Goal: Task Accomplishment & Management: Manage account settings

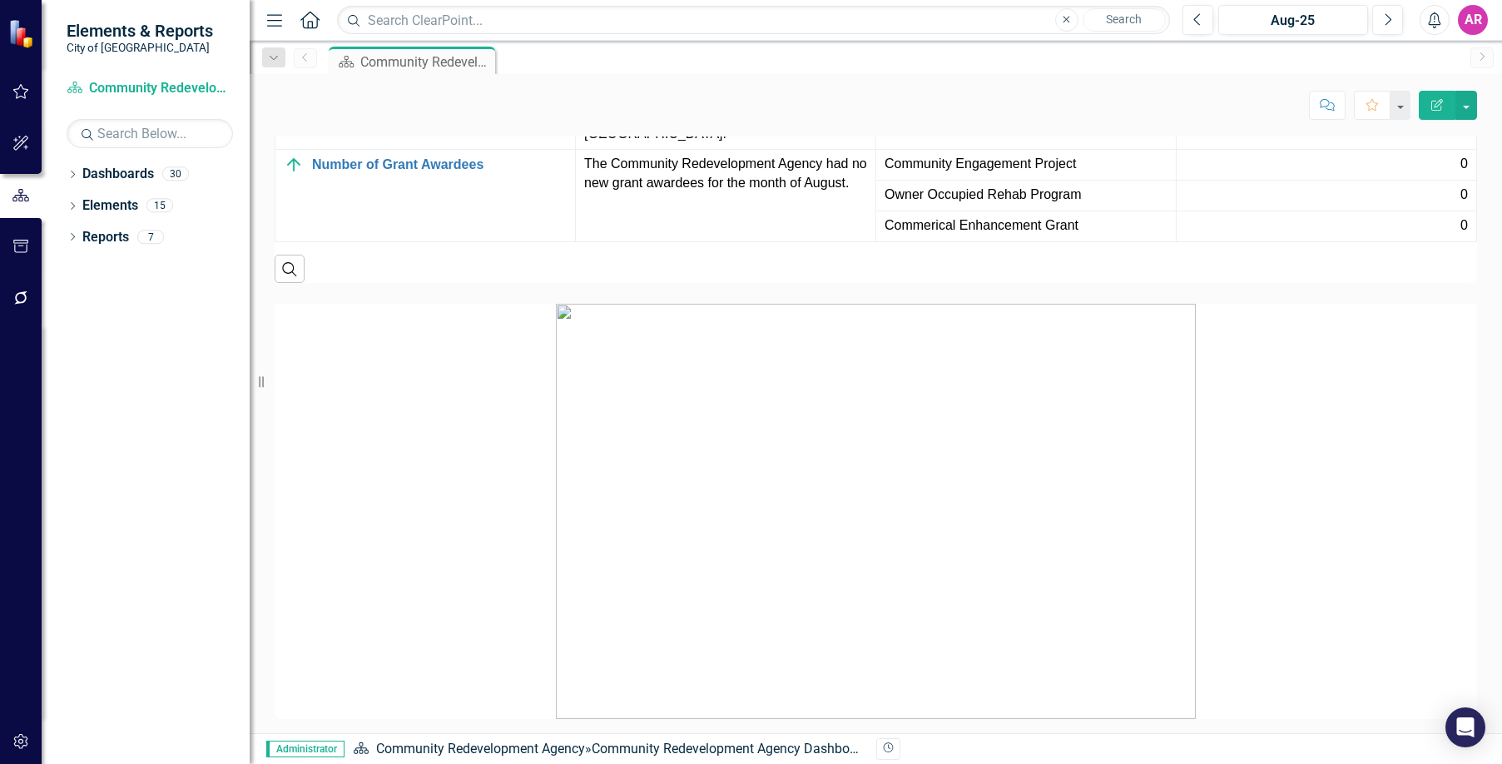
scroll to position [2331, 0]
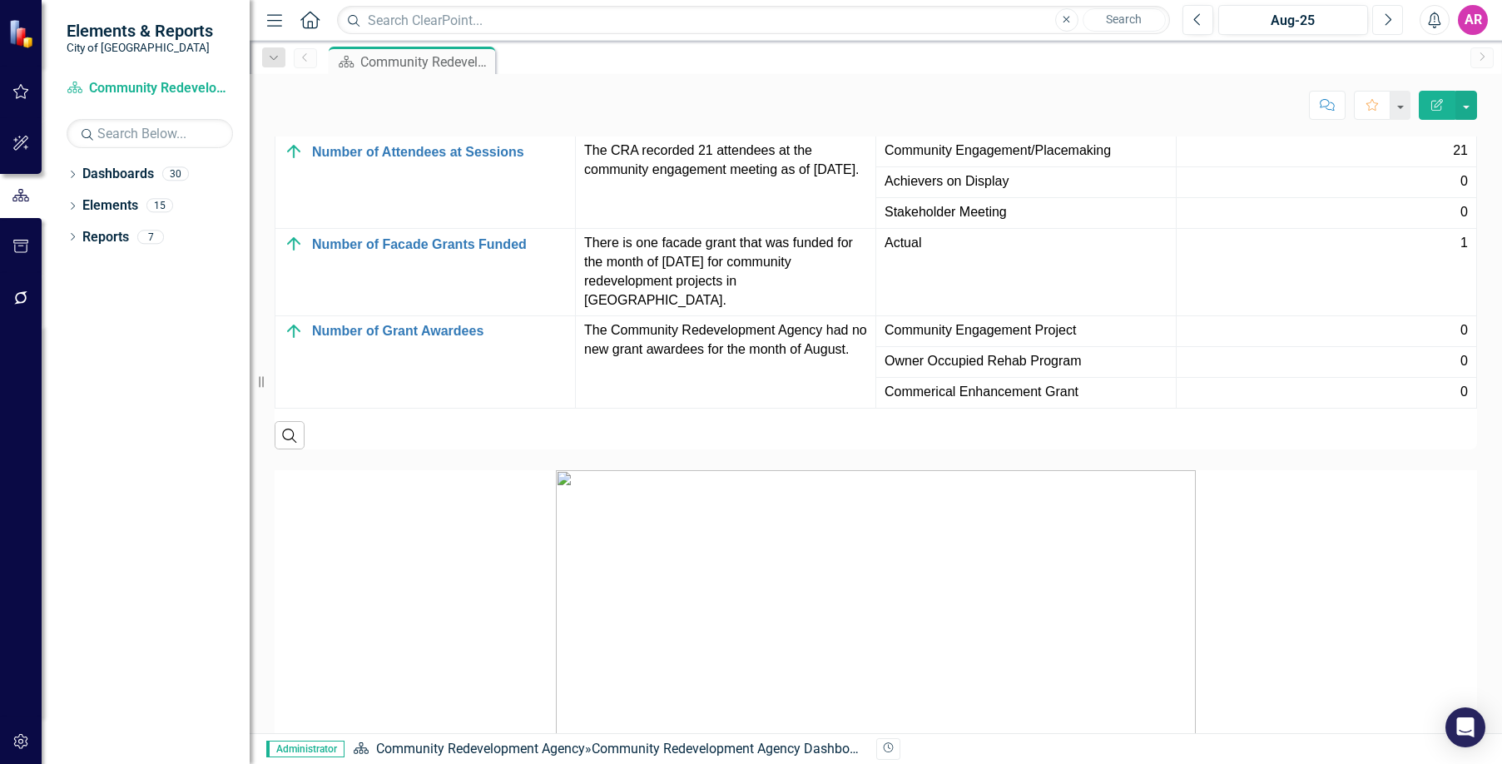
click at [1387, 22] on icon "Next" at bounding box center [1387, 19] width 9 height 15
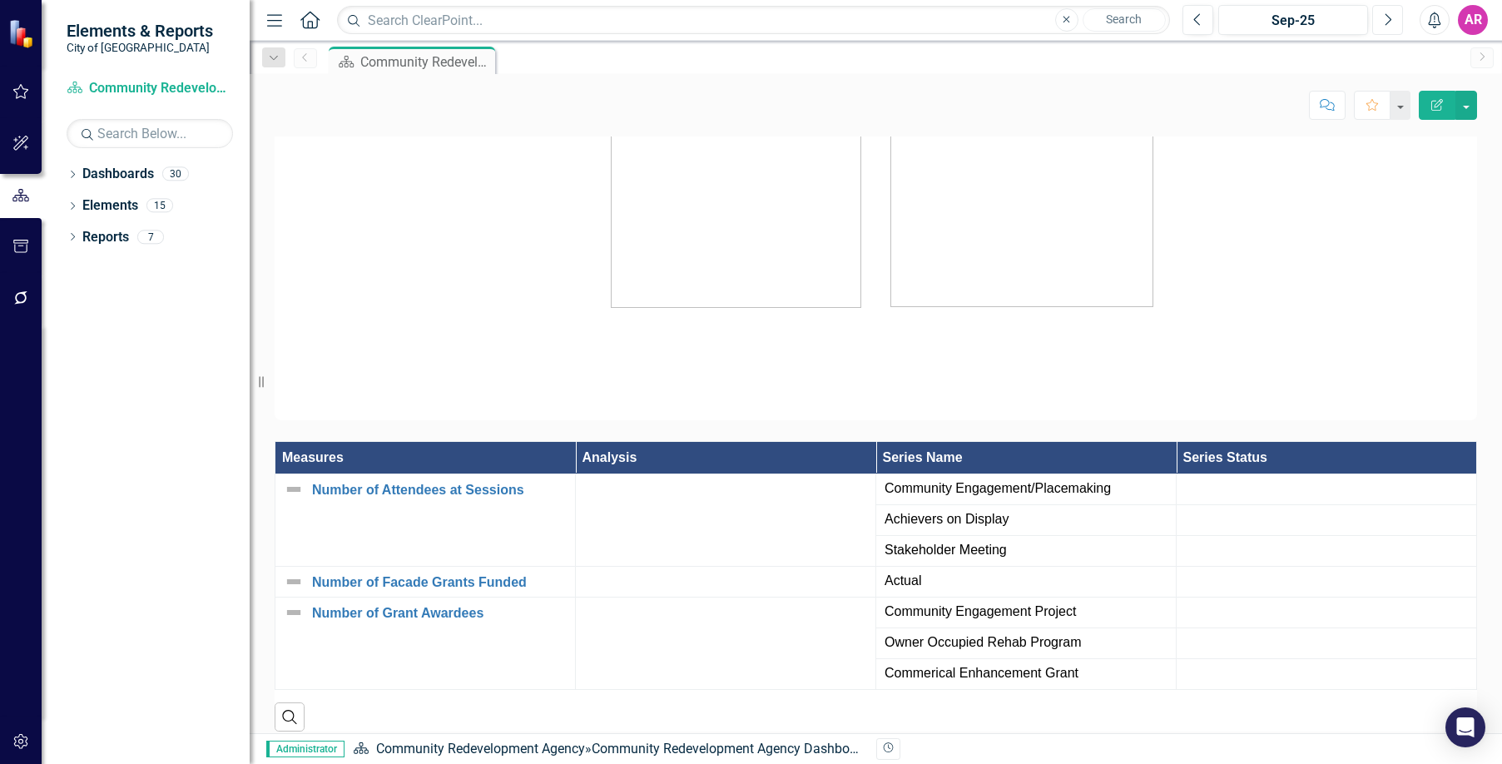
scroll to position [2414, 0]
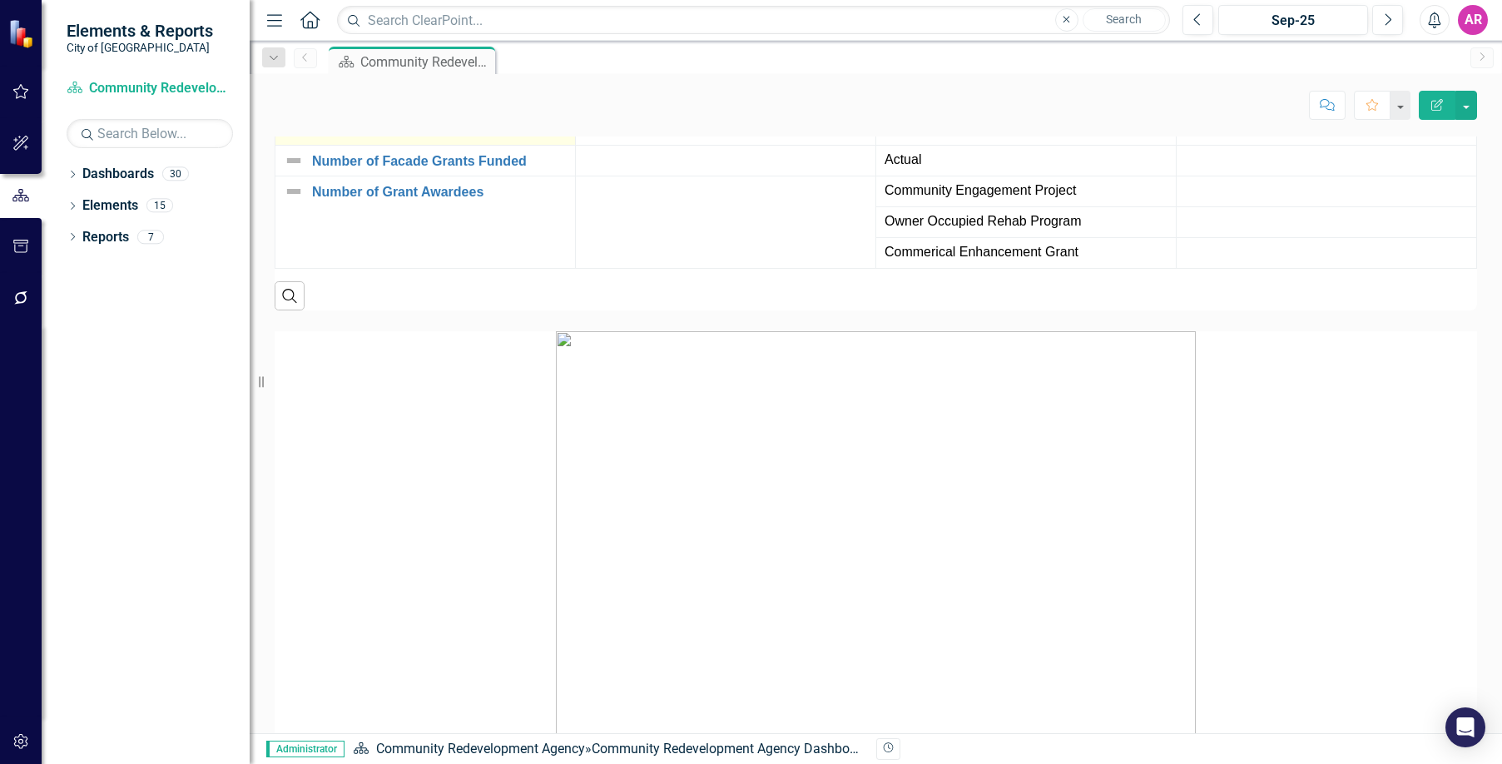
click at [459, 77] on link "Number of Attendees at Sessions" at bounding box center [439, 69] width 255 height 15
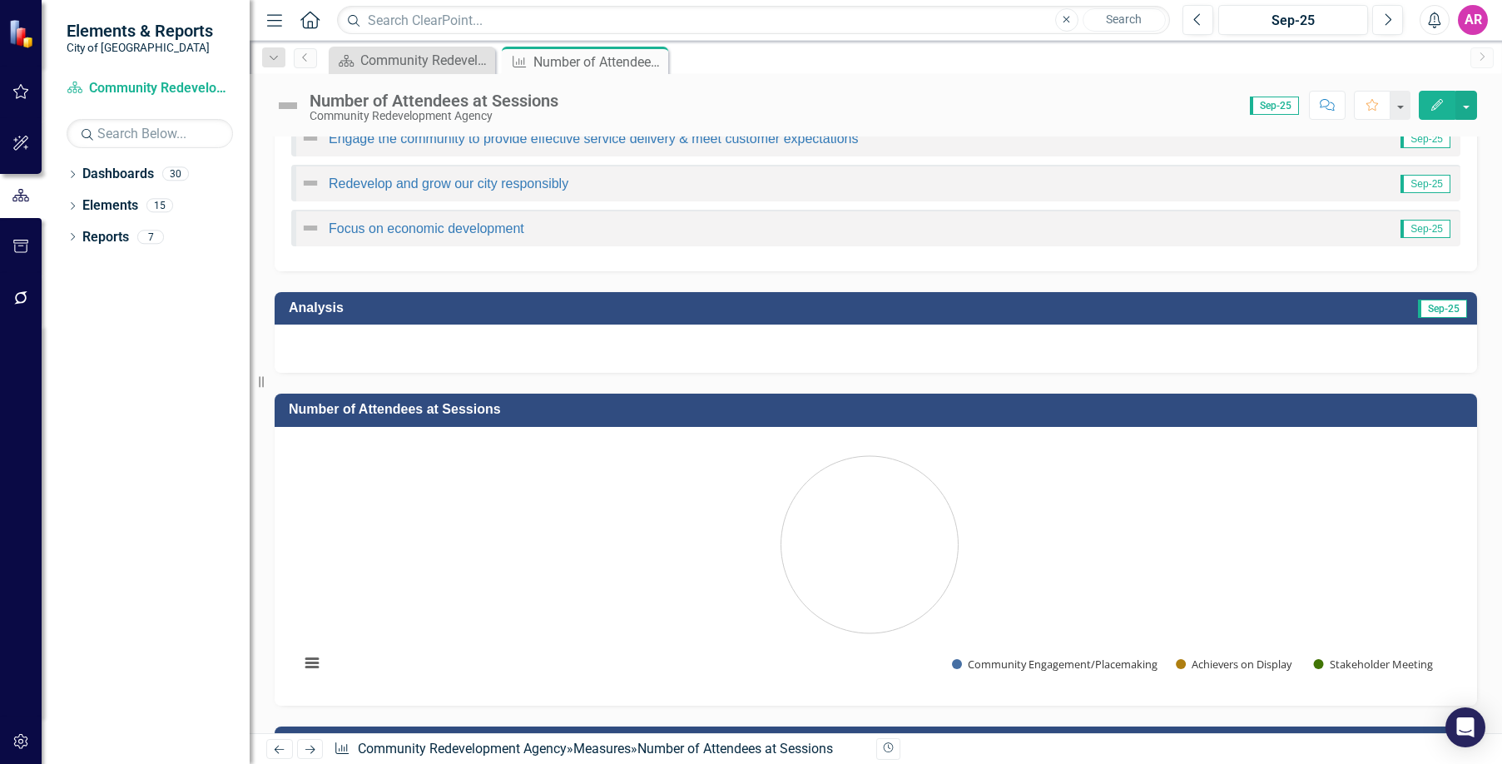
scroll to position [250, 0]
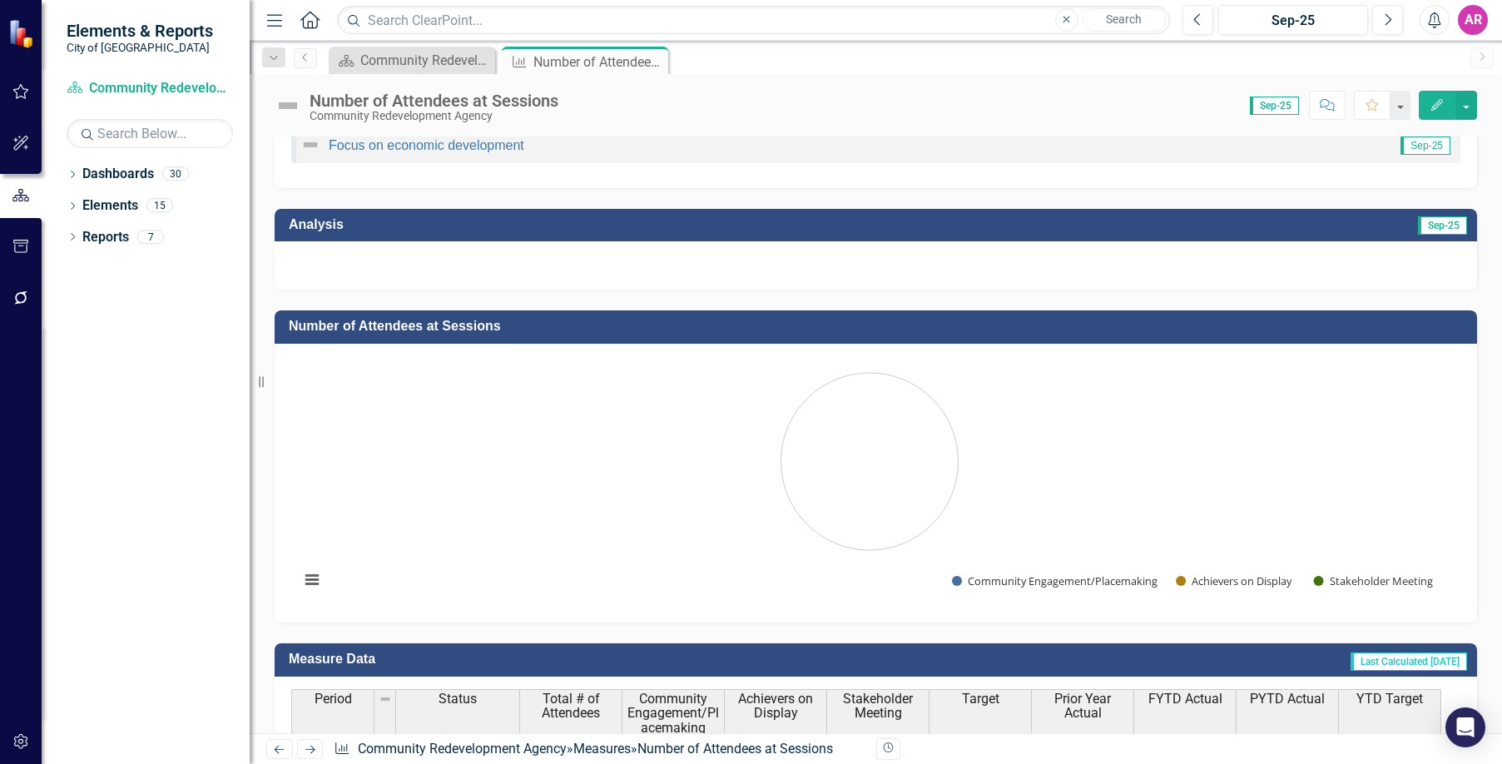
click at [1281, 271] on div at bounding box center [876, 265] width 1203 height 48
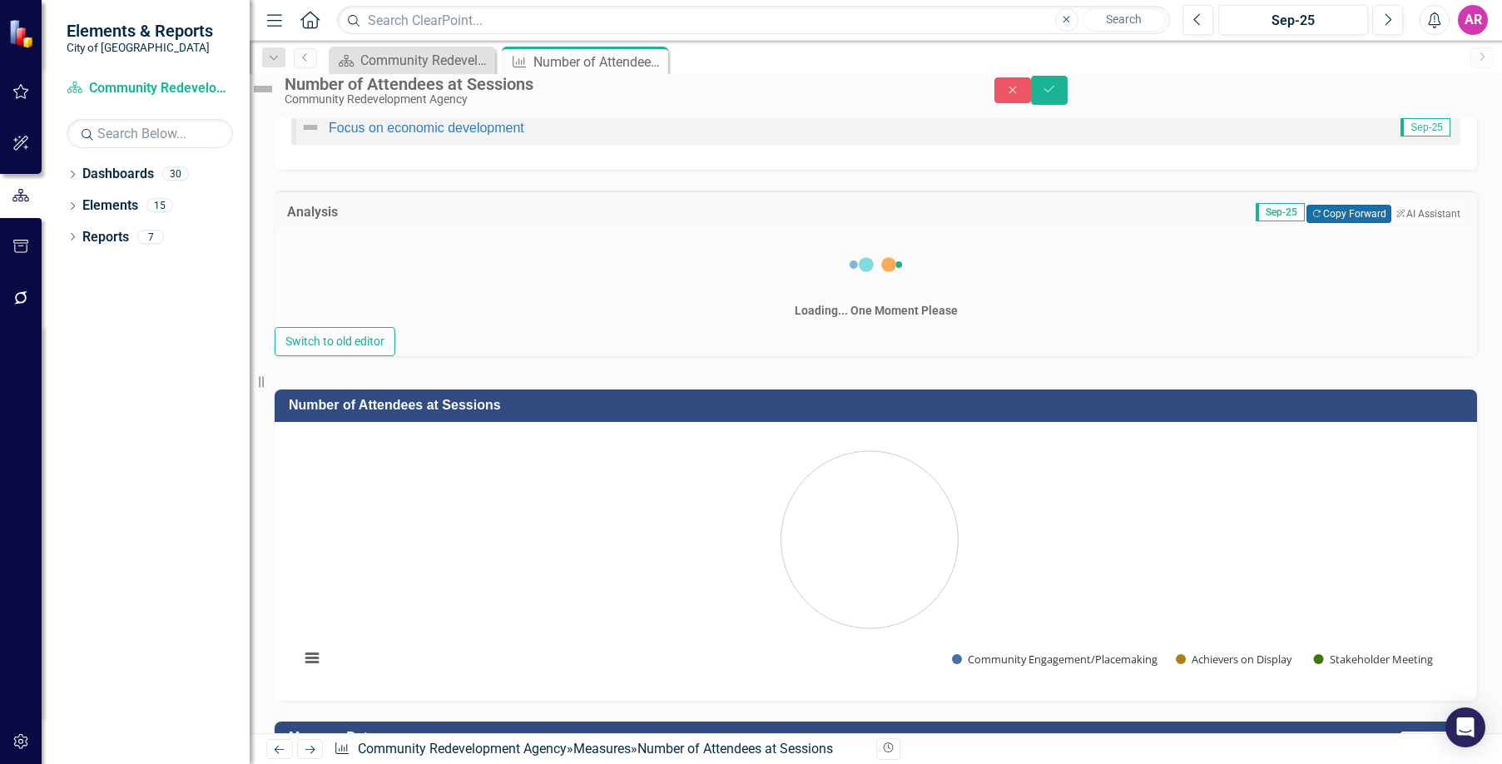
click at [1312, 223] on button "Copy Forward Copy Forward" at bounding box center [1349, 214] width 84 height 18
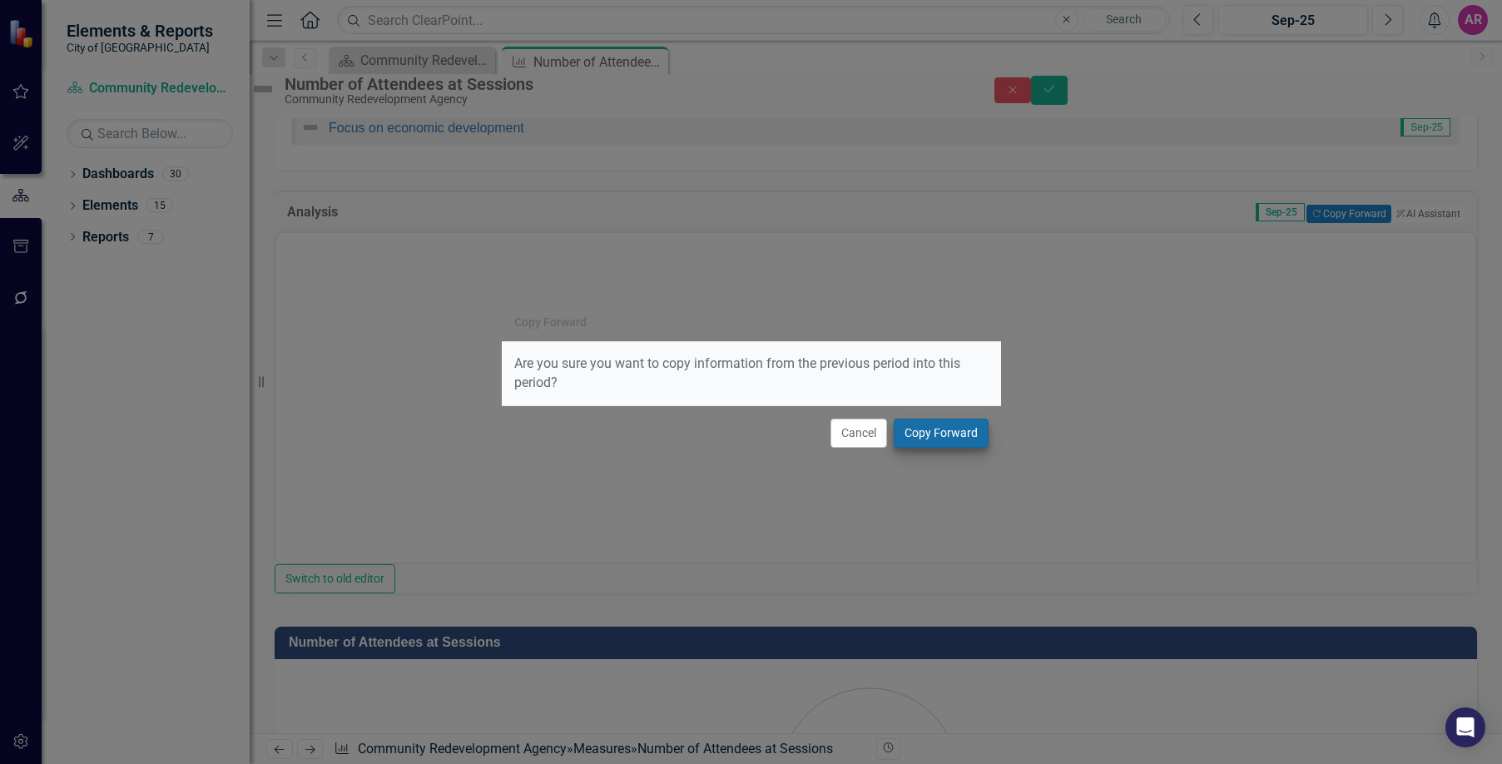
scroll to position [0, 0]
click at [958, 423] on button "Copy Forward" at bounding box center [941, 433] width 95 height 29
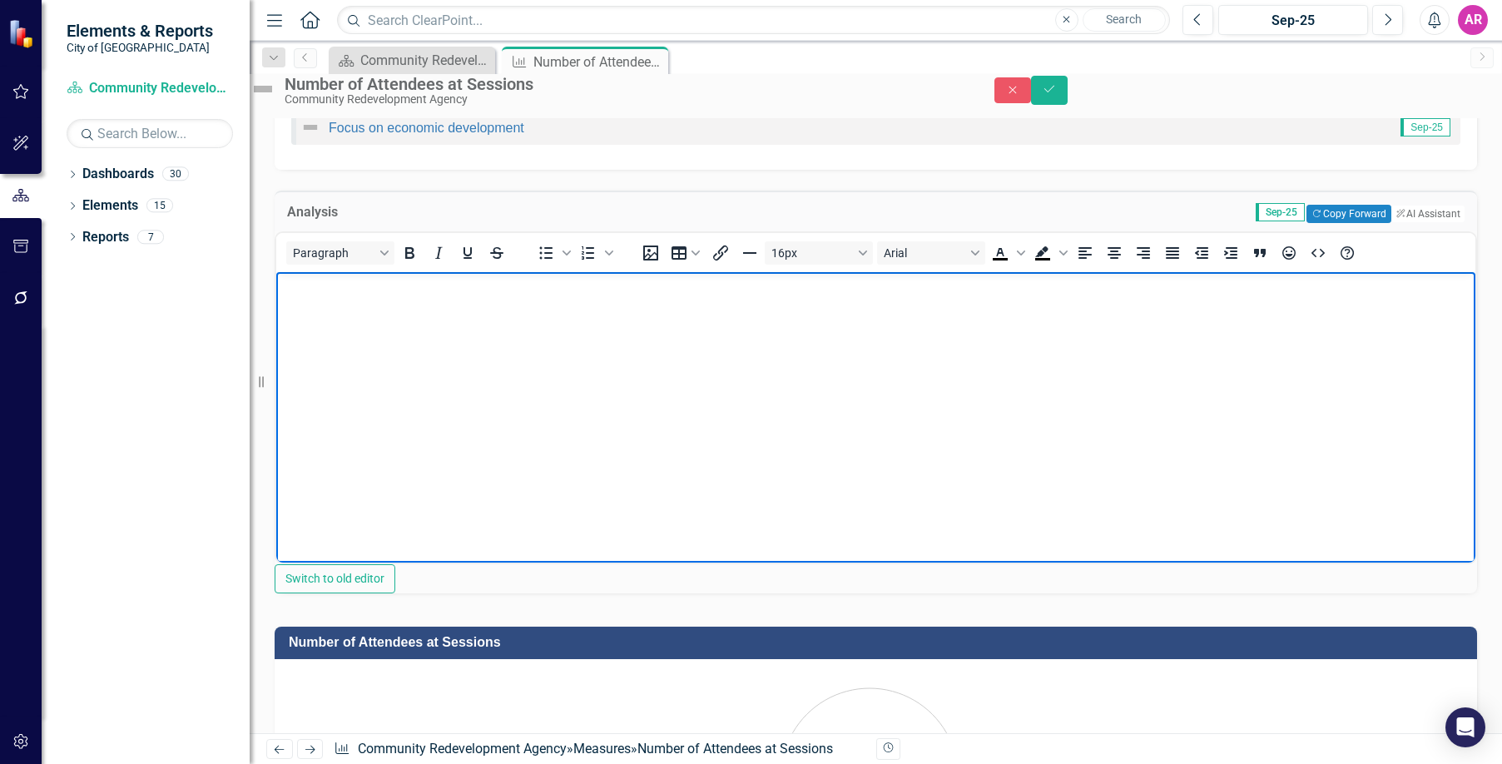
click at [948, 405] on body "Rich Text Area. Press ALT-0 for help." at bounding box center [875, 396] width 1199 height 250
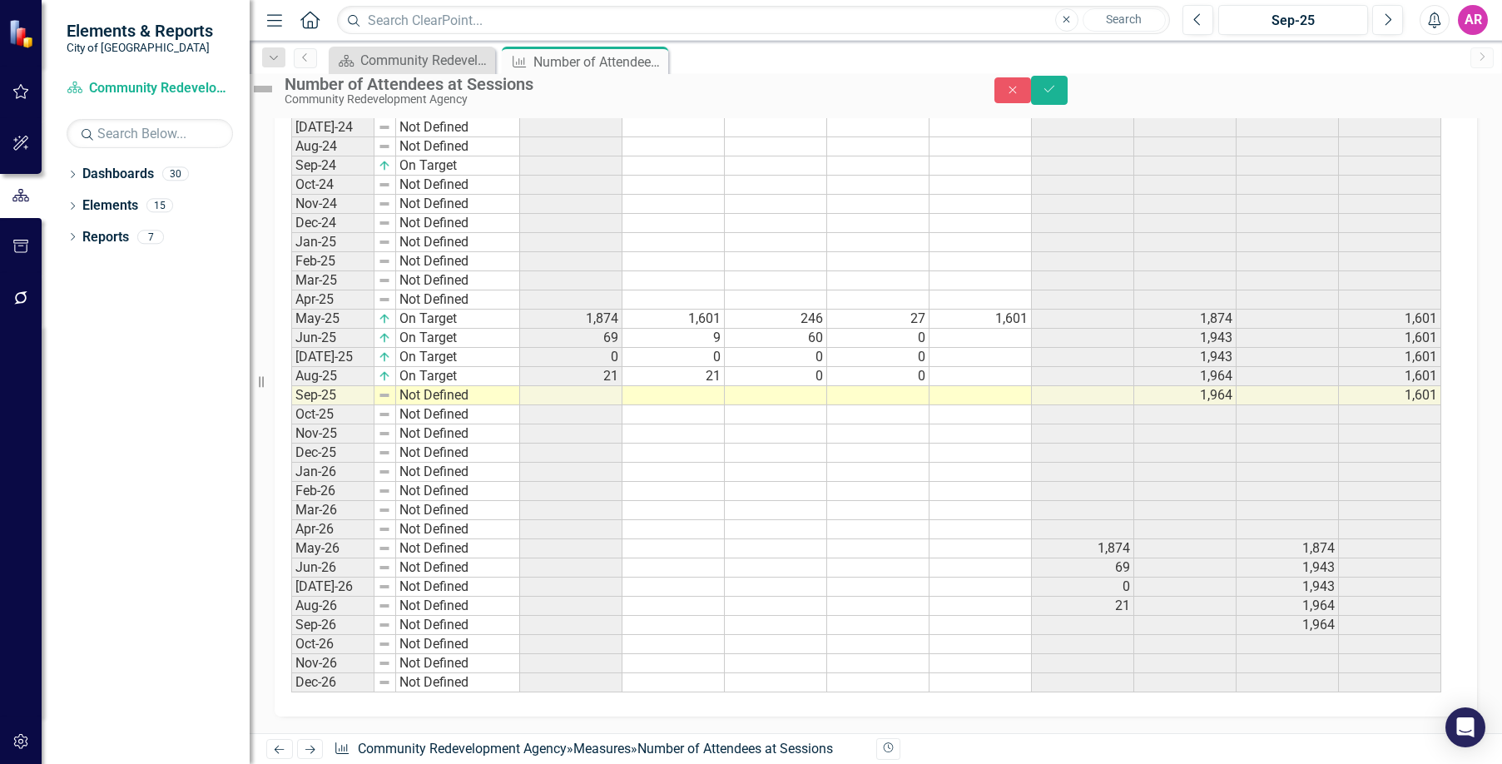
scroll to position [1644, 0]
click at [486, 395] on td "Not Defined" at bounding box center [458, 395] width 124 height 19
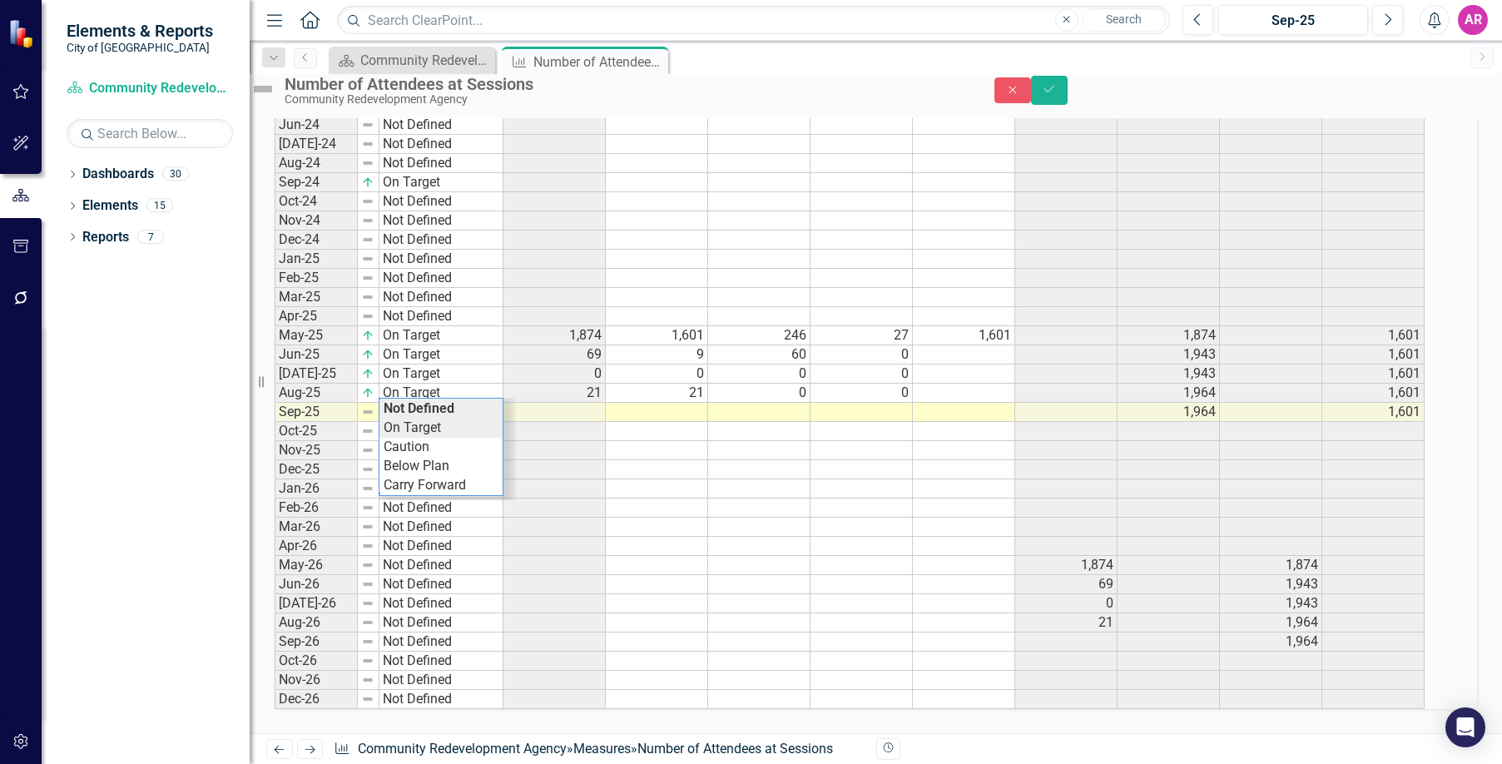
click at [483, 410] on div "Period Status Total # of Attendees Community Engagement/Placemaking Achievers o…" at bounding box center [853, 196] width 1157 height 1025
click at [775, 403] on td at bounding box center [759, 412] width 102 height 19
click at [900, 403] on td at bounding box center [862, 412] width 102 height 19
click at [762, 403] on td at bounding box center [759, 412] width 102 height 19
click at [688, 403] on td at bounding box center [657, 412] width 102 height 19
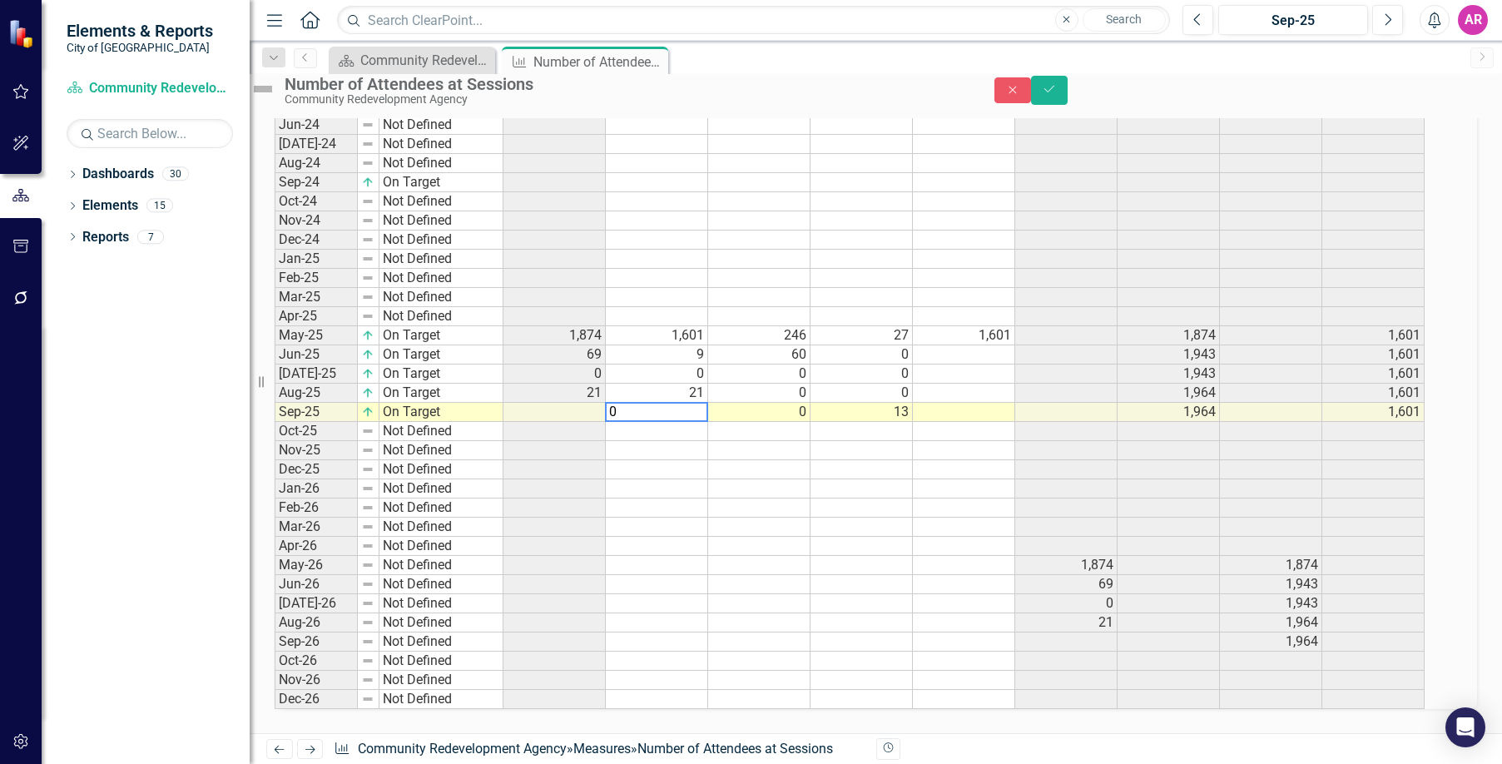
type textarea "0"
click at [1035, 441] on td at bounding box center [1066, 450] width 102 height 19
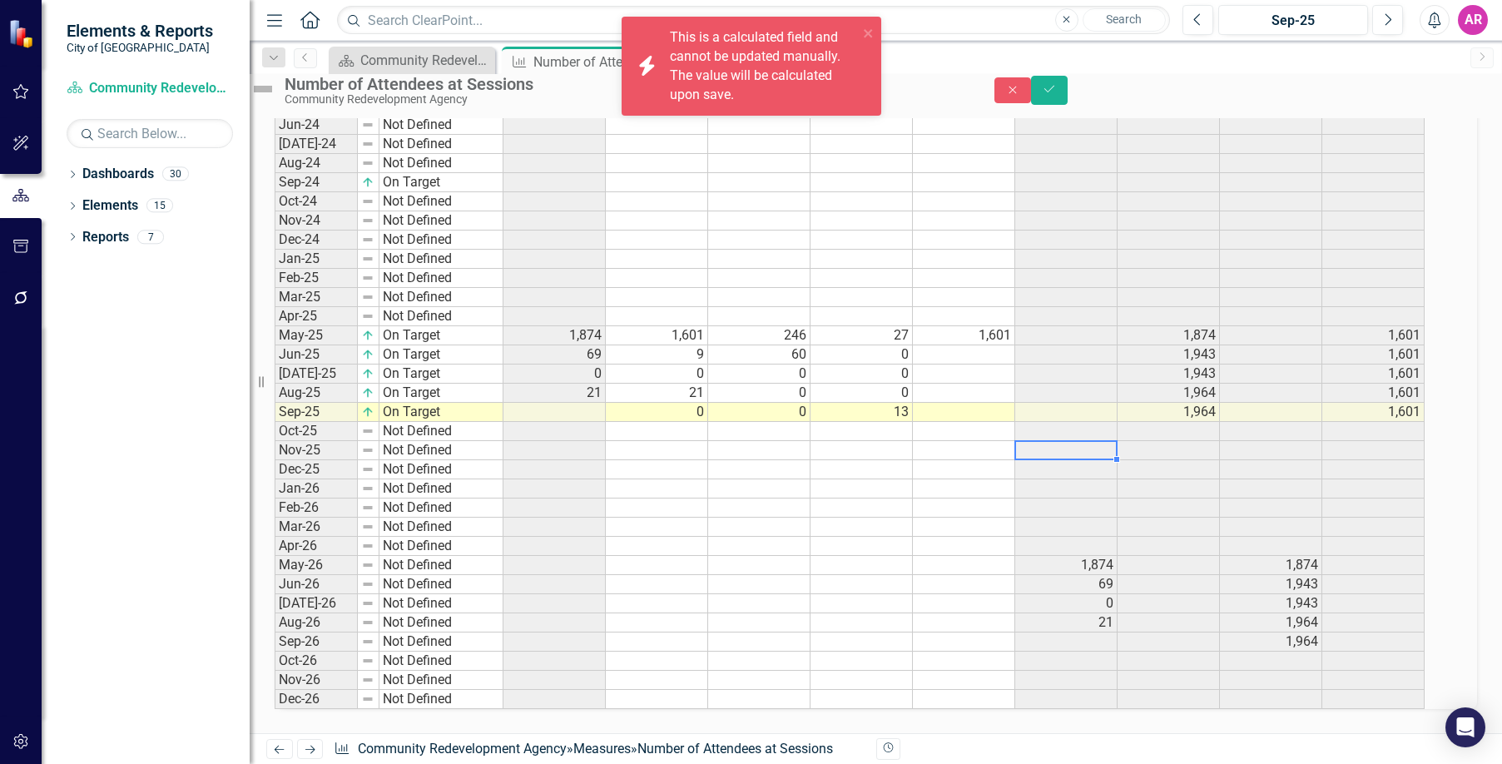
click at [945, 518] on td at bounding box center [964, 527] width 102 height 19
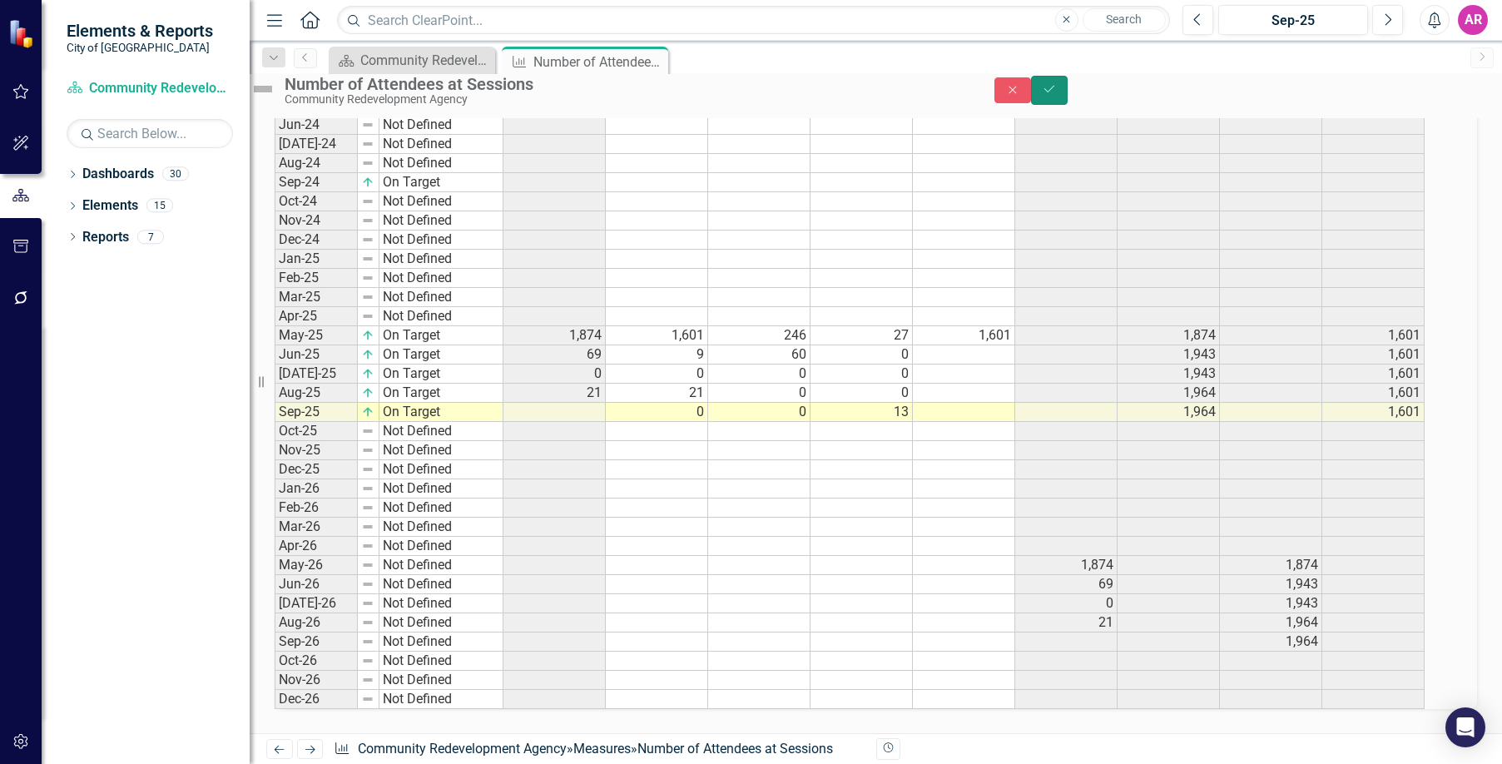
click at [1068, 101] on button "Save" at bounding box center [1049, 90] width 37 height 29
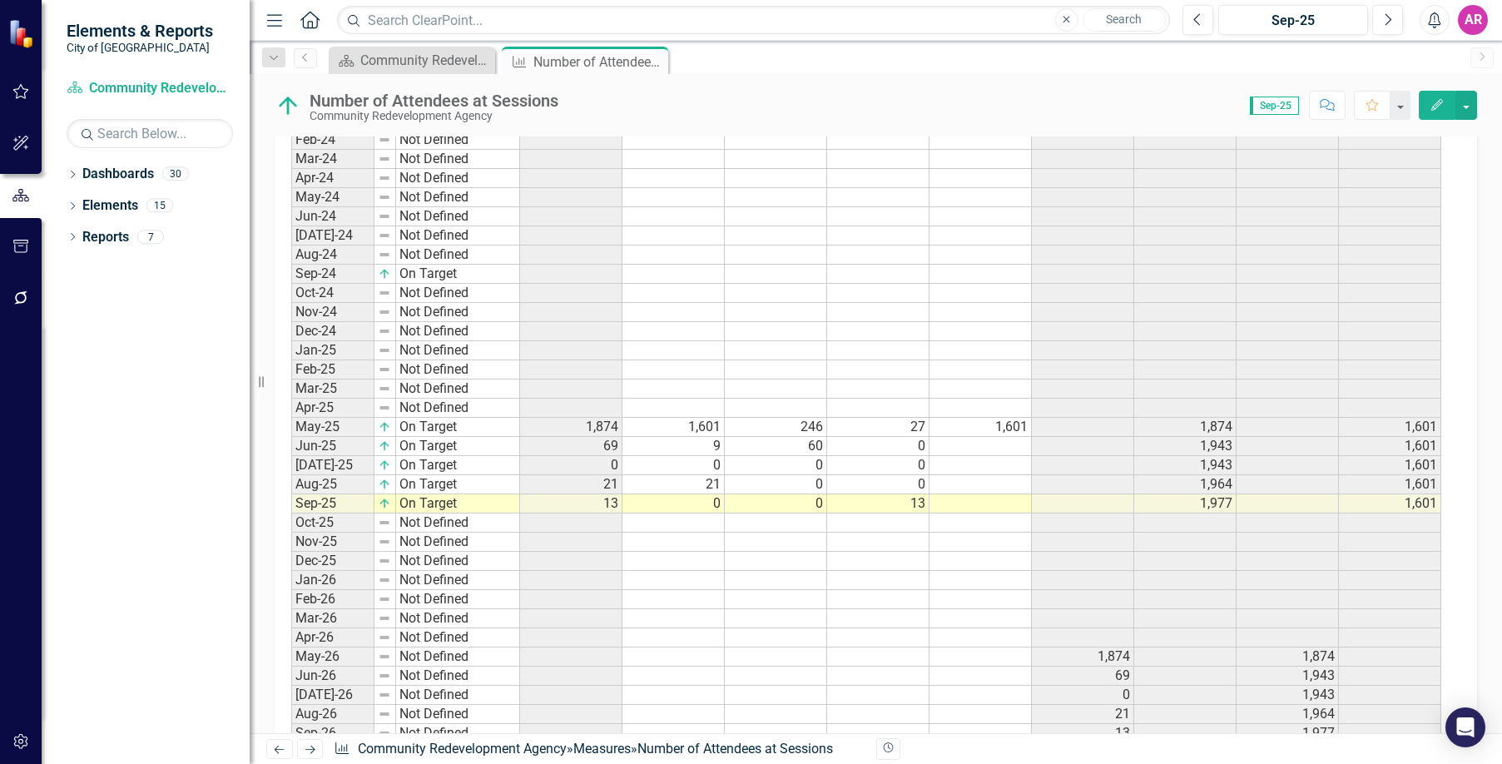
scroll to position [1273, 0]
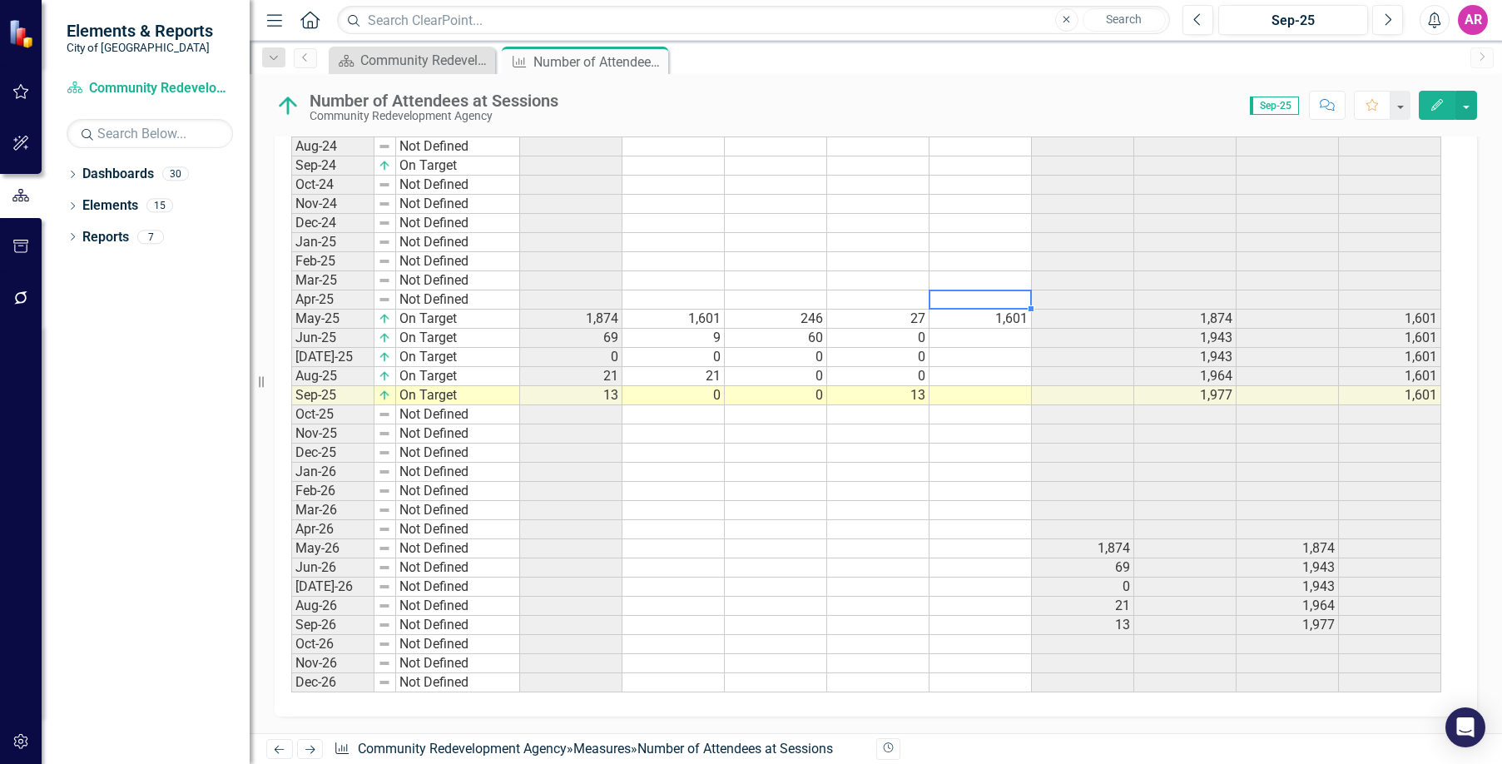
drag, startPoint x: 988, startPoint y: 309, endPoint x: 997, endPoint y: 316, distance: 11.8
click at [291, 309] on div "Period Status Total # of Attendees Community Engagement/Placemaking Achievers o…" at bounding box center [291, 179] width 0 height 1025
click at [999, 315] on td "1,601" at bounding box center [981, 319] width 102 height 19
click at [993, 318] on td "1,601" at bounding box center [981, 319] width 102 height 19
click at [995, 318] on td "1,601" at bounding box center [981, 319] width 102 height 19
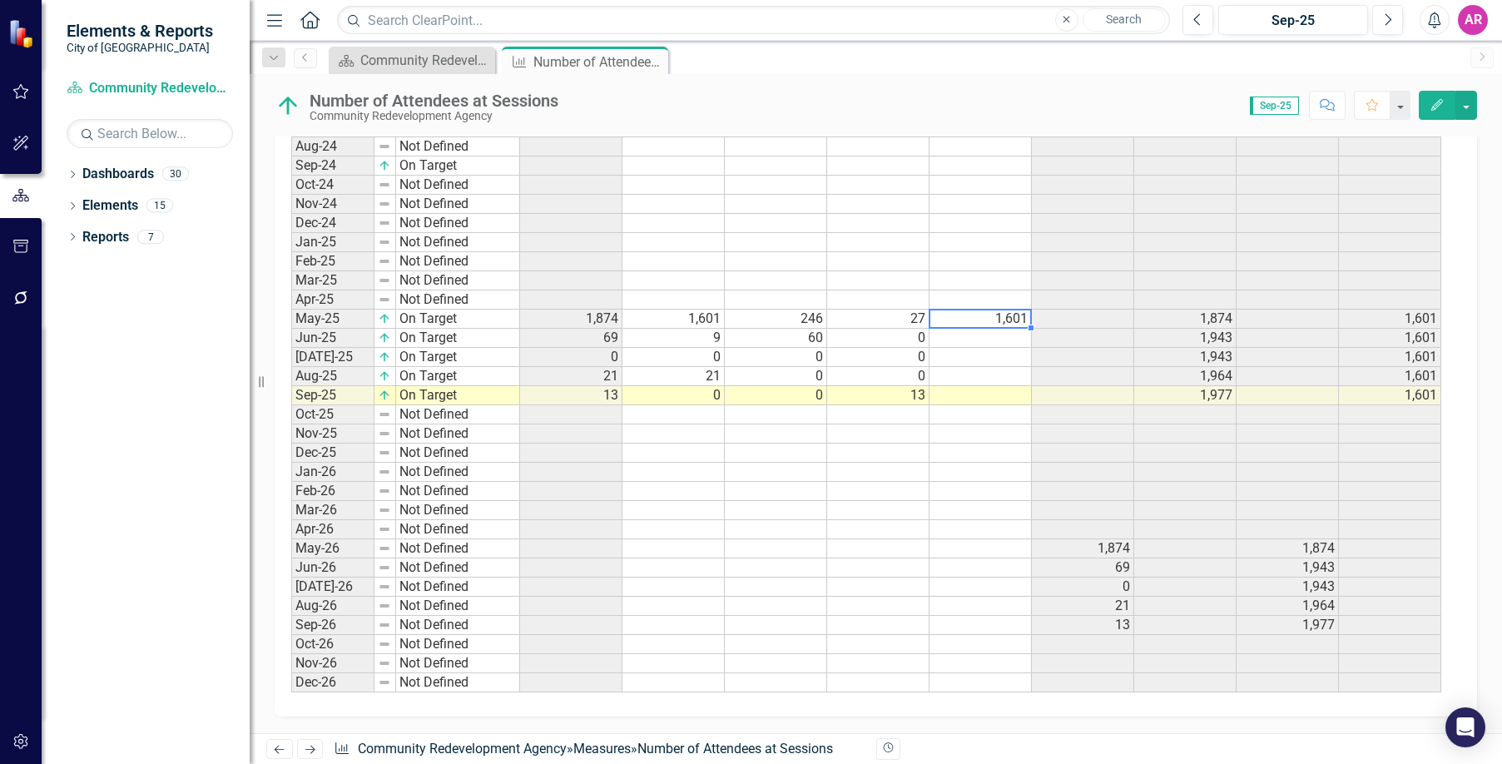
click at [995, 318] on textarea at bounding box center [980, 319] width 103 height 20
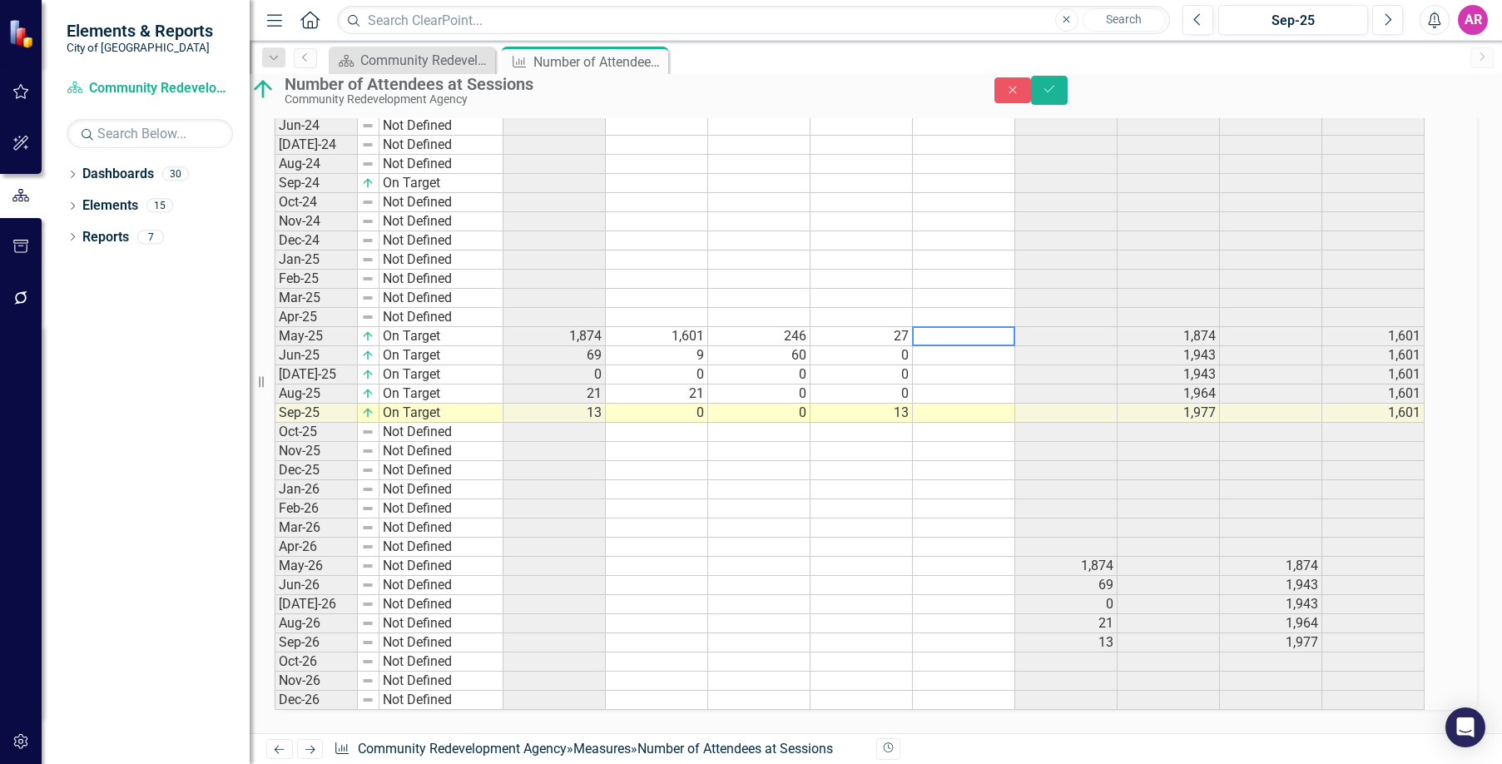
scroll to position [1281, 0]
type textarea "1000"
click at [1004, 346] on td at bounding box center [964, 355] width 102 height 19
click at [275, 310] on div "Period Status Total # of Attendees Community Engagement/Placemaking Achievers o…" at bounding box center [275, 197] width 0 height 1025
drag, startPoint x: 993, startPoint y: 334, endPoint x: 996, endPoint y: 398, distance: 64.2
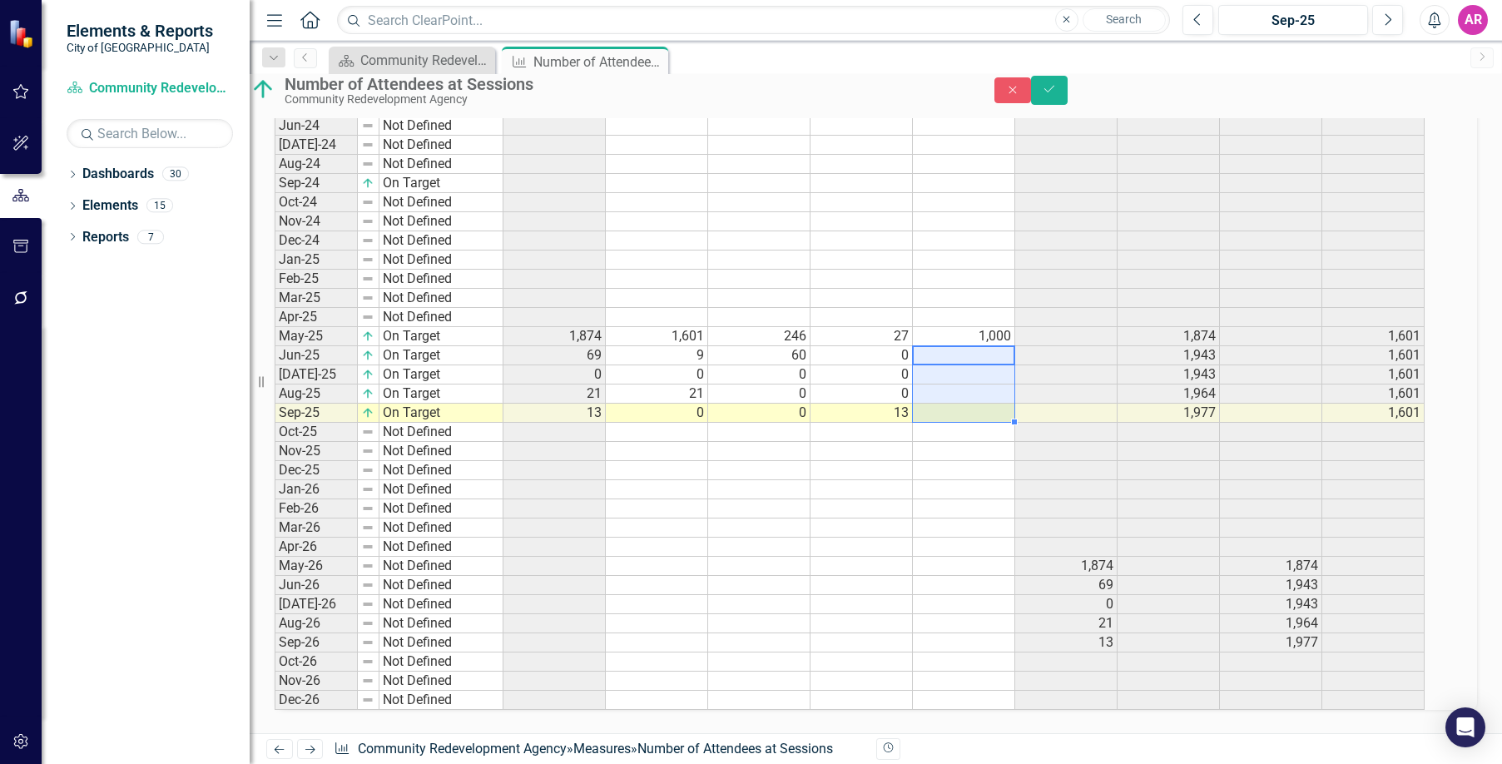
click at [996, 398] on tbody "Oct-22 Not Defined Nov-22 Not Defined Dec-22 Not Defined Jan-23 Not Defined Feb…" at bounding box center [850, 221] width 1150 height 977
click at [1057, 95] on icon "Save" at bounding box center [1049, 89] width 15 height 12
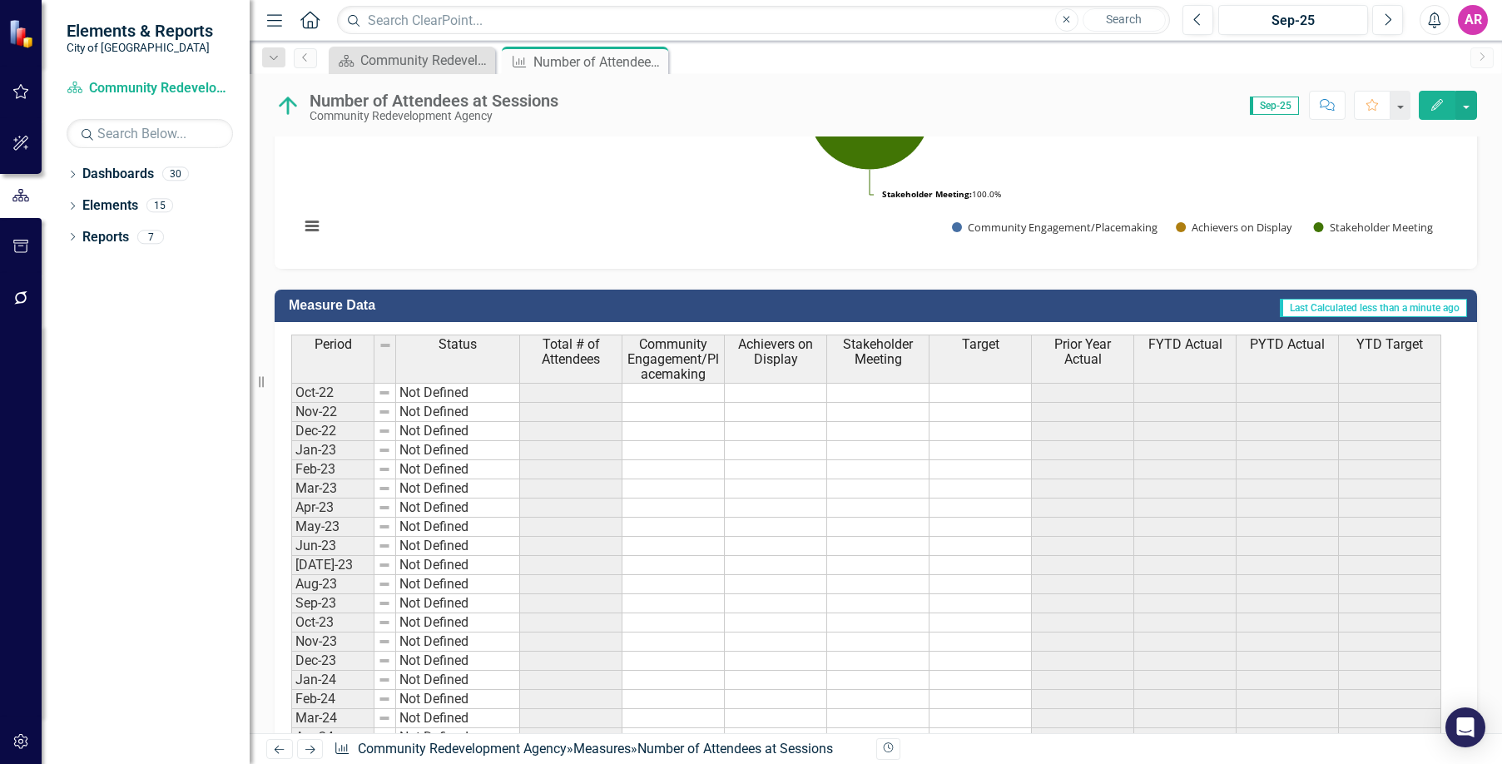
scroll to position [608, 0]
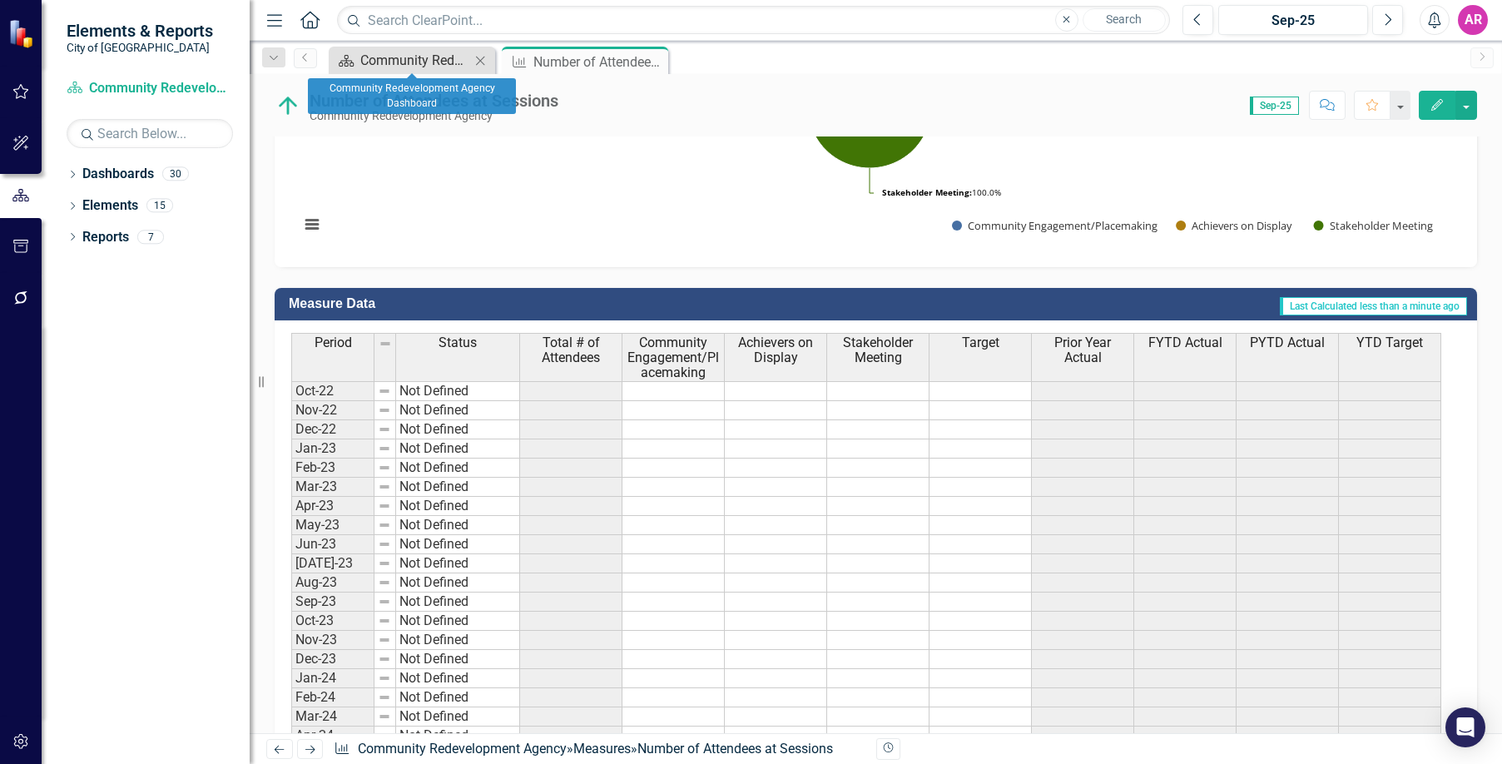
click at [431, 67] on div "Community Redevelopment Agency Dashboard" at bounding box center [415, 60] width 110 height 21
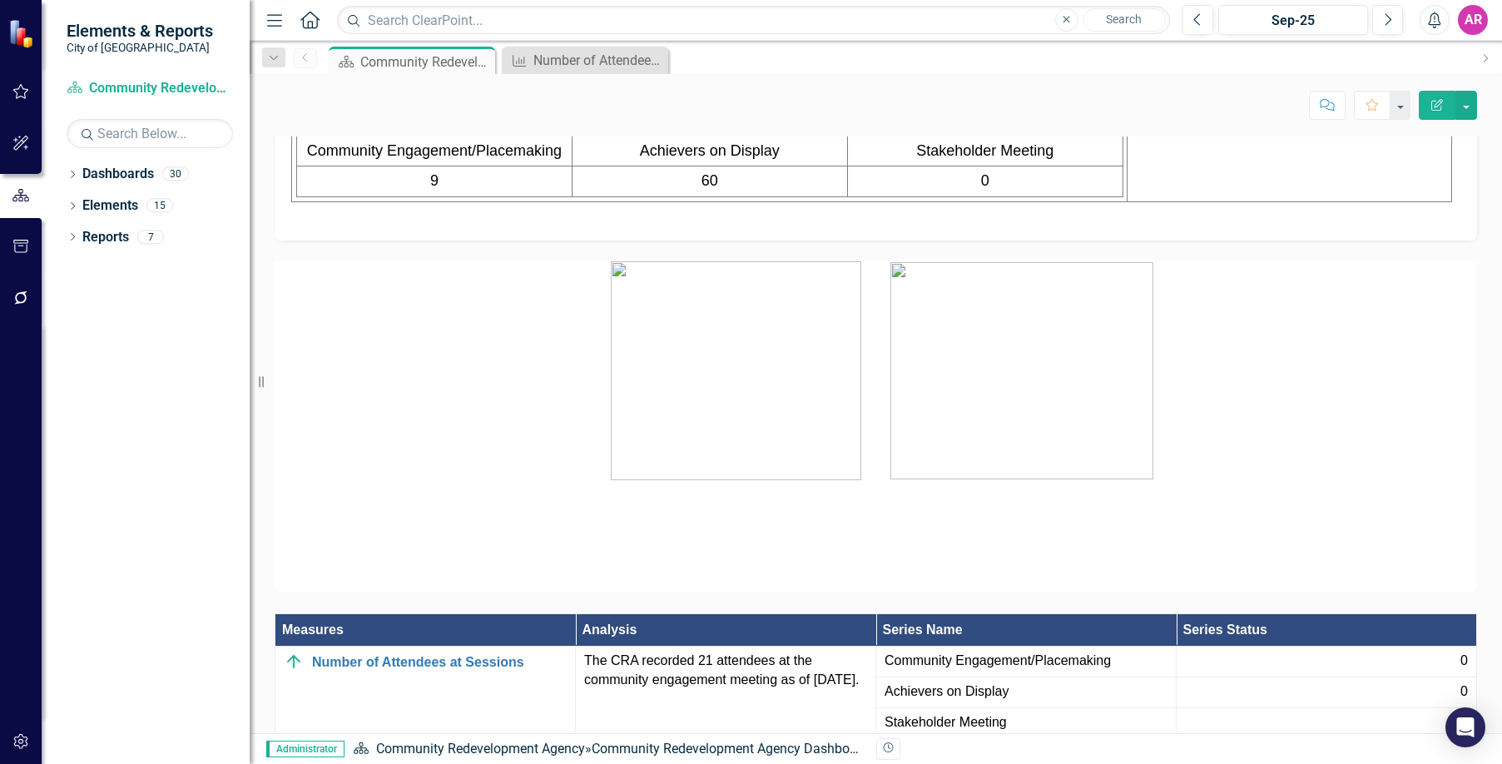
scroll to position [2129, 0]
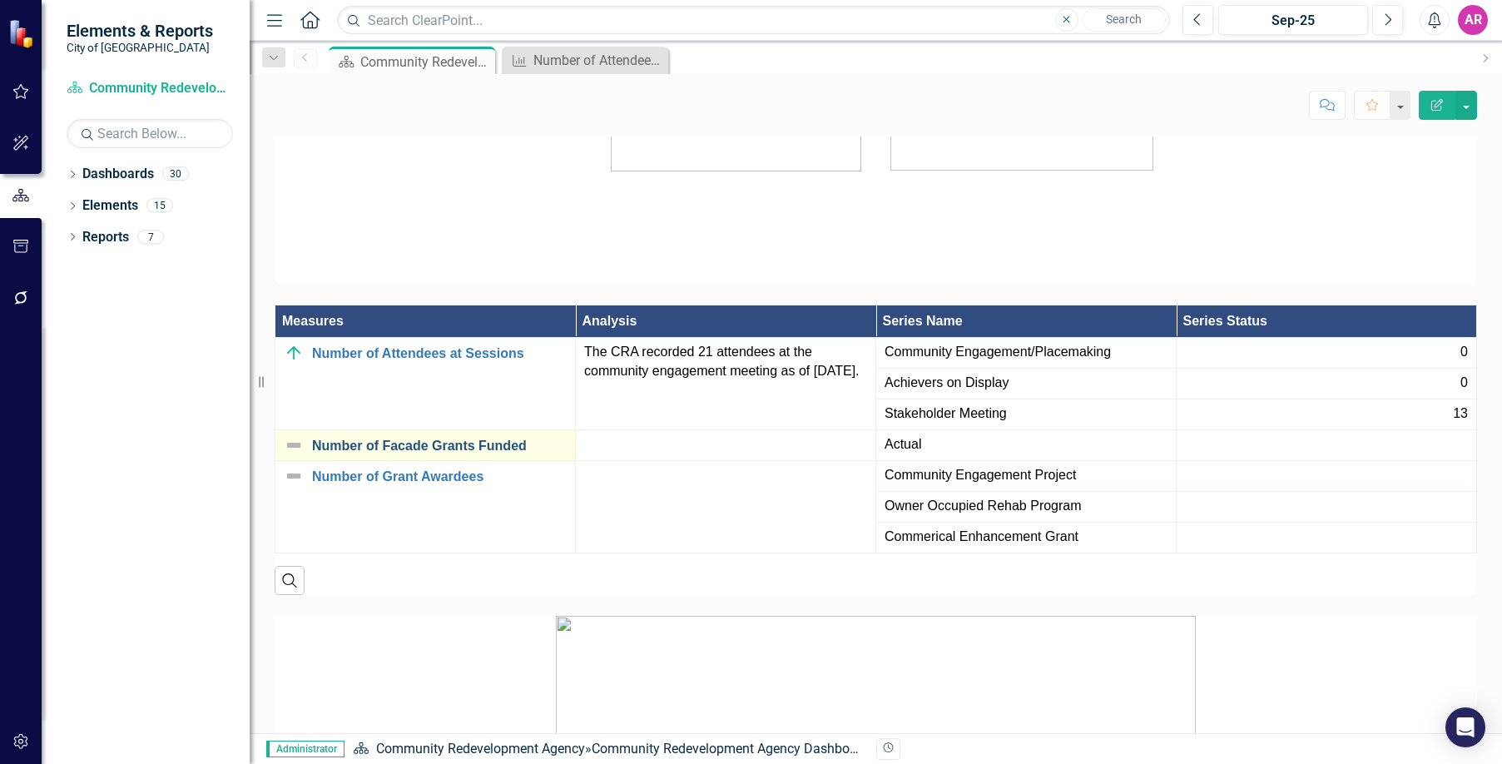
click at [459, 454] on link "Number of Facade Grants Funded" at bounding box center [439, 446] width 255 height 15
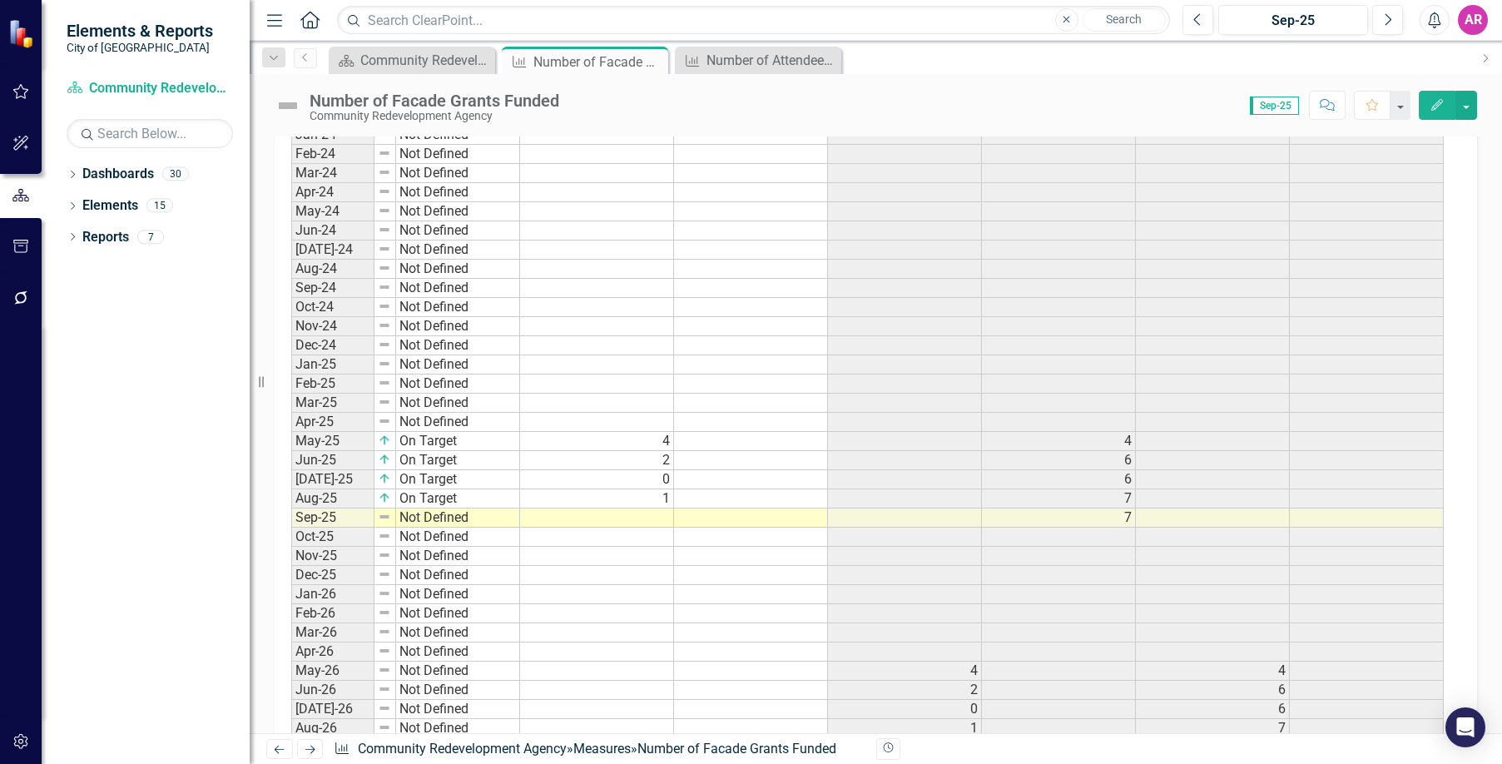
scroll to position [1288, 0]
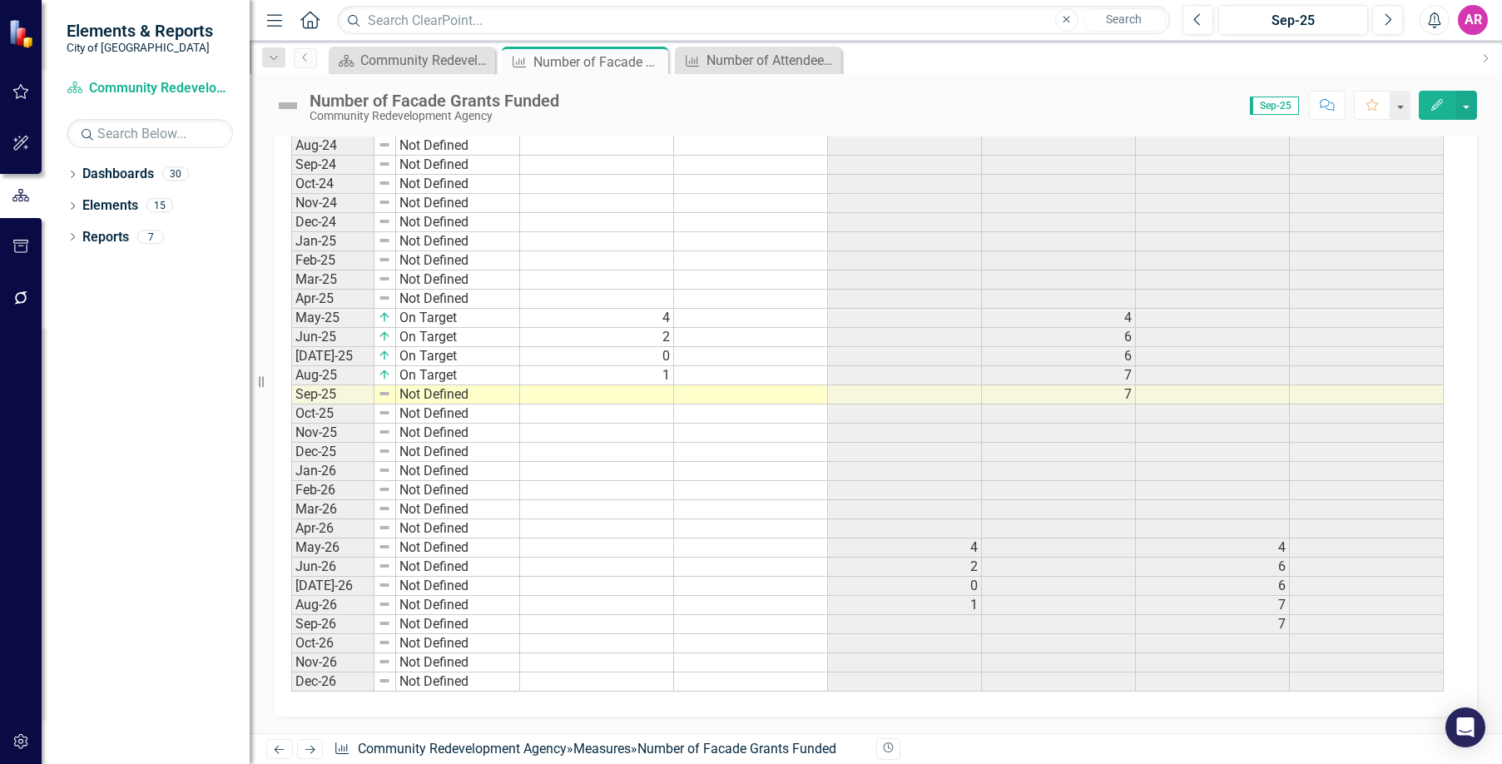
click at [495, 395] on td "Not Defined" at bounding box center [458, 394] width 124 height 19
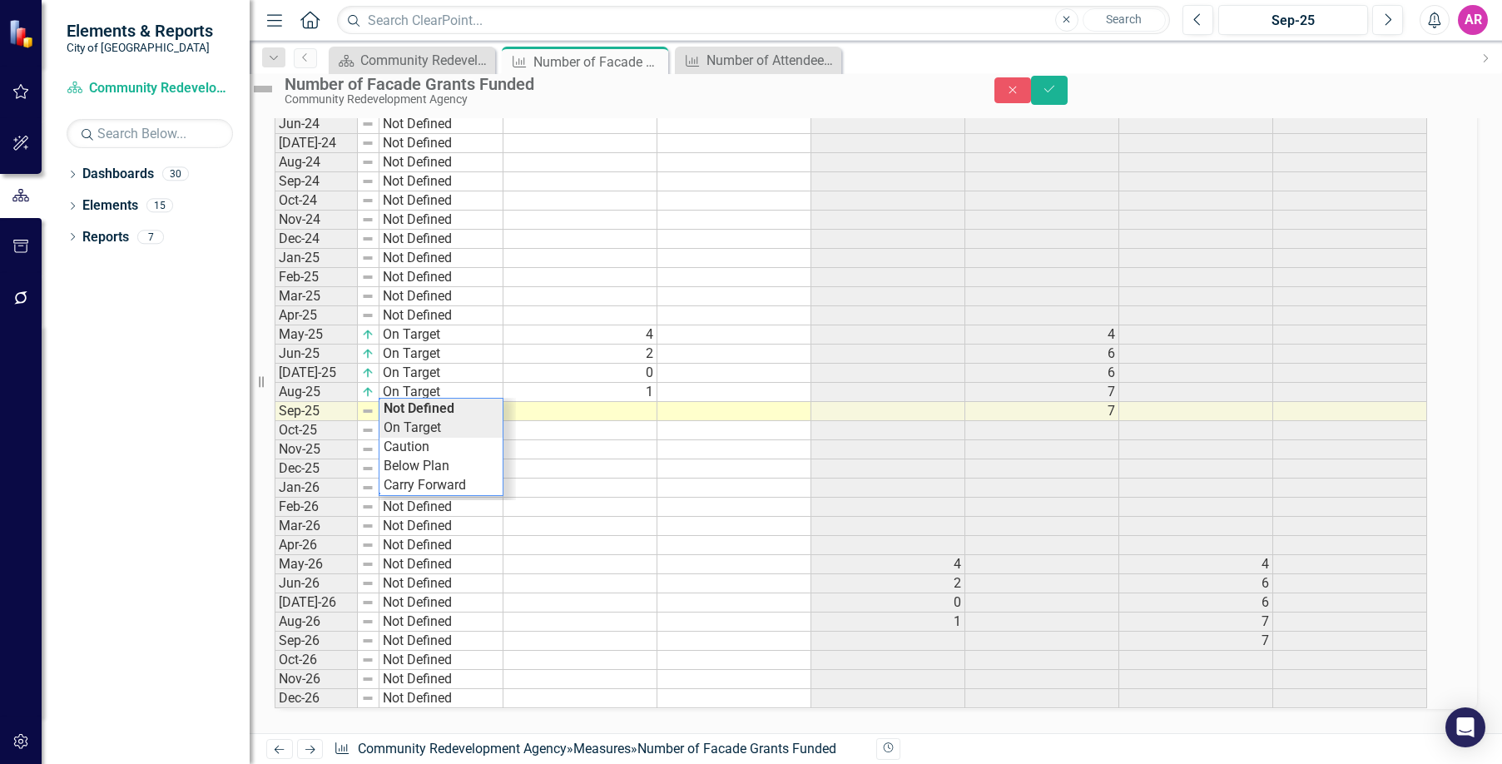
scroll to position [1296, 0]
click at [491, 410] on div "Period Status Actual Target Prior Year Actual FYTD Actual PYTD Actual YTD Targe…" at bounding box center [853, 210] width 1157 height 997
click at [640, 402] on td at bounding box center [581, 411] width 154 height 19
click at [618, 402] on td at bounding box center [581, 411] width 154 height 19
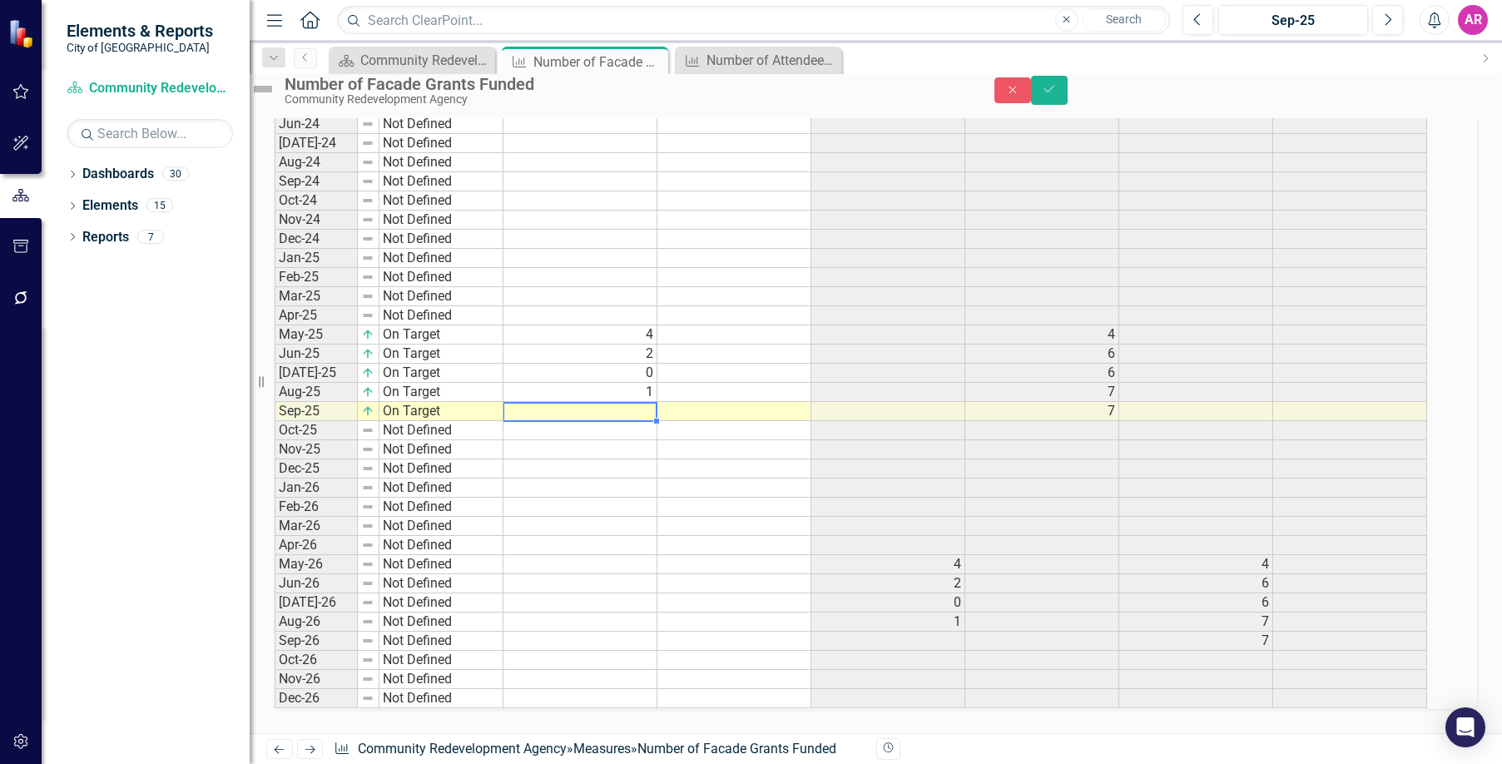
click at [640, 402] on td at bounding box center [581, 411] width 154 height 19
type textarea "0"
click at [275, 558] on div "Period Status Actual Target Prior Year Actual FYTD Actual PYTD Actual YTD Targe…" at bounding box center [275, 210] width 0 height 996
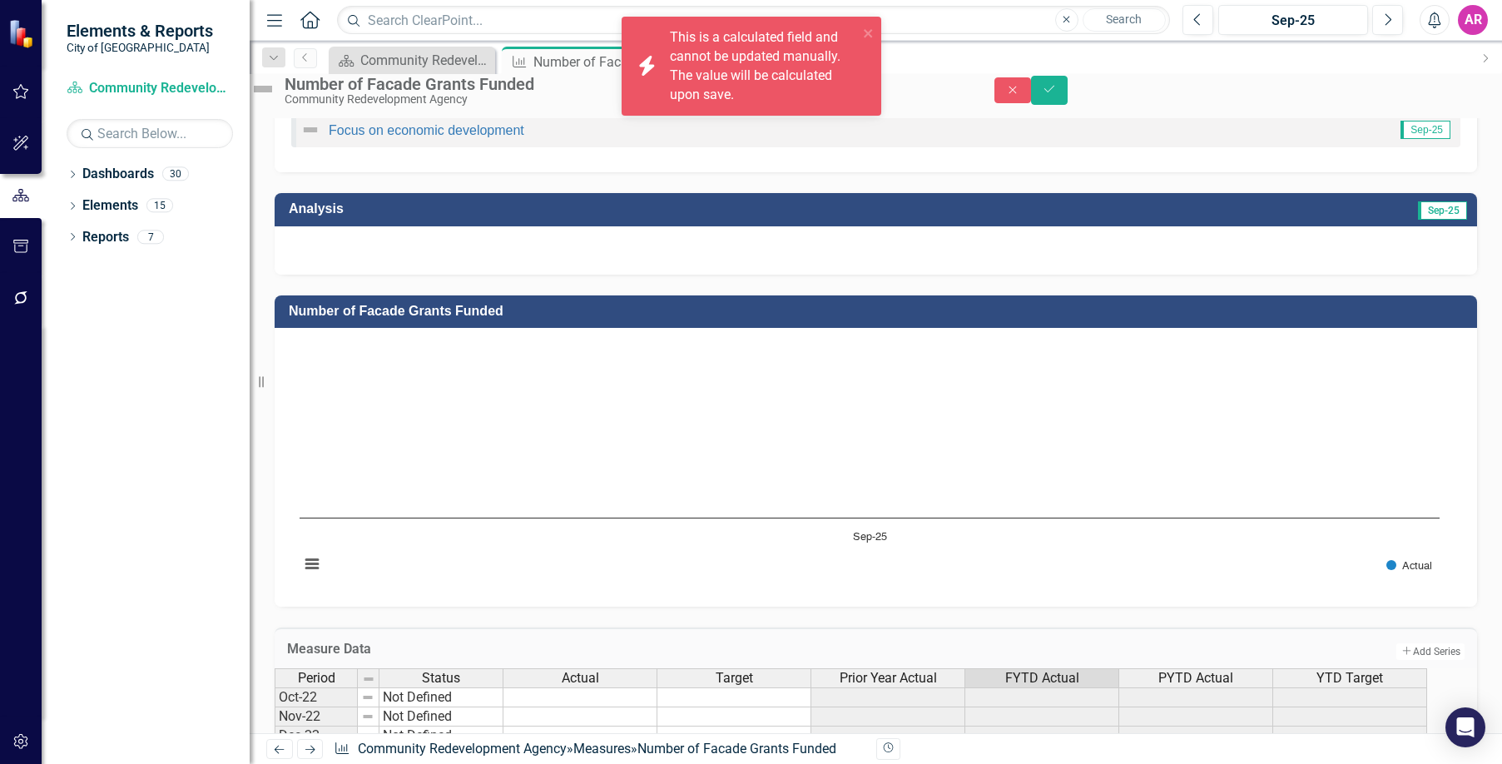
scroll to position [298, 0]
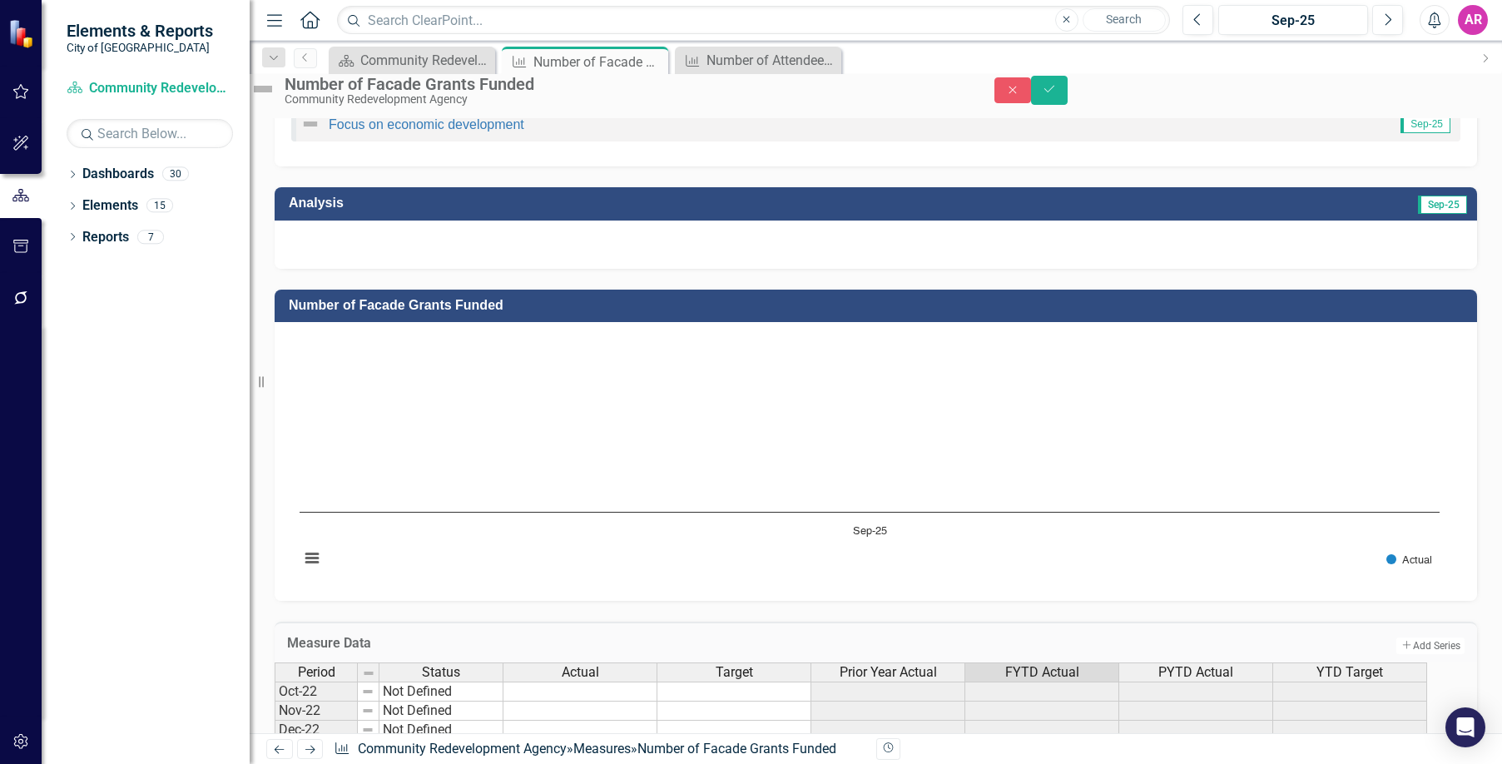
click at [1094, 261] on div at bounding box center [876, 245] width 1203 height 48
click at [1095, 261] on div at bounding box center [876, 245] width 1203 height 48
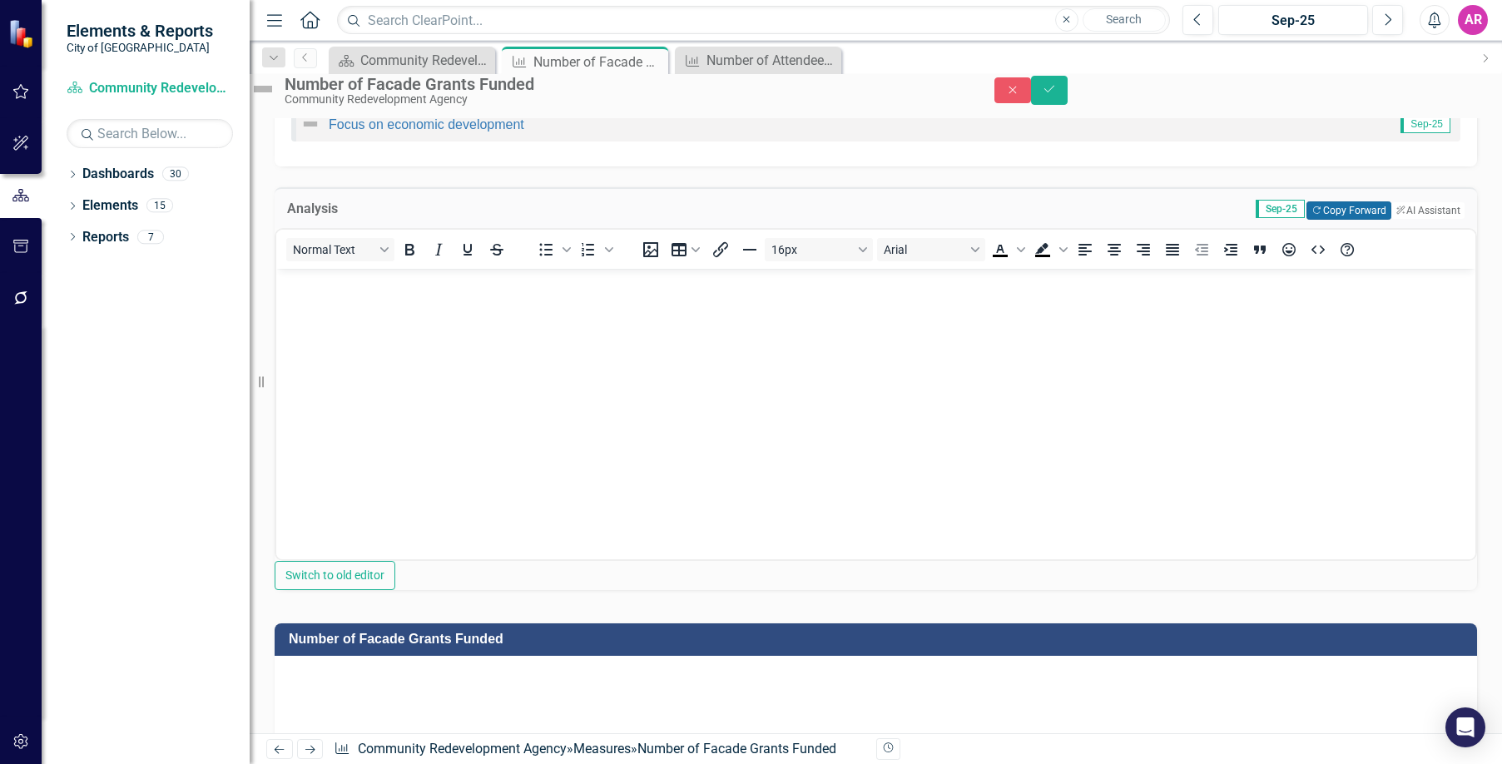
scroll to position [0, 0]
click at [1317, 220] on button "Copy Forward Copy Forward" at bounding box center [1349, 210] width 84 height 18
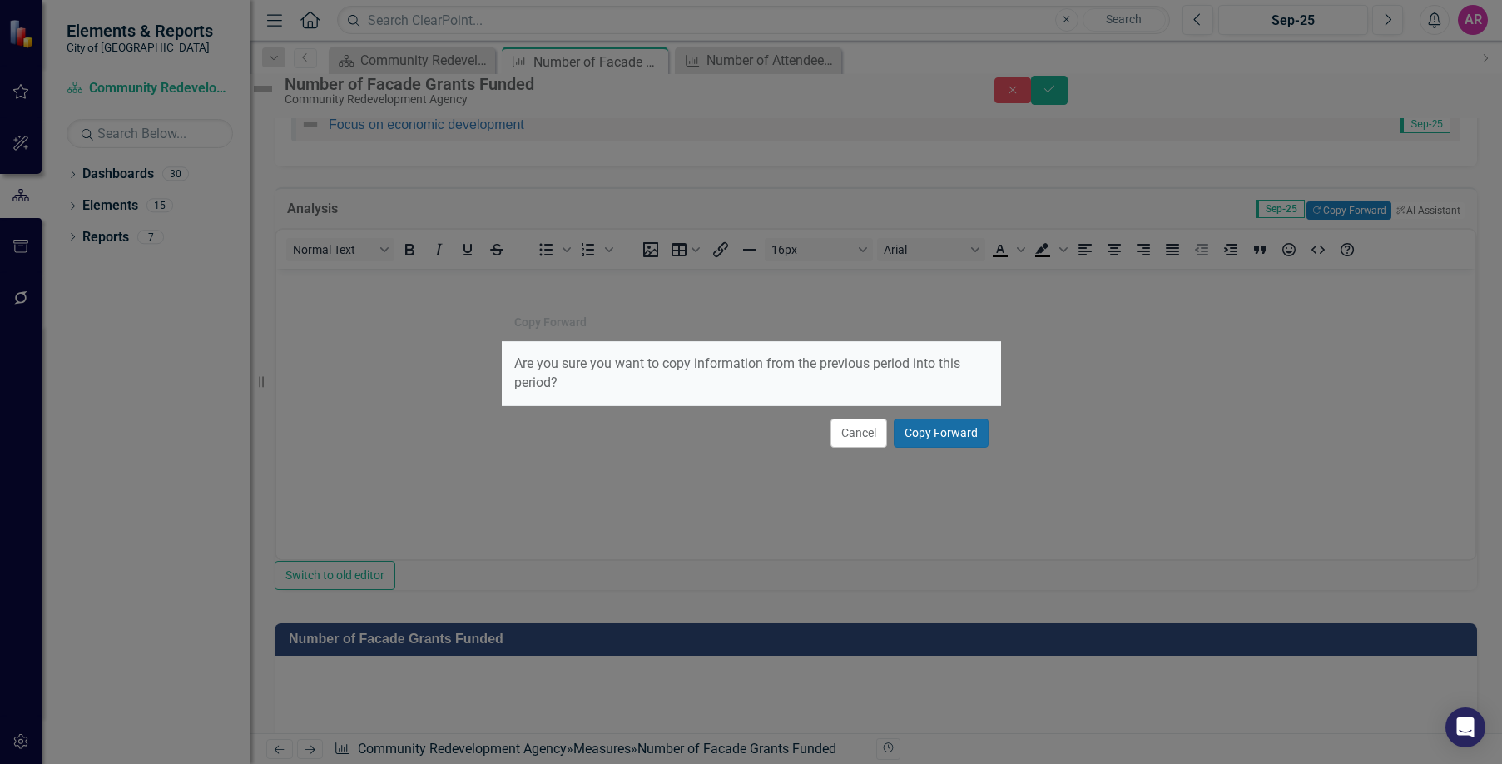
click at [963, 438] on button "Copy Forward" at bounding box center [941, 433] width 95 height 29
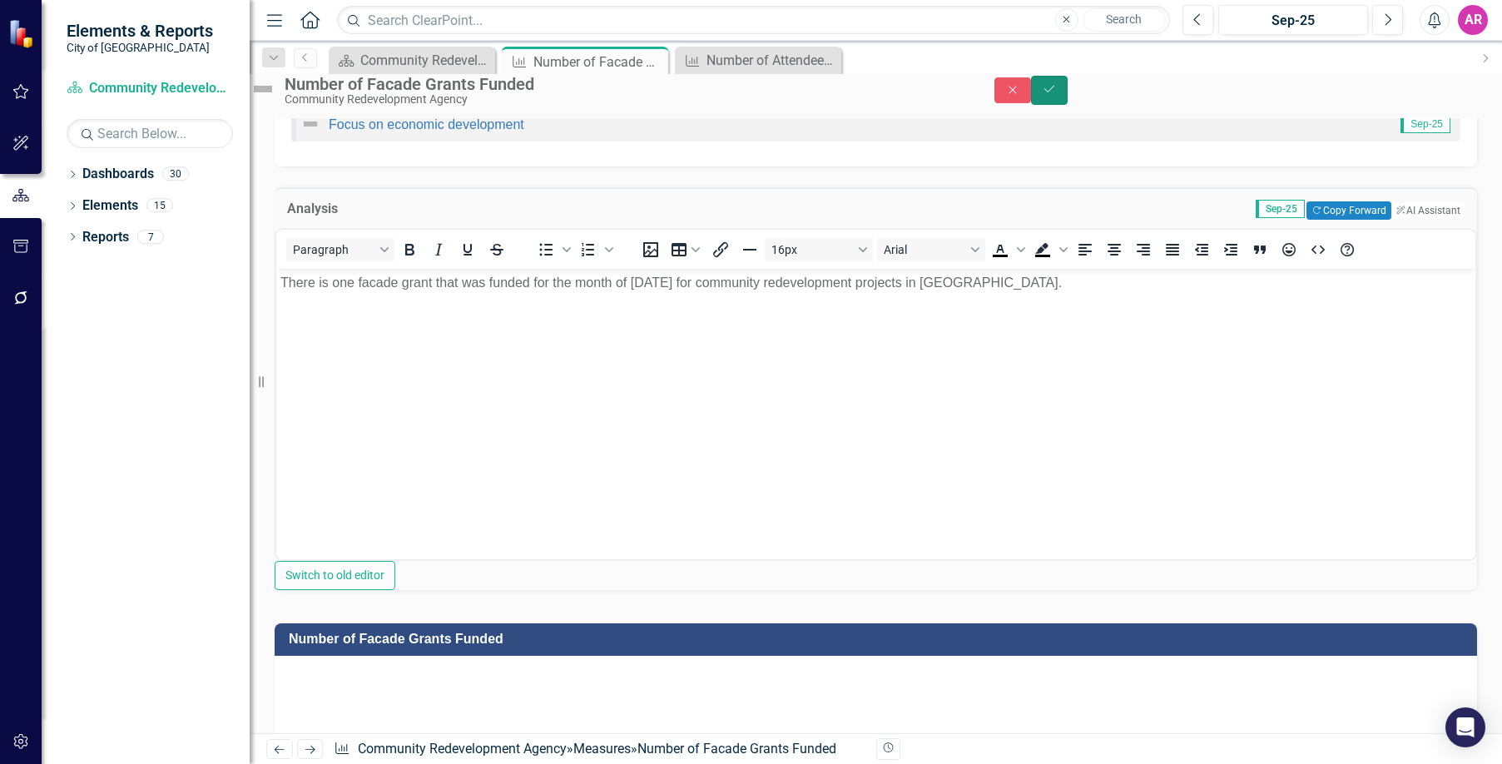
click at [1068, 105] on button "Save" at bounding box center [1049, 90] width 37 height 29
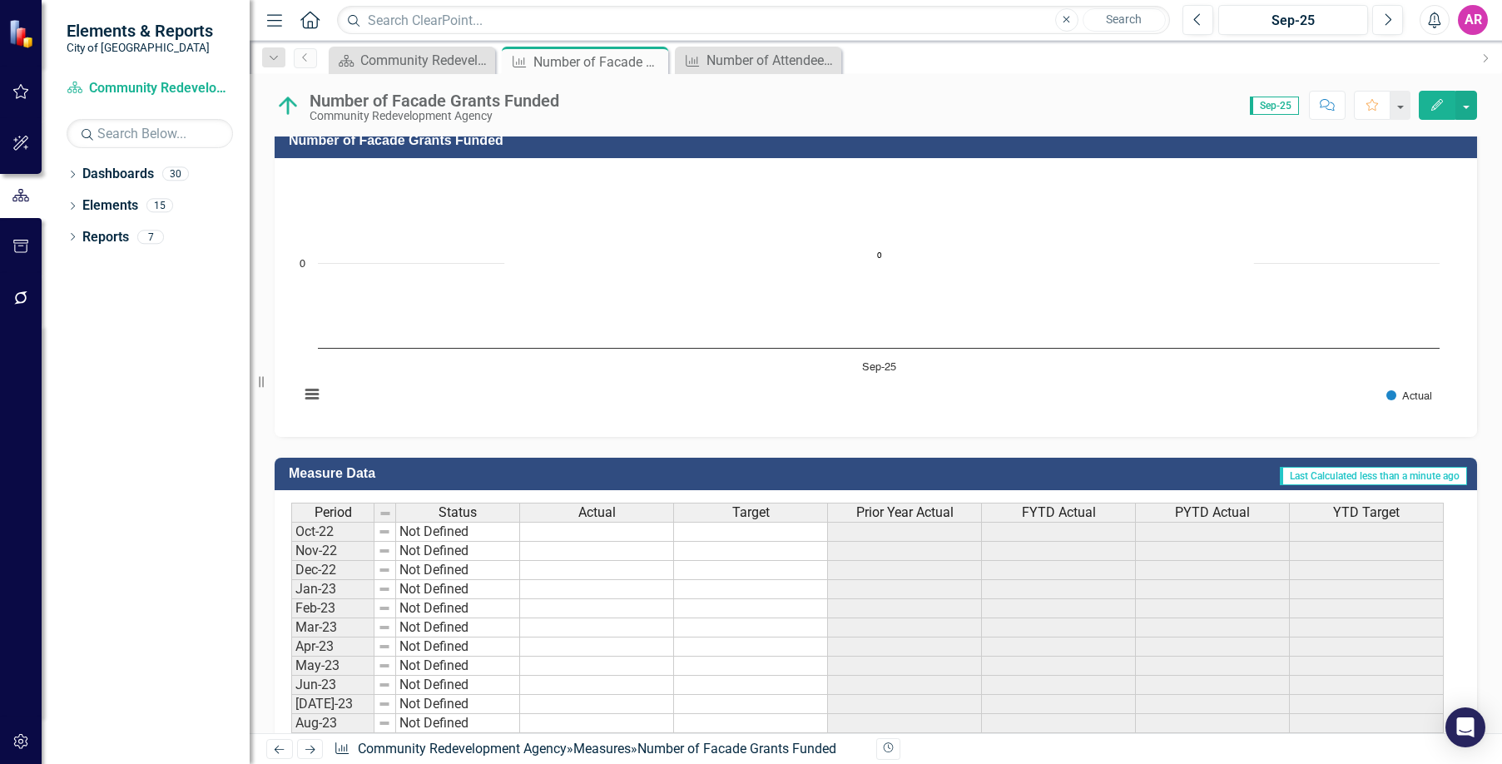
scroll to position [416, 0]
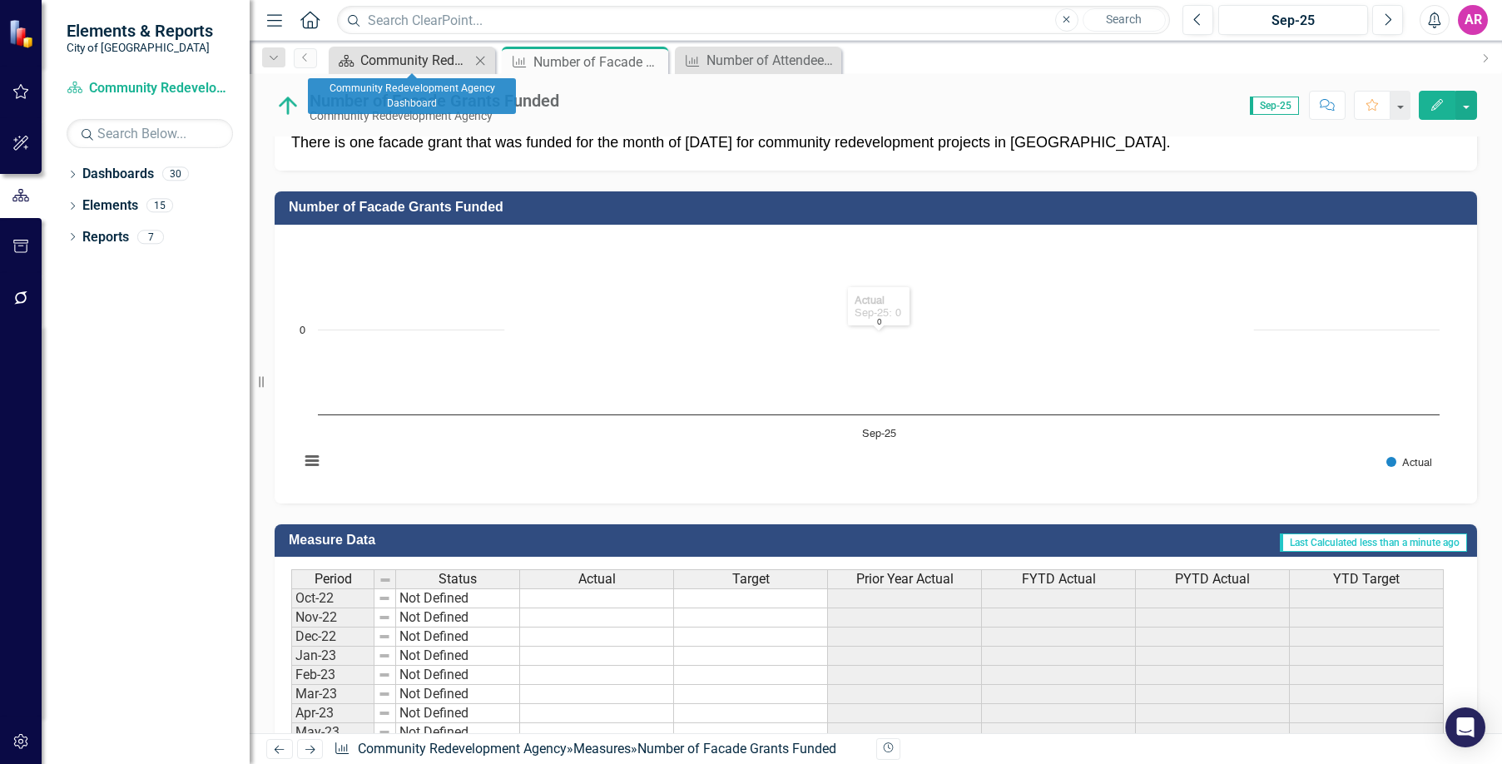
click at [383, 59] on div "Community Redevelopment Agency Dashboard" at bounding box center [415, 60] width 110 height 21
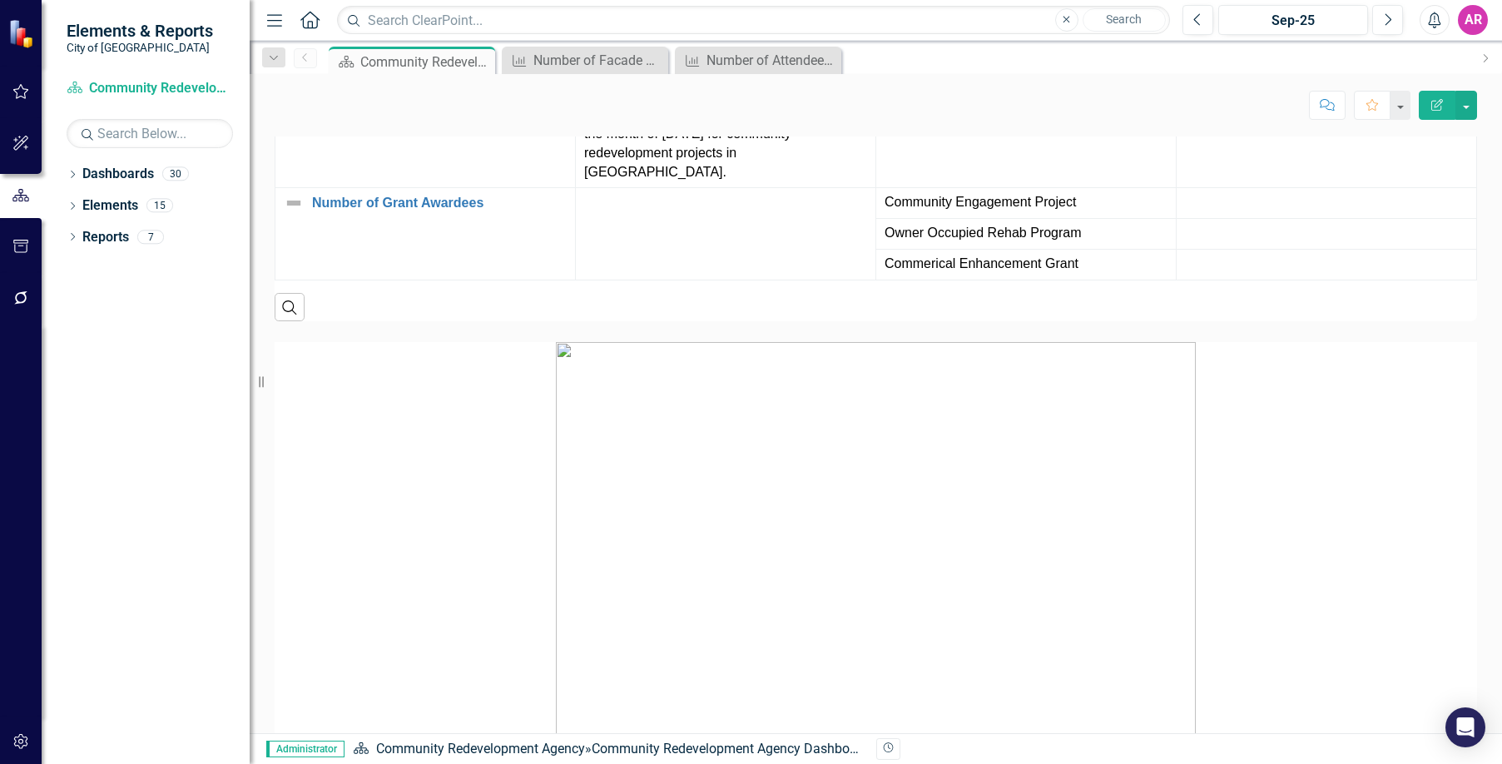
scroll to position [2461, 0]
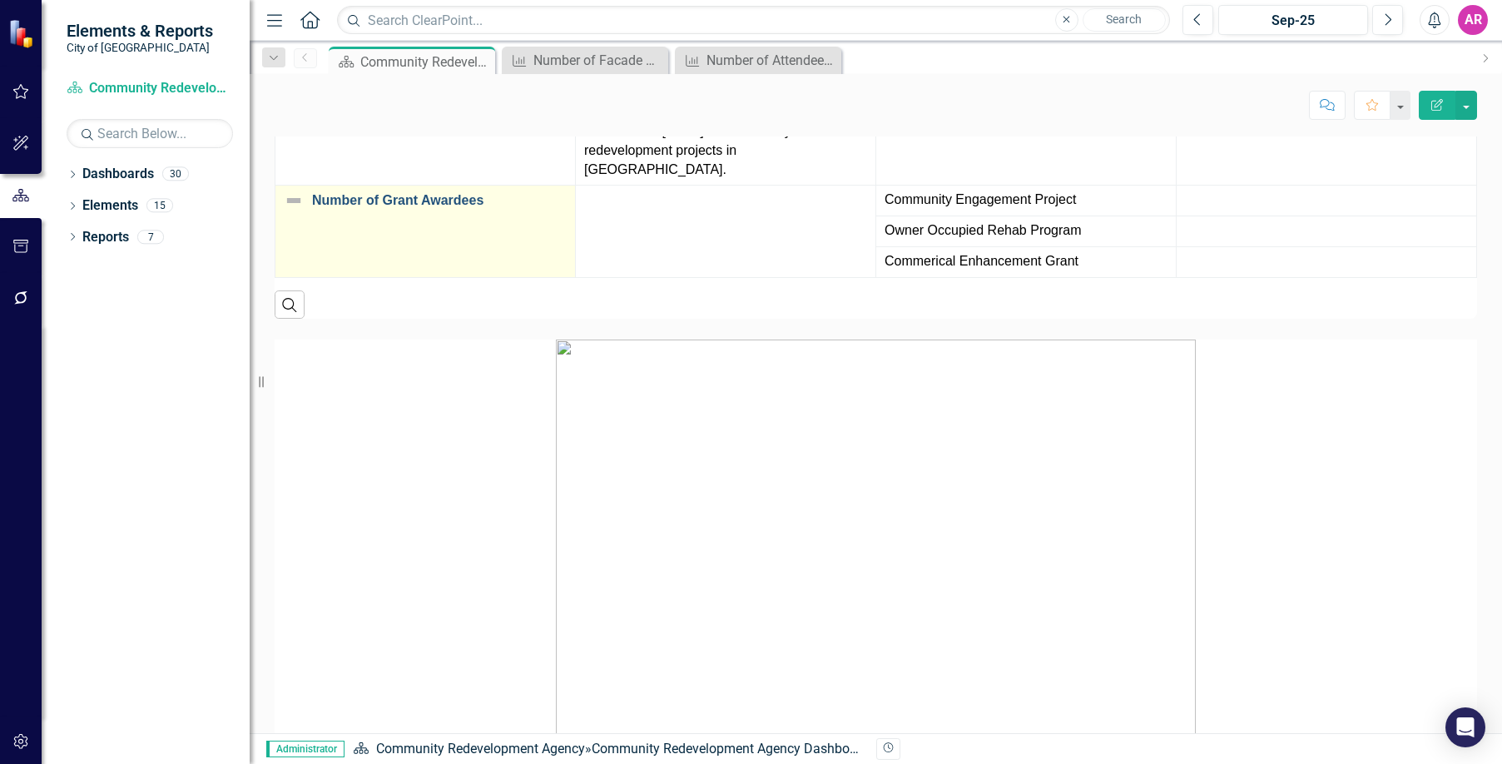
click at [422, 208] on link "Number of Grant Awardees" at bounding box center [439, 200] width 255 height 15
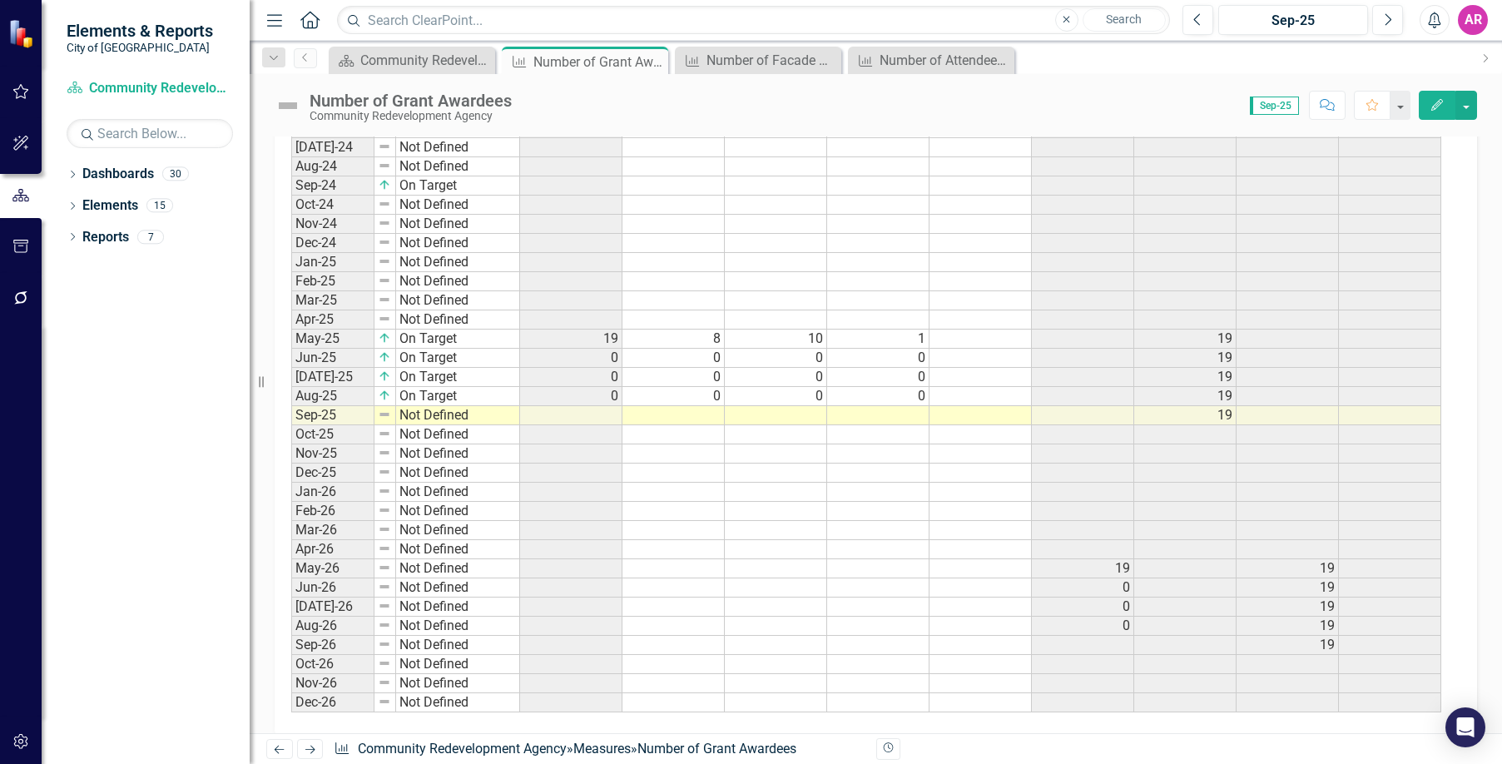
scroll to position [1362, 0]
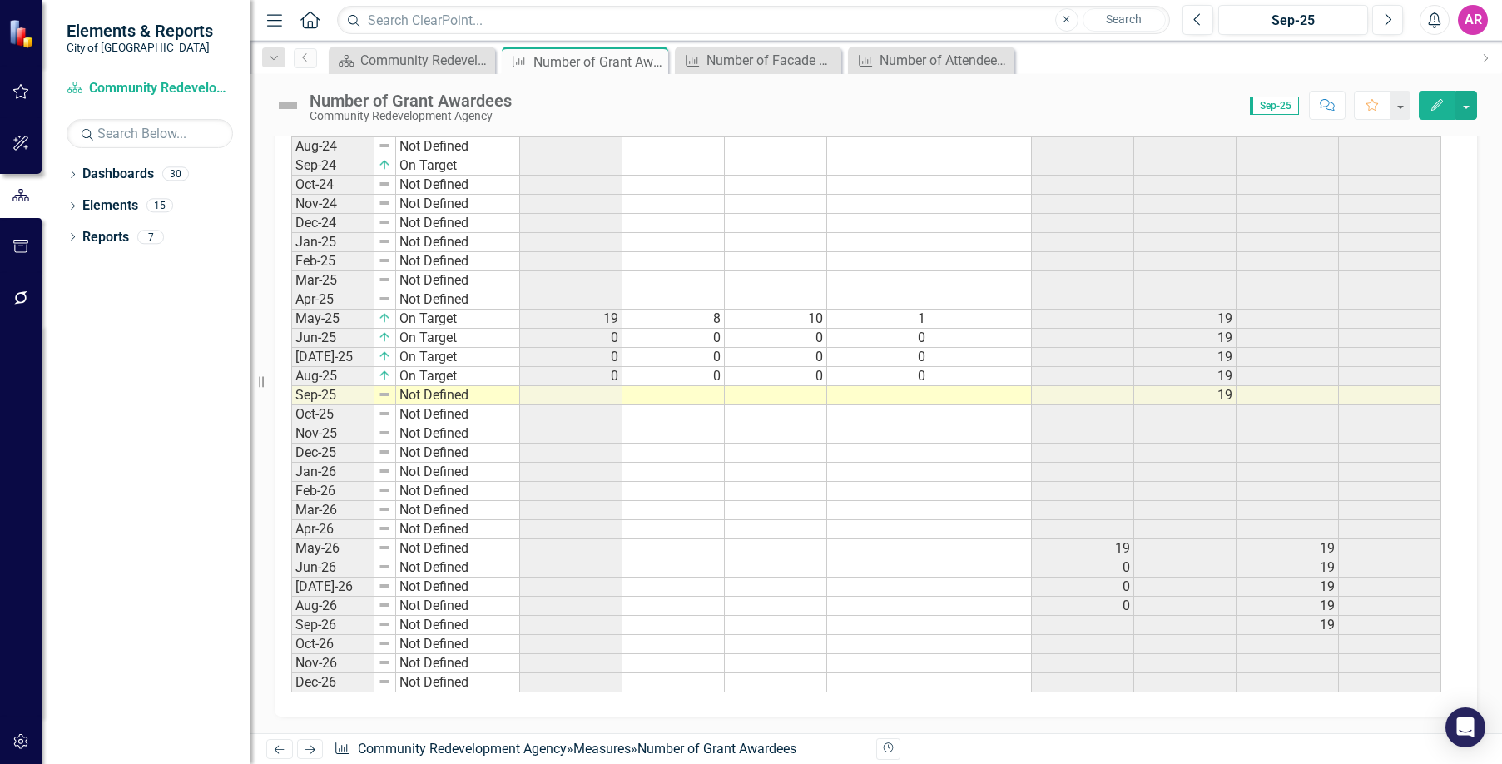
click at [787, 394] on td at bounding box center [776, 395] width 102 height 19
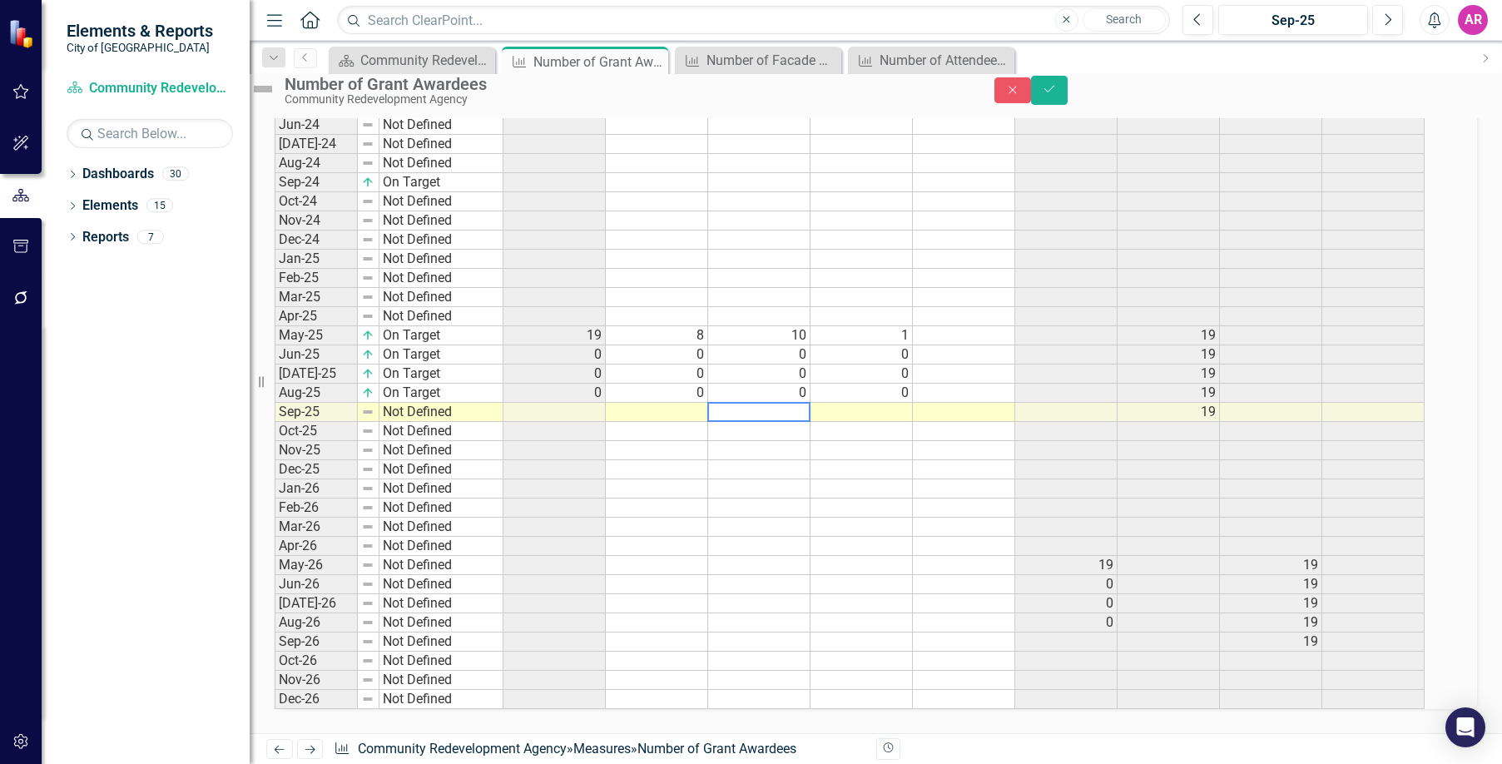
scroll to position [1369, 0]
click at [841, 403] on td at bounding box center [862, 412] width 102 height 19
click at [672, 403] on td at bounding box center [657, 412] width 102 height 19
type textarea "0"
click at [444, 403] on td "Not Defined" at bounding box center [442, 412] width 124 height 19
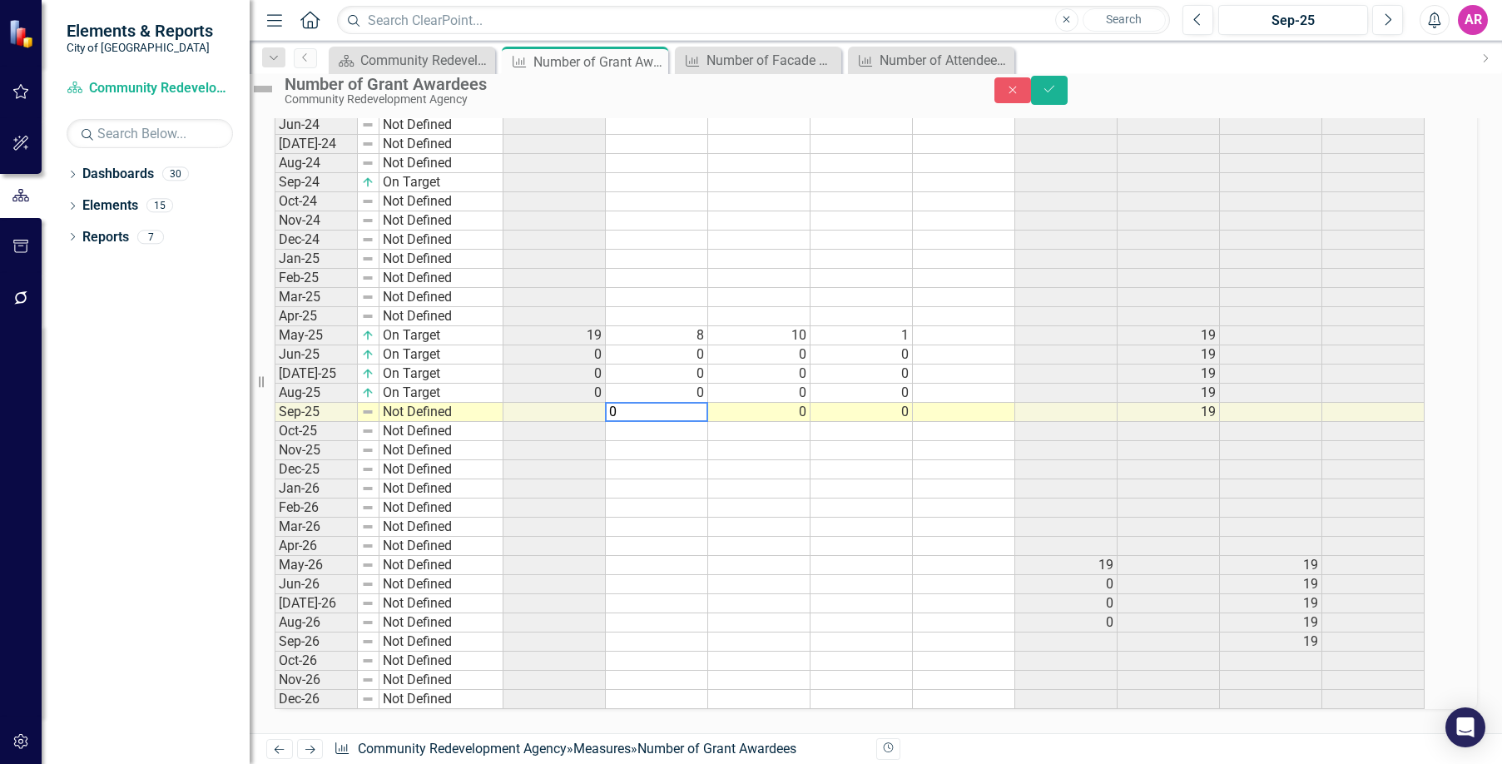
click at [445, 403] on td "Not Defined" at bounding box center [442, 412] width 124 height 19
click at [469, 410] on div "Period Status Total Number of Grant Awardees Community Engagement Project Owner…" at bounding box center [853, 196] width 1157 height 1025
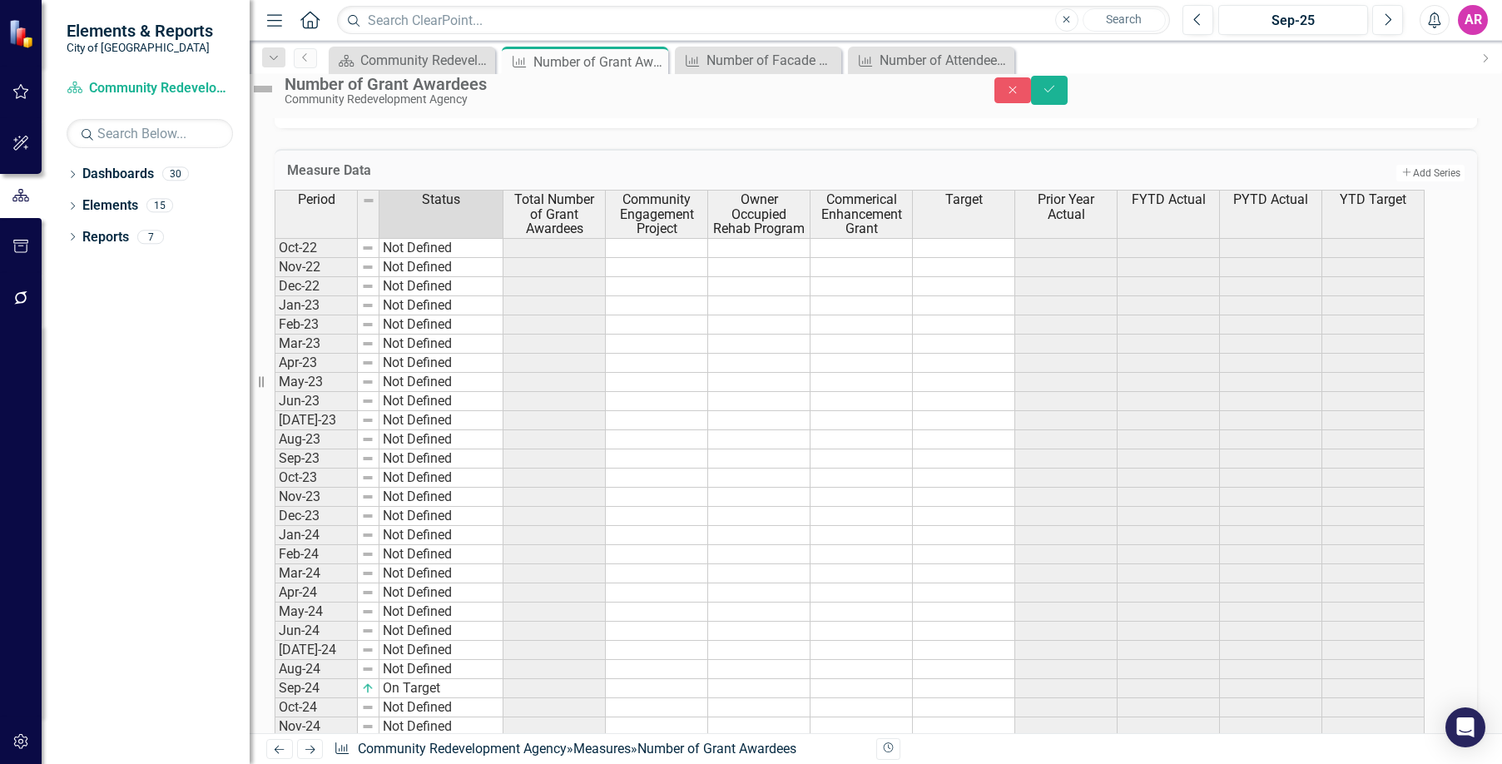
scroll to position [287, 0]
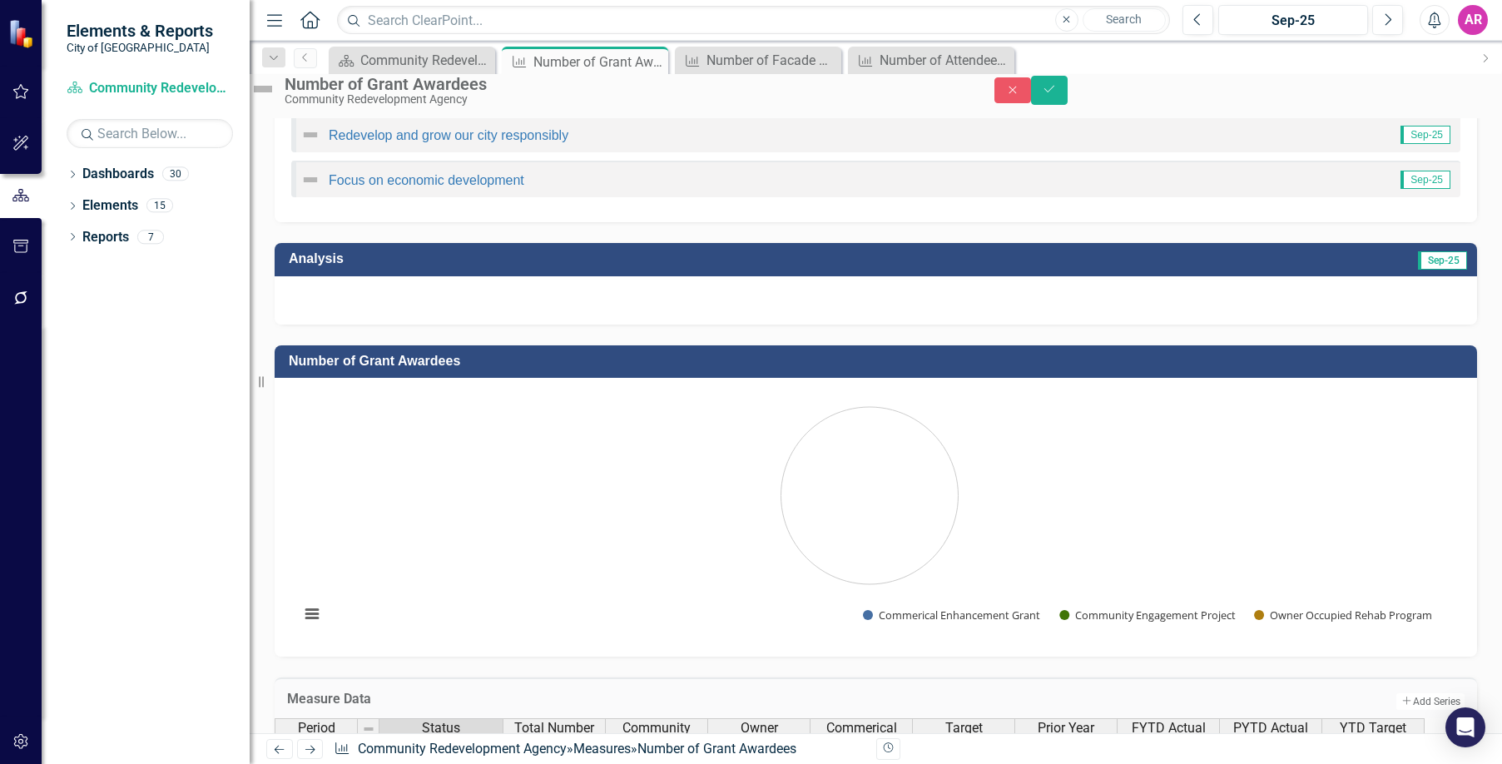
click at [941, 325] on div at bounding box center [876, 300] width 1203 height 48
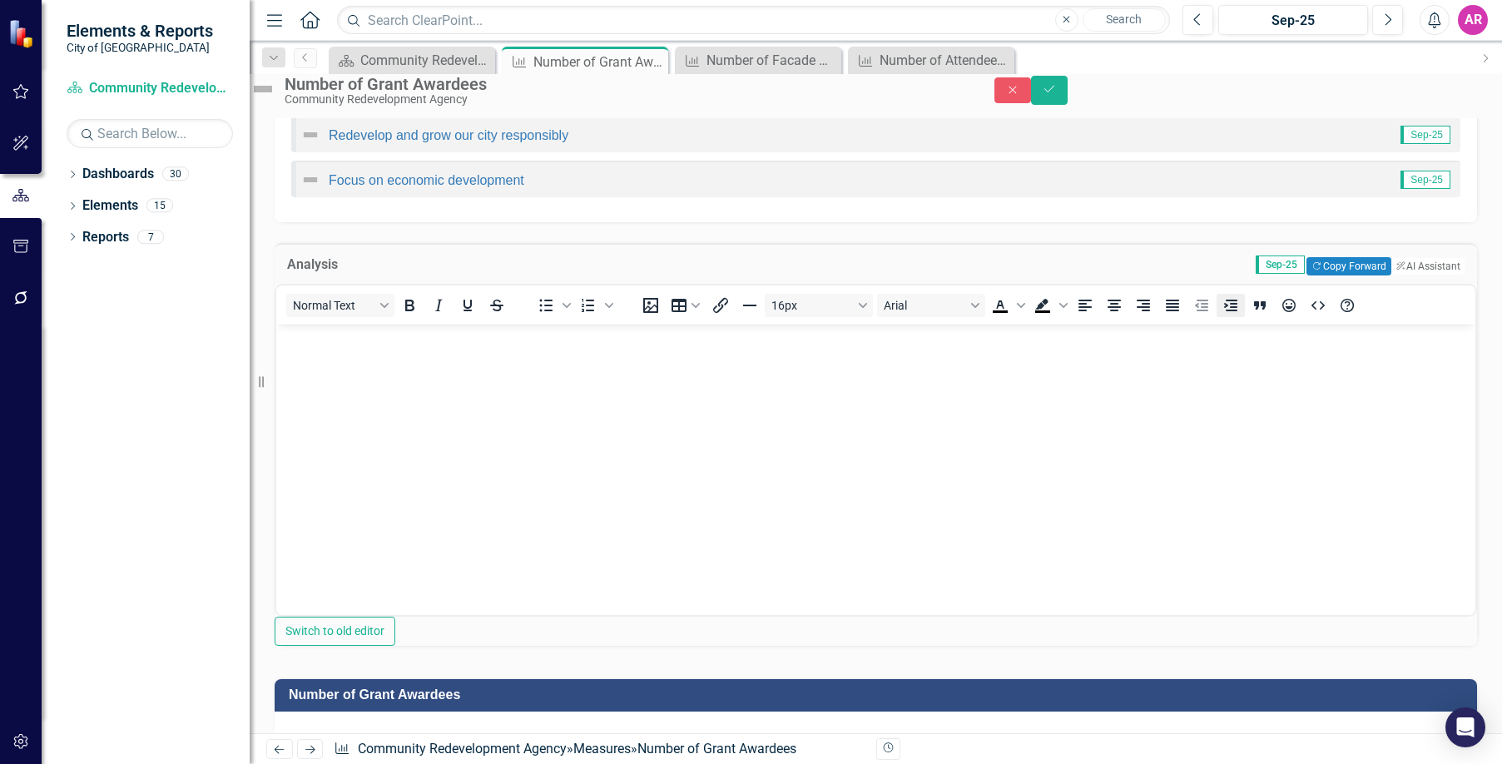
scroll to position [0, 0]
click at [1327, 275] on button "Copy Forward Copy Forward" at bounding box center [1349, 266] width 84 height 18
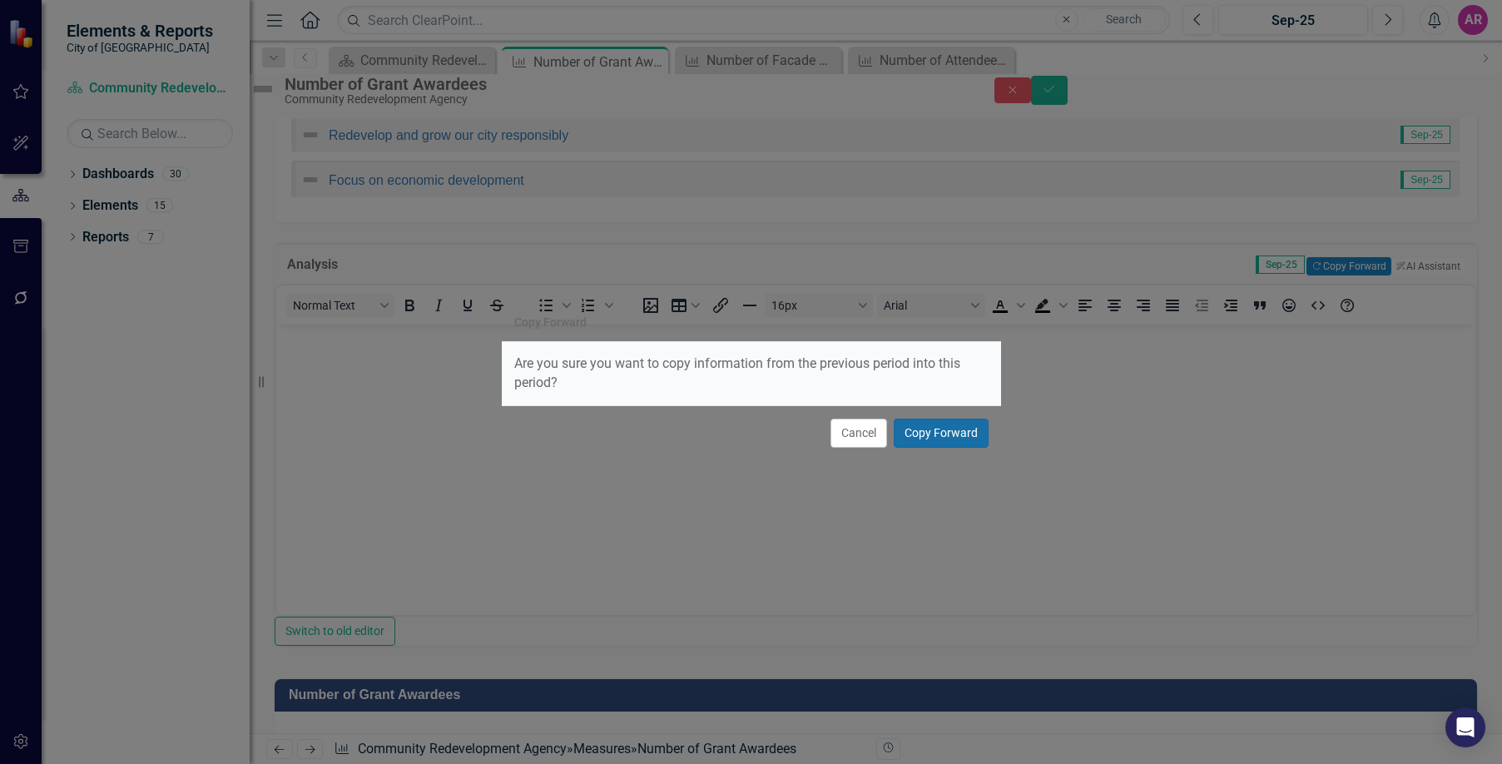
click at [951, 432] on button "Copy Forward" at bounding box center [941, 433] width 95 height 29
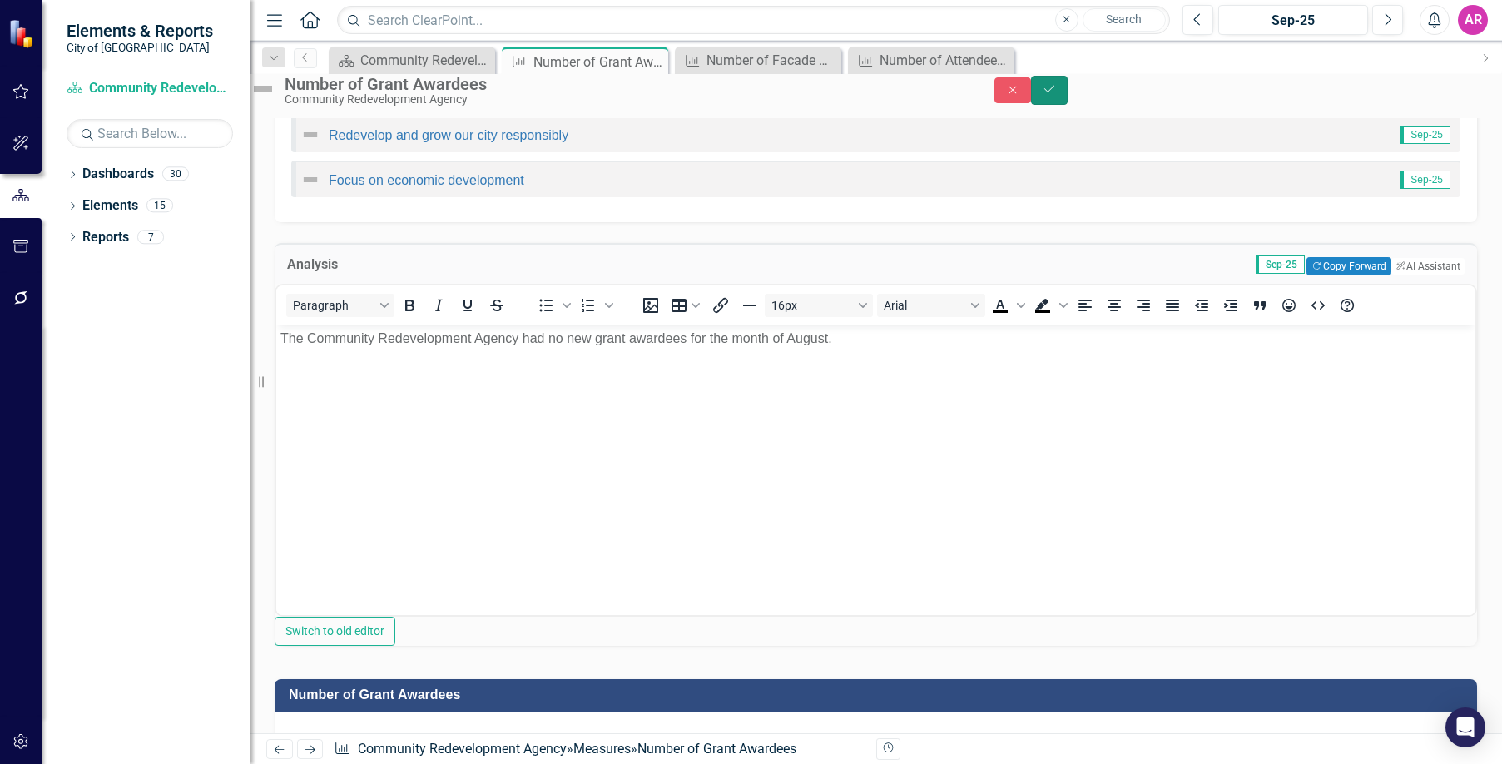
click at [1068, 103] on button "Save" at bounding box center [1049, 90] width 37 height 29
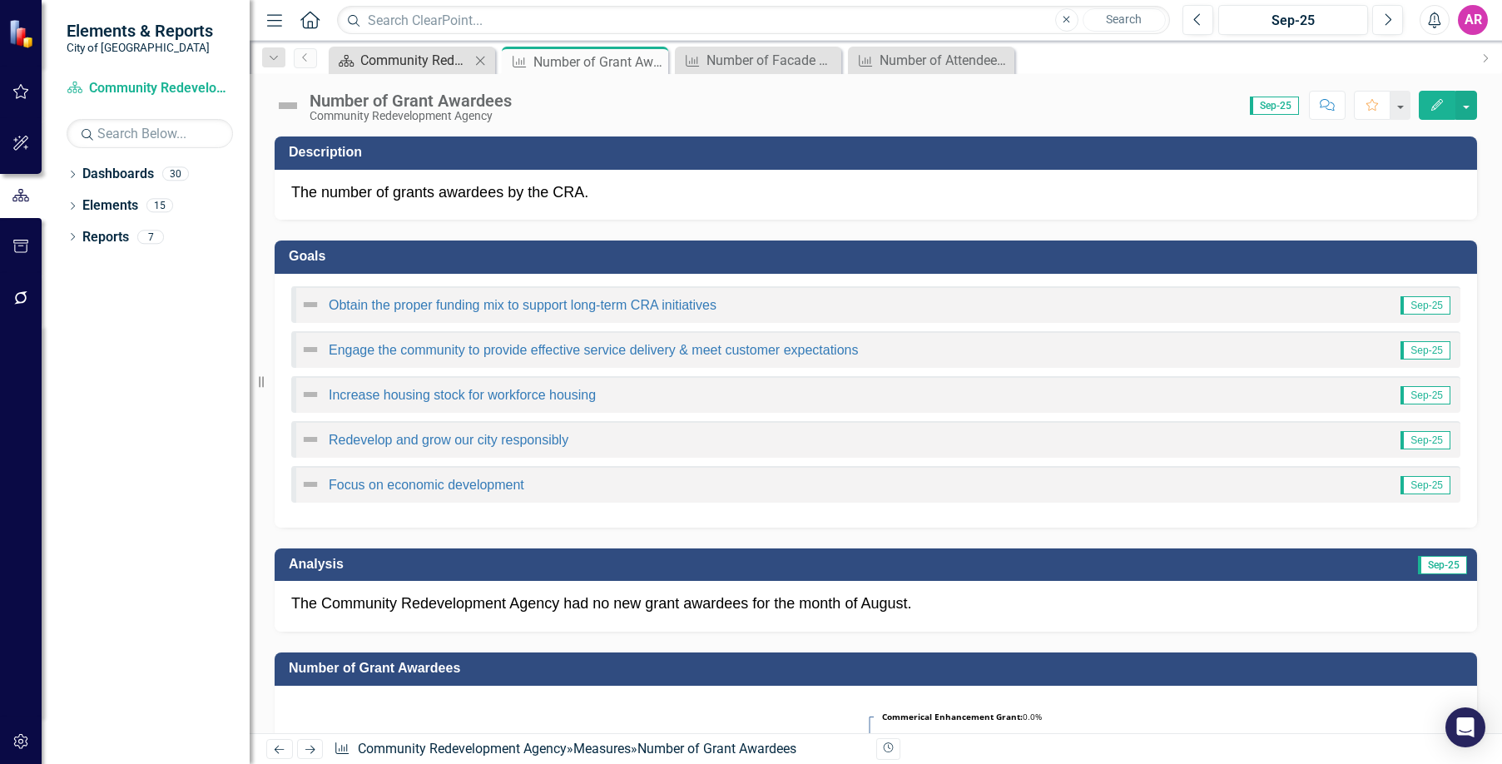
click at [419, 65] on div "Community Redevelopment Agency Dashboard" at bounding box center [415, 60] width 110 height 21
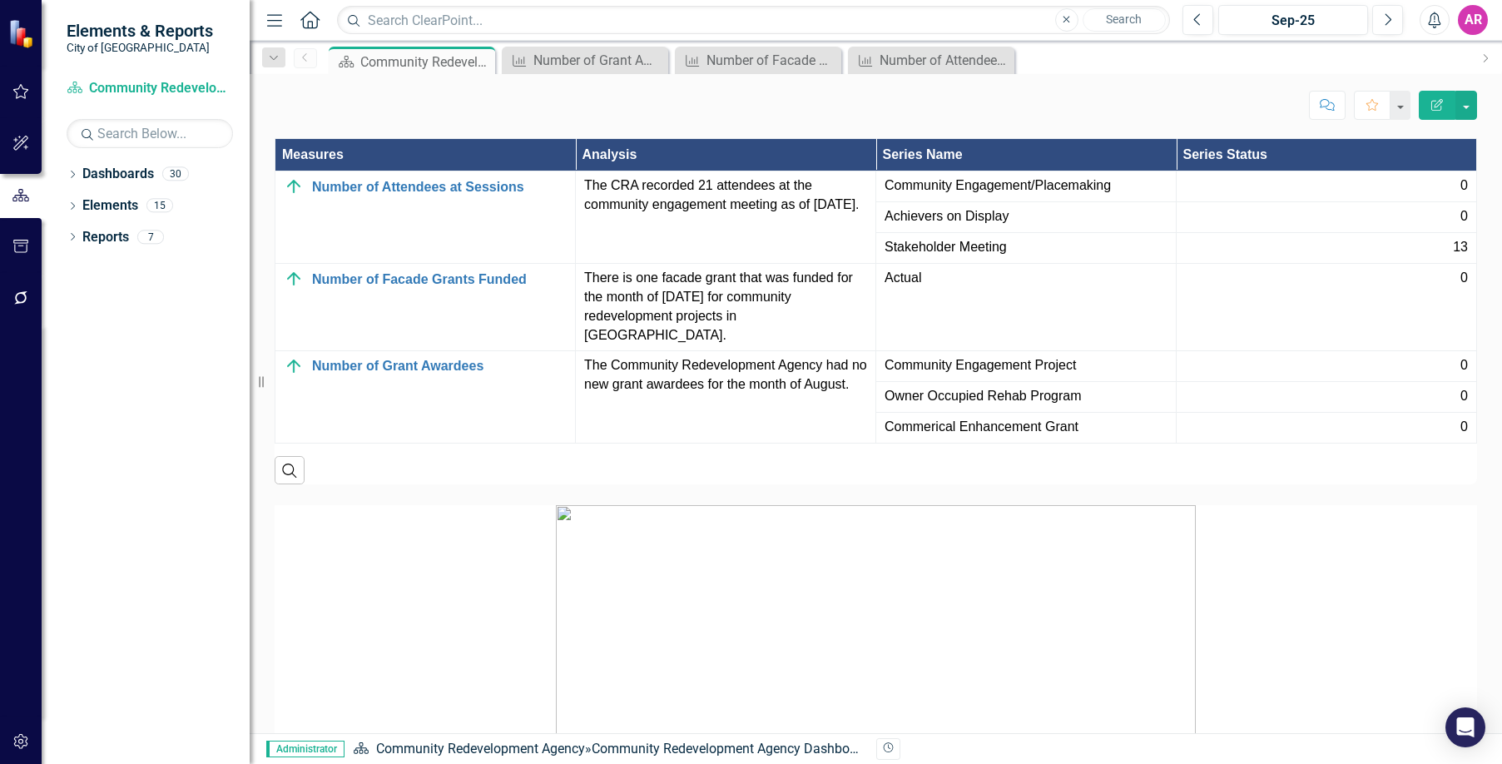
scroll to position [2396, 0]
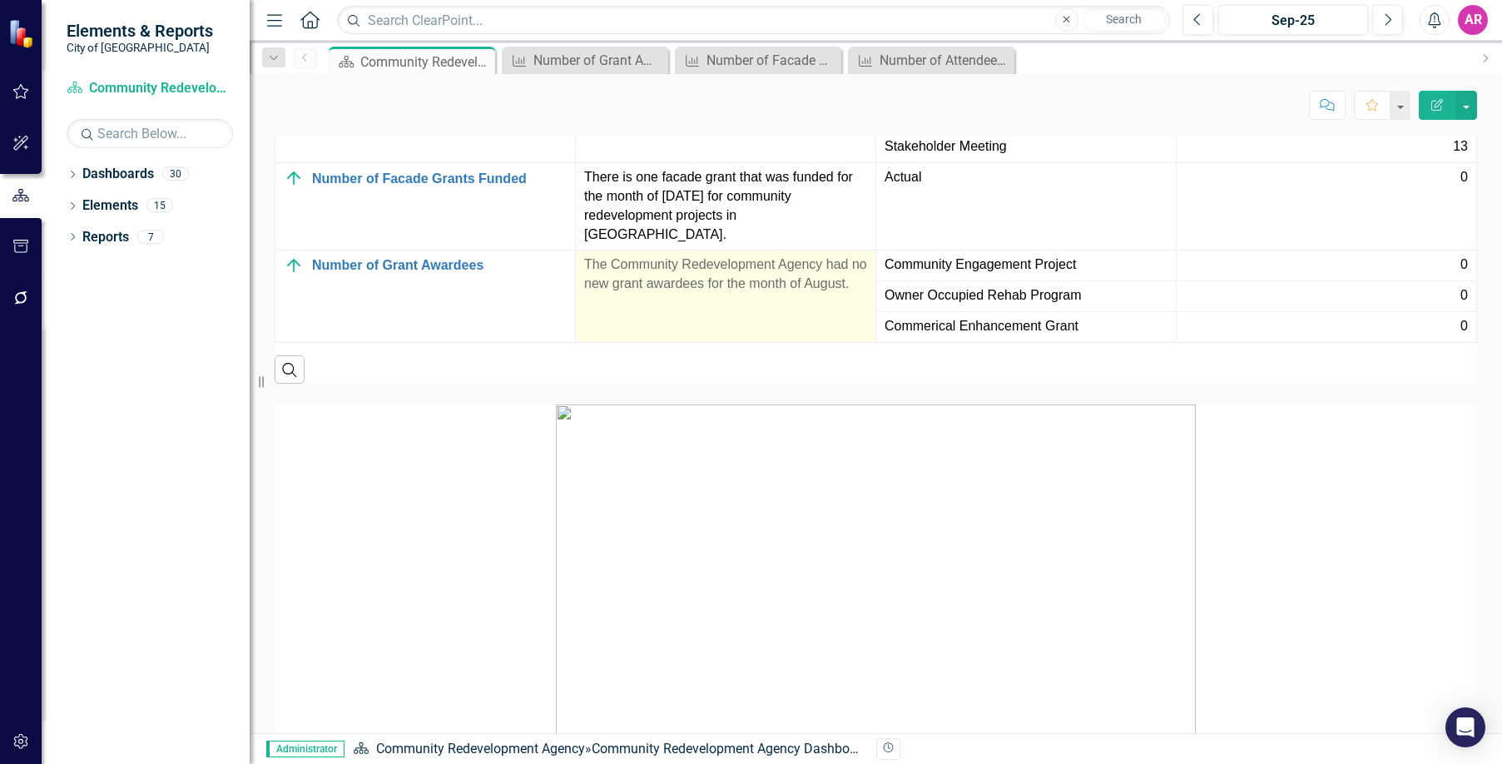
click at [738, 294] on p "The Community Redevelopment Agency had no new grant awardees for the month of A…" at bounding box center [725, 275] width 283 height 38
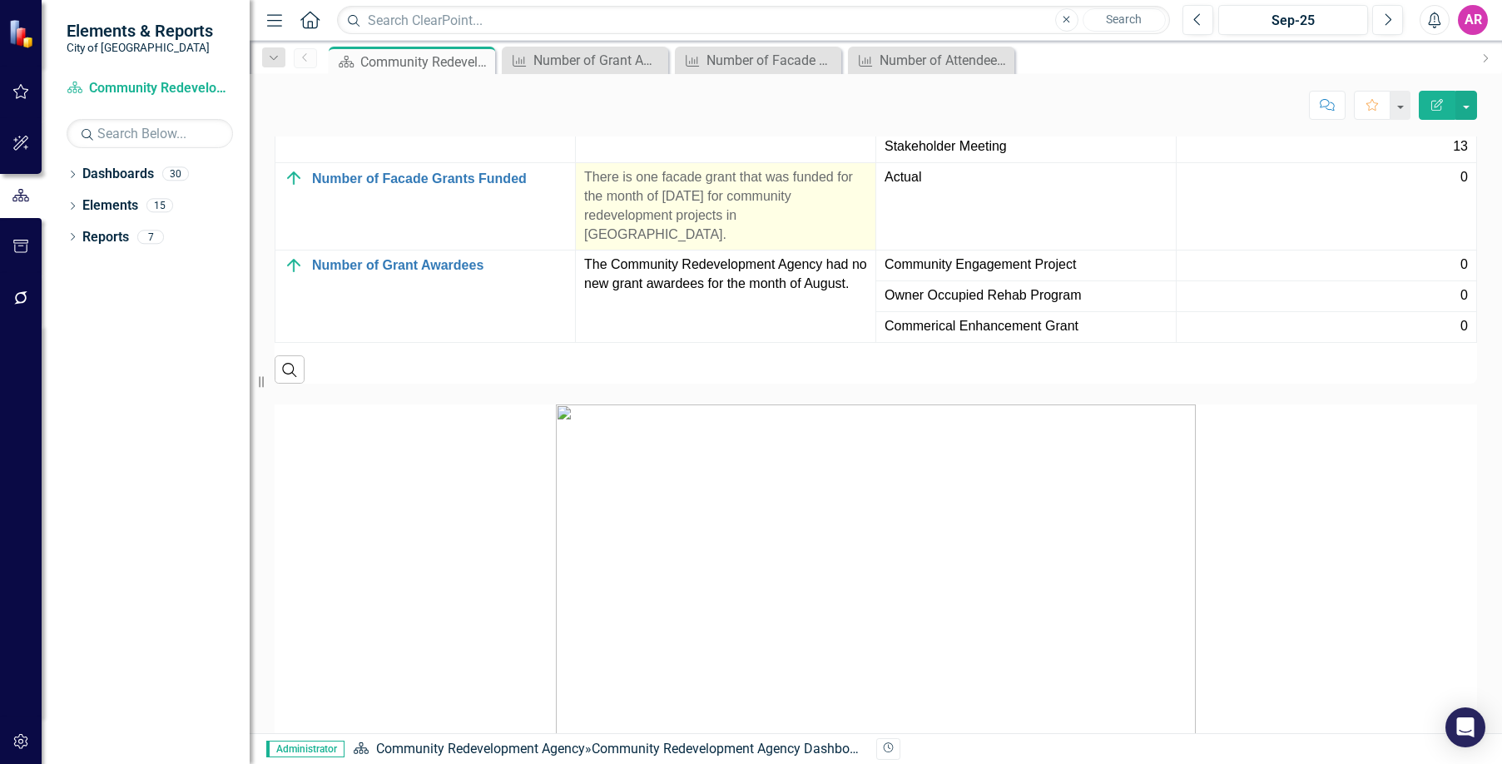
click at [738, 294] on p "The Community Redevelopment Agency had no new grant awardees for the month of A…" at bounding box center [725, 275] width 283 height 38
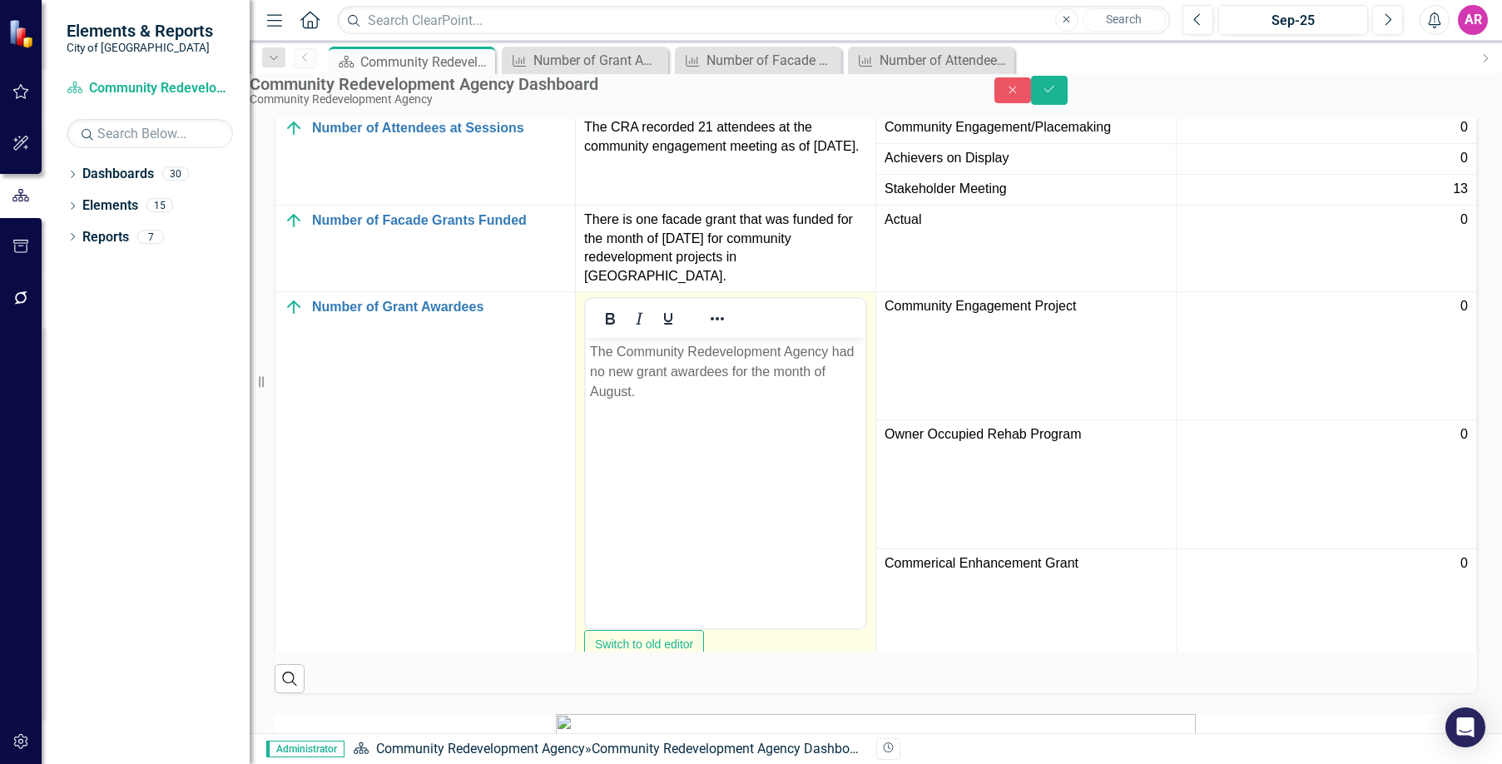
scroll to position [27, 0]
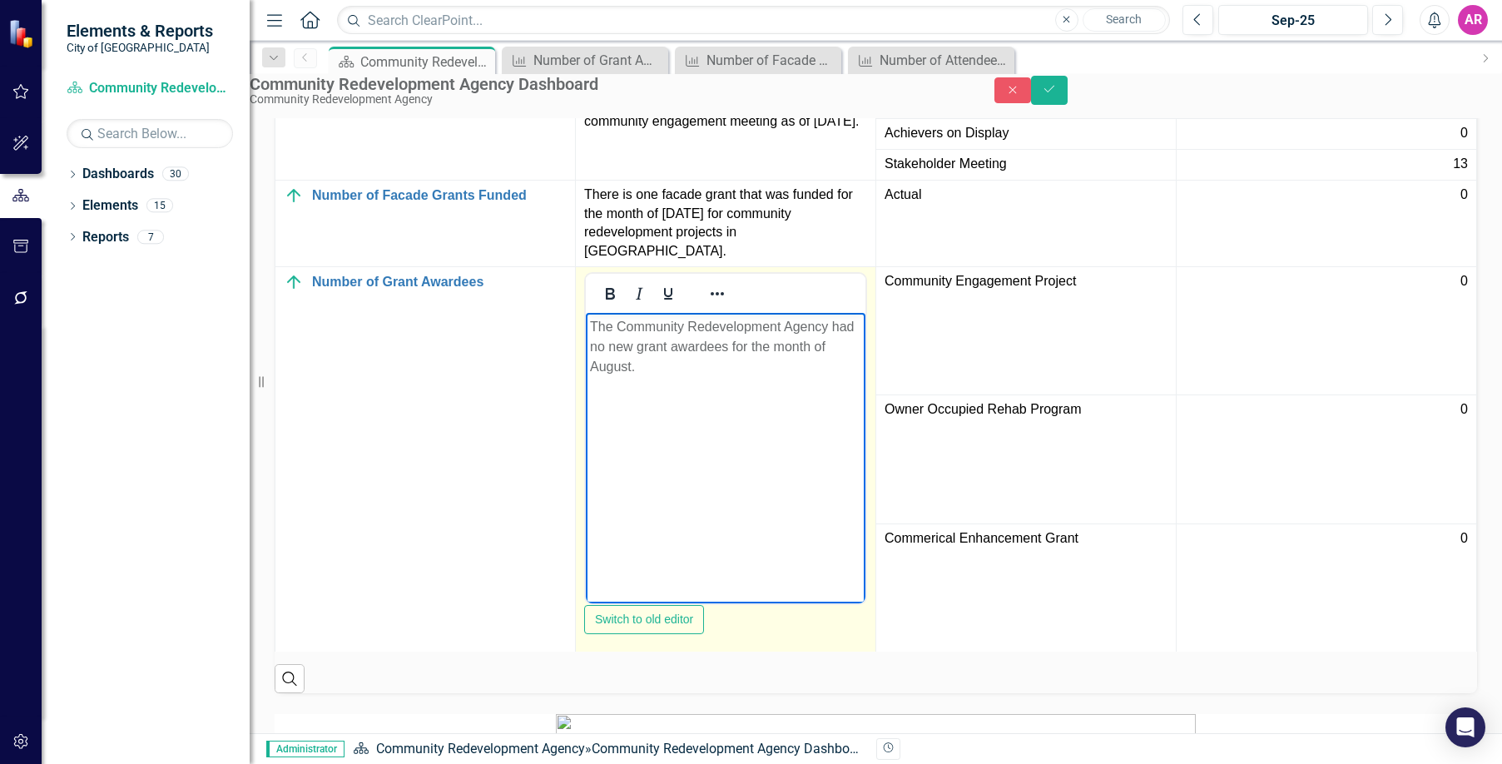
click at [609, 368] on p "The Community Redevelopment Agency had no new grant awardees for the month of A…" at bounding box center [725, 347] width 271 height 60
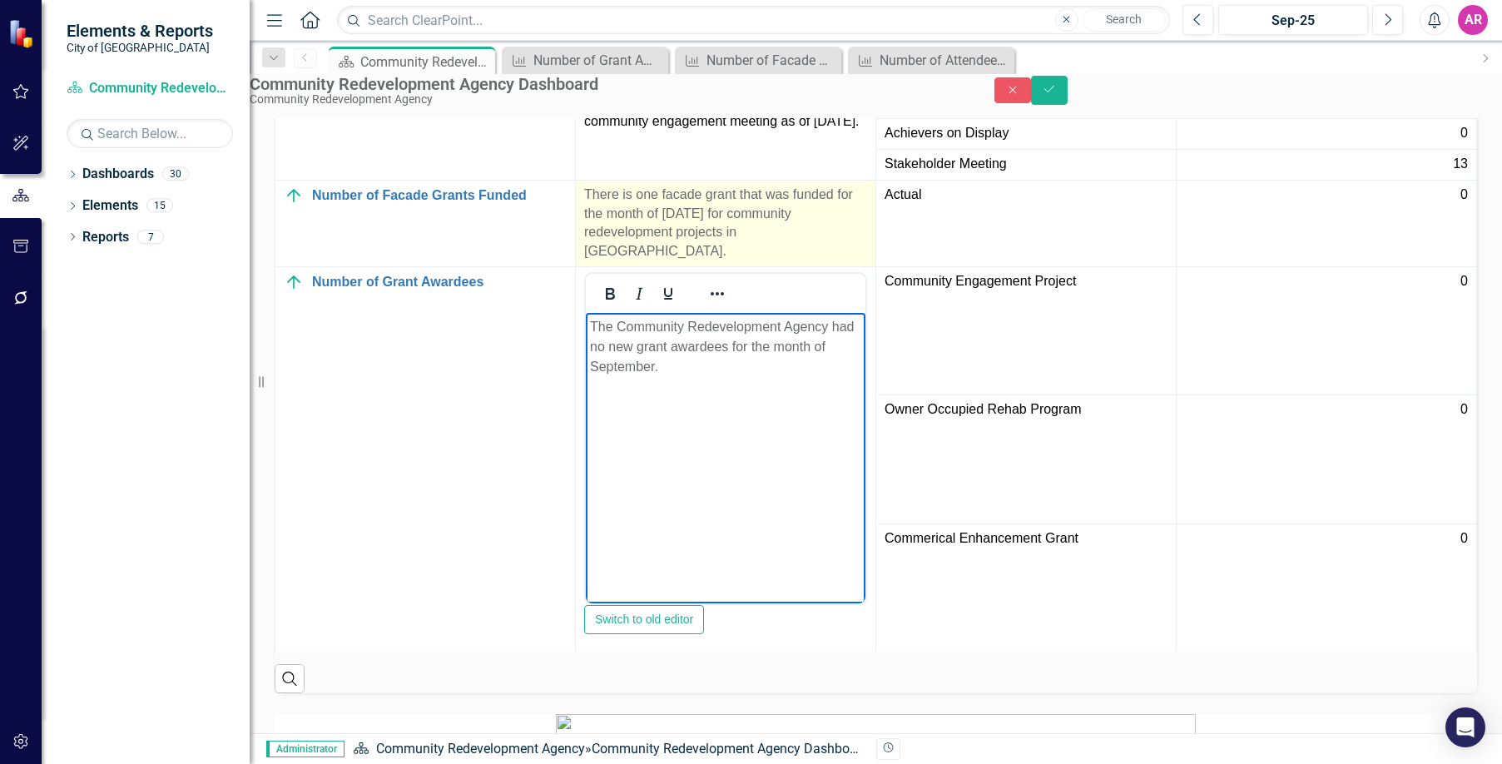
click at [753, 261] on p "There is one facade grant that was funded for the month of August 2025 for comm…" at bounding box center [725, 224] width 283 height 76
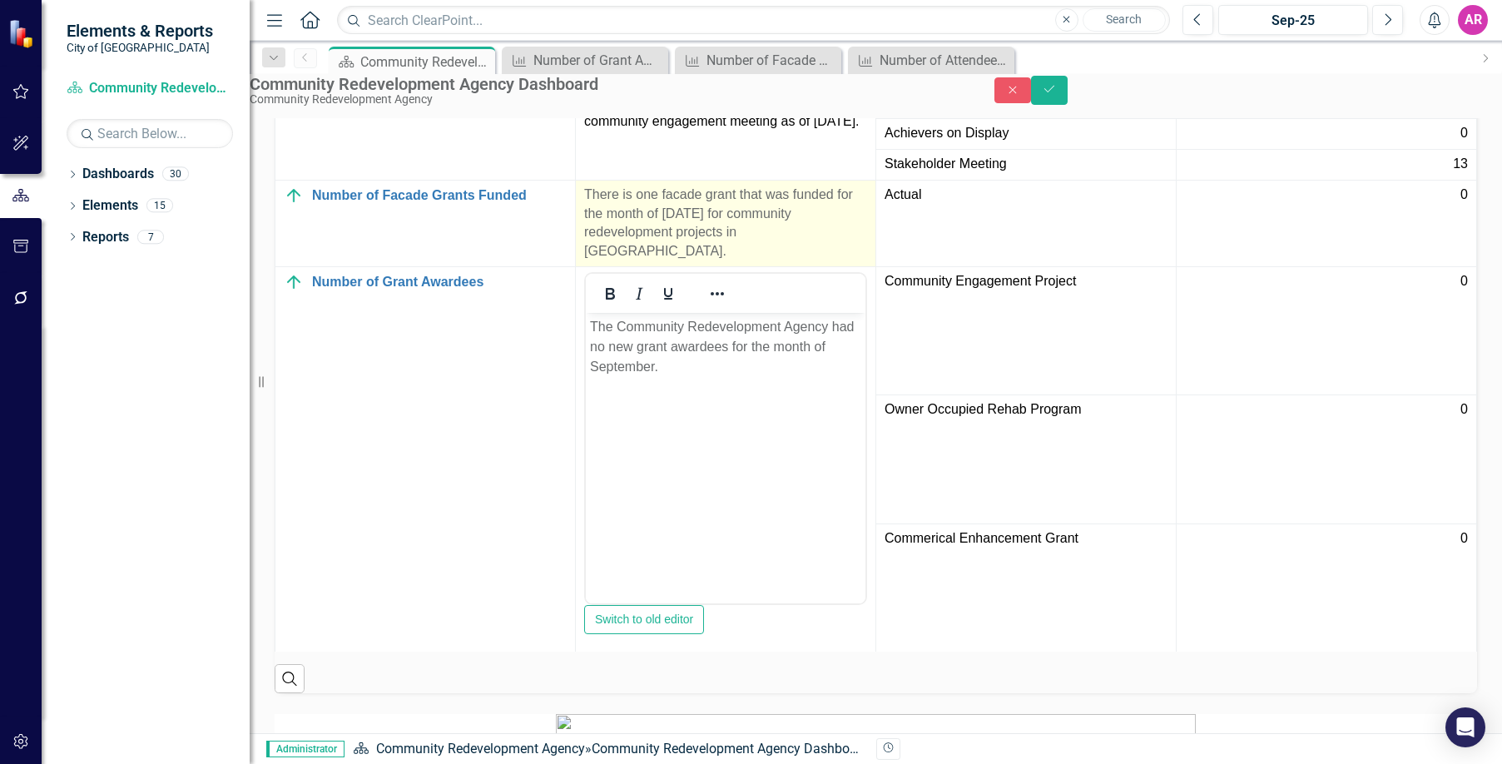
click at [753, 261] on p "There is one facade grant that was funded for the month of August 2025 for comm…" at bounding box center [725, 224] width 283 height 76
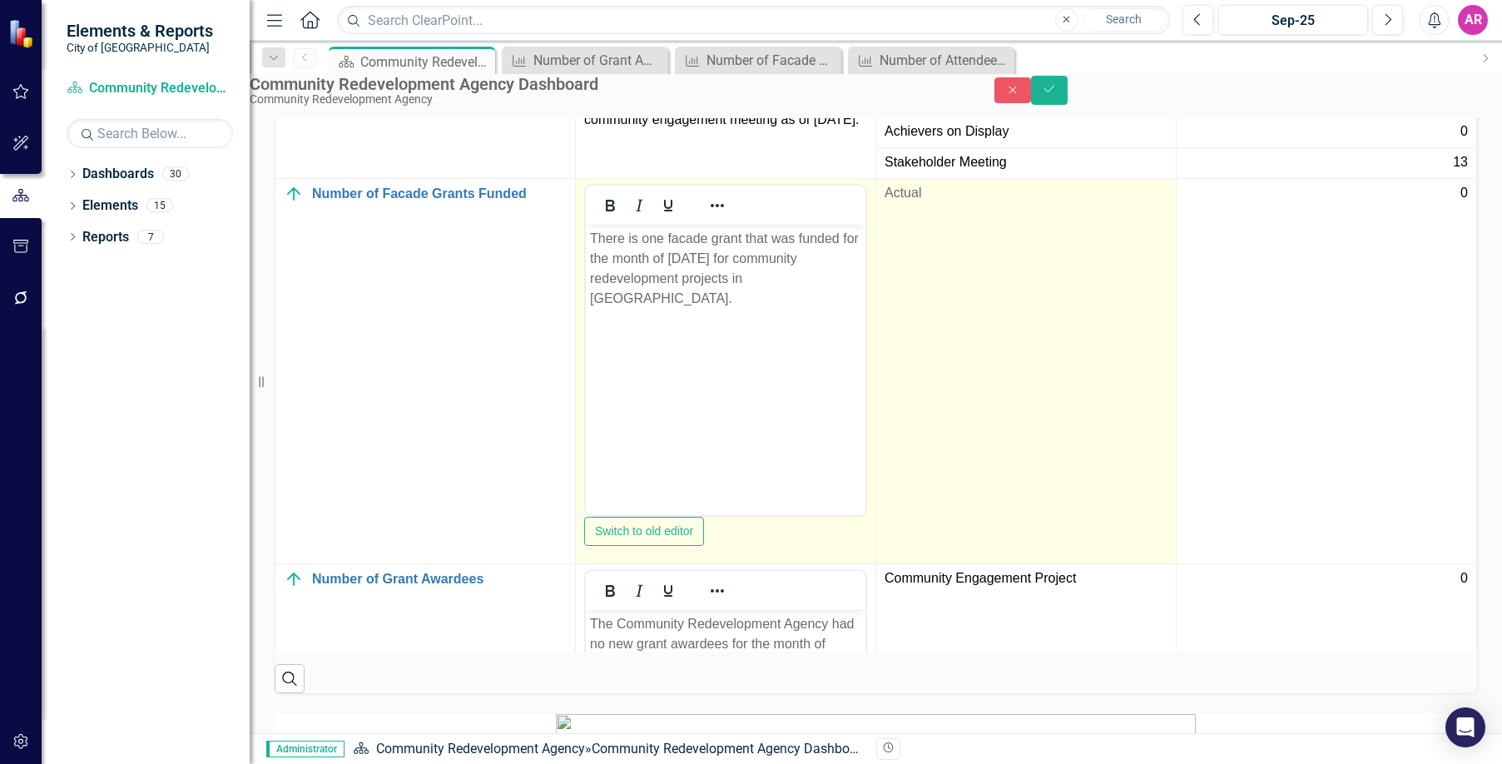
scroll to position [27, 45]
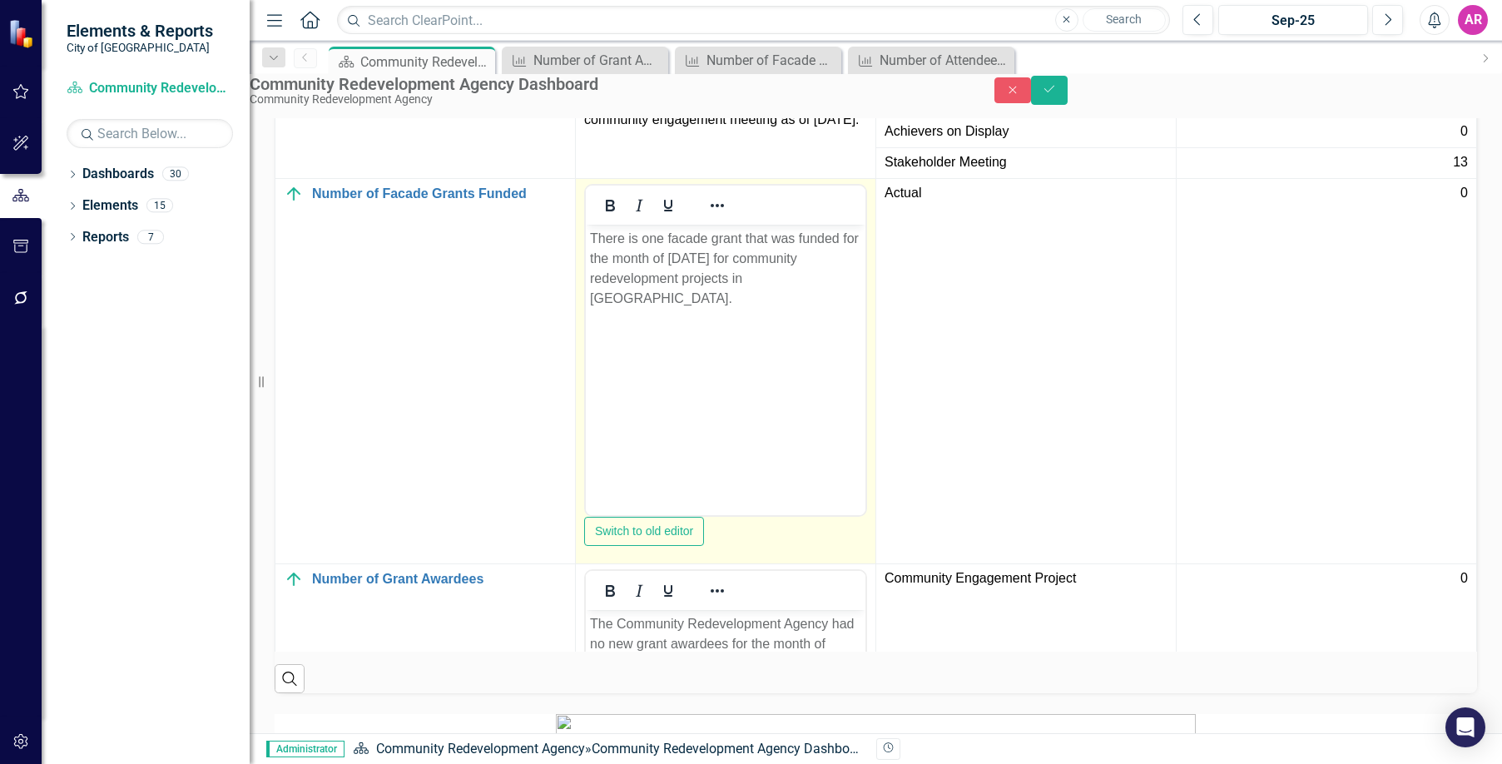
click at [742, 271] on p "There is one facade grant that was funded for the month of August 2025 for comm…" at bounding box center [725, 268] width 271 height 80
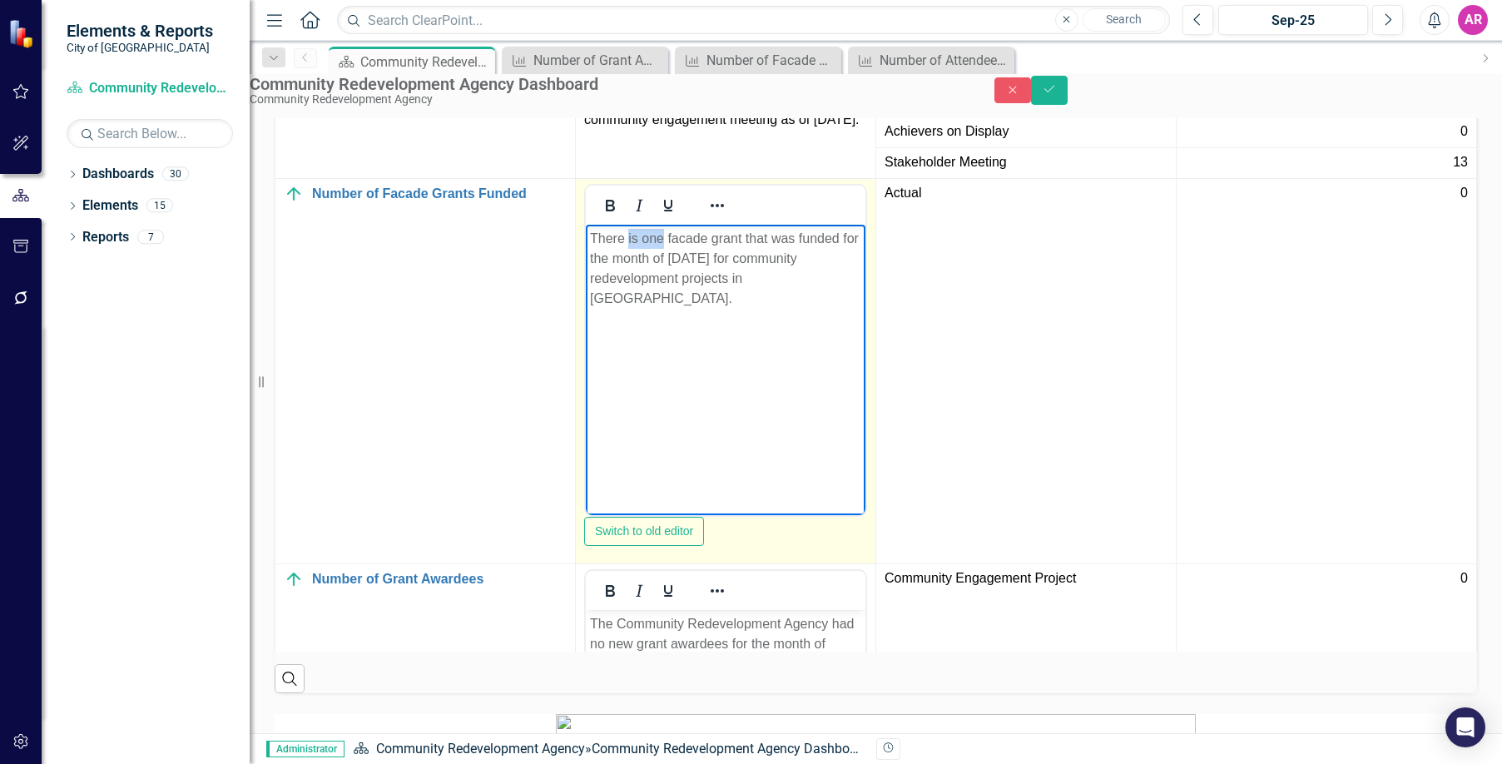
drag, startPoint x: 662, startPoint y: 241, endPoint x: 629, endPoint y: 241, distance: 32.5
click at [629, 241] on p "There is one facade grant that was funded for the month of August 2025 for comm…" at bounding box center [725, 268] width 271 height 80
click at [741, 241] on p "There are no facade grant that was funded for the month of August 2025 for comm…" at bounding box center [725, 268] width 271 height 80
click at [745, 241] on p "There are no facade grant that was funded for the month of August 2025 for comm…" at bounding box center [725, 268] width 271 height 80
click at [777, 283] on p "There are no facade grants that was funded for the month of August 2025 for com…" at bounding box center [725, 268] width 271 height 80
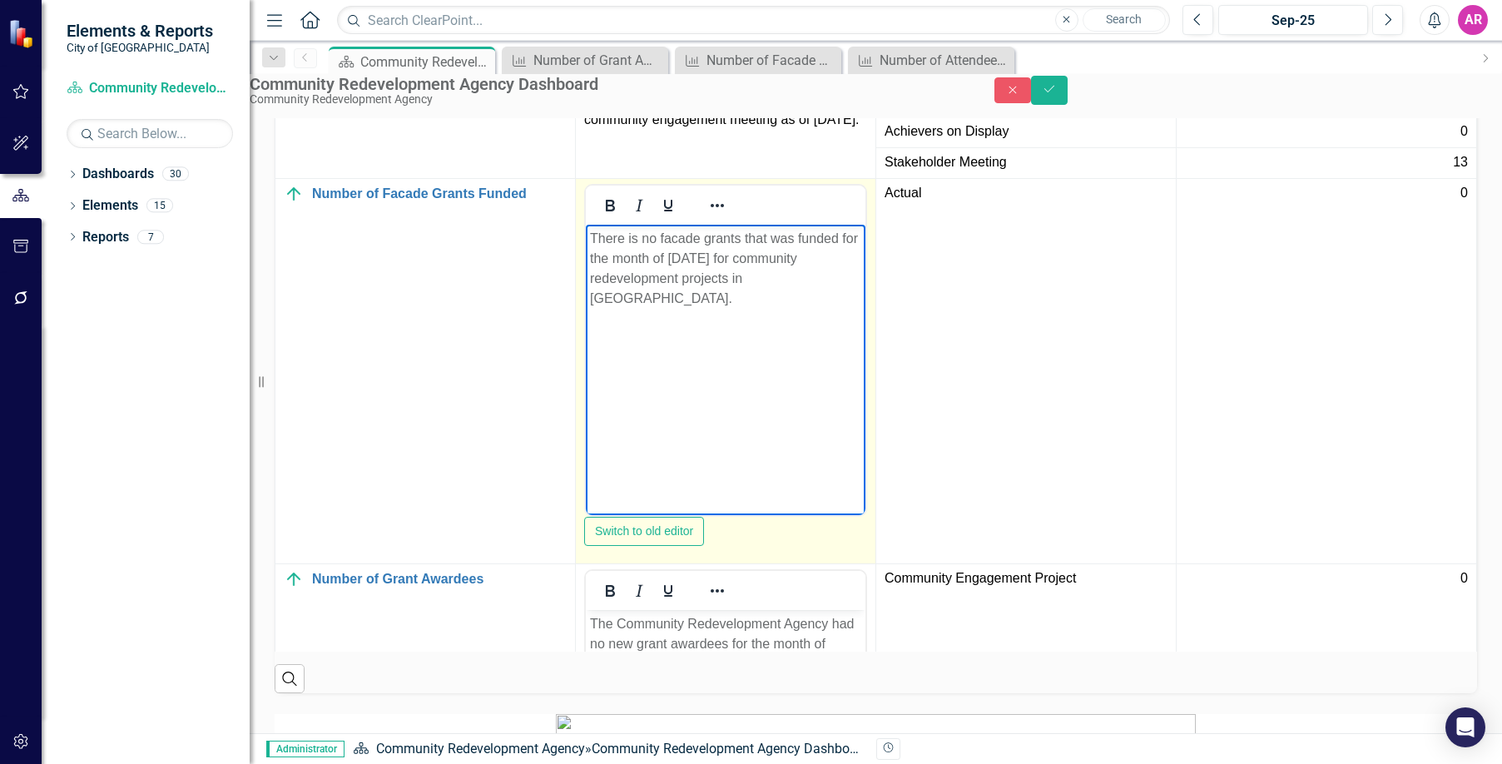
click at [794, 280] on p "There is no facade grants that was funded for the month of August 2025 for comm…" at bounding box center [725, 268] width 271 height 80
click at [797, 241] on p "There are no facade grants that was funded for the month of August 2025 for com…" at bounding box center [725, 268] width 271 height 80
click at [694, 263] on p "There are no facade grants that were funded for the month of August 2025 for co…" at bounding box center [725, 268] width 271 height 80
click at [695, 263] on p "There are no facade grants that were funded for the month of August 2025 for co…" at bounding box center [725, 268] width 271 height 80
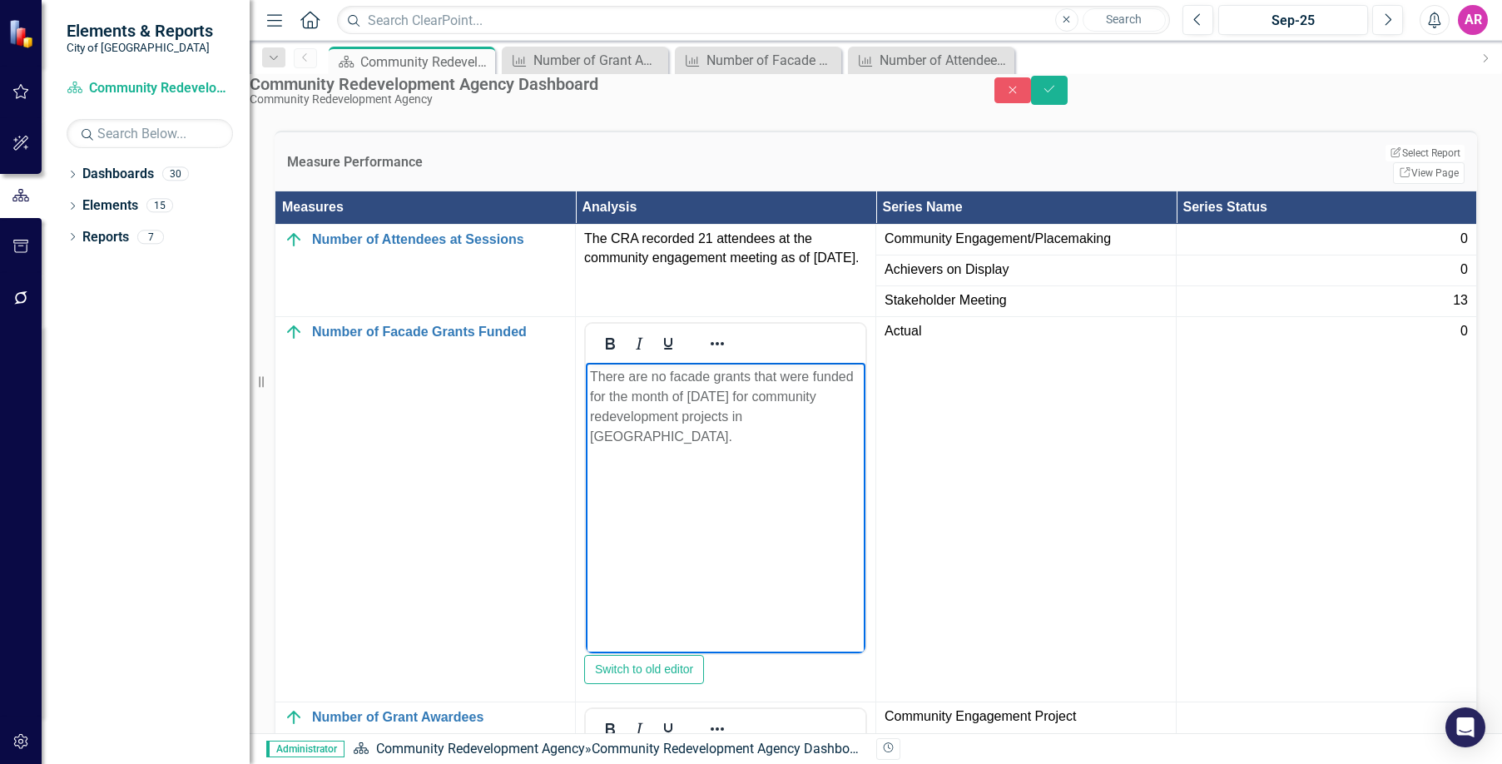
scroll to position [2313, 0]
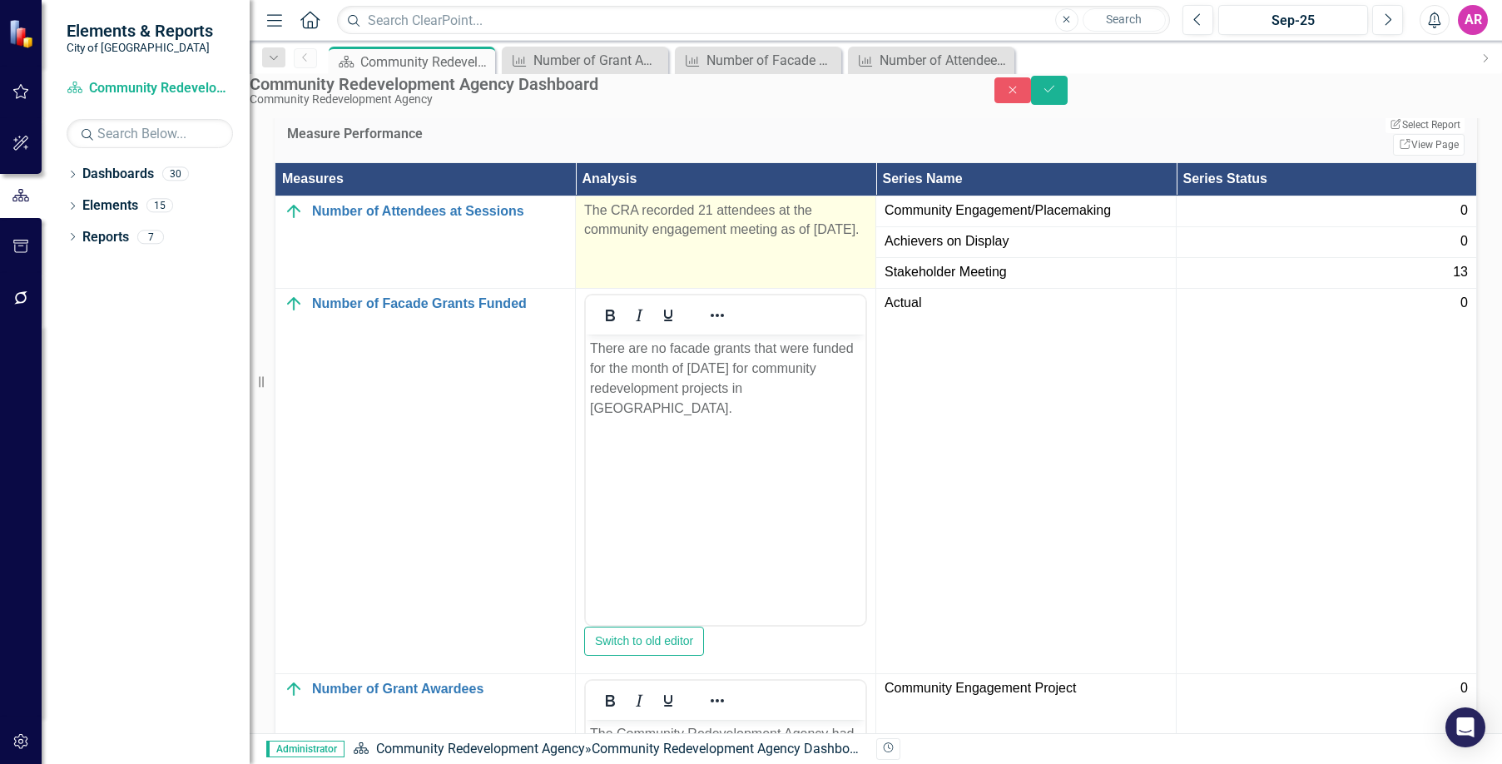
click at [750, 240] on p "The CRA recorded 21 attendees at the community engagement meeting as of August …" at bounding box center [725, 220] width 283 height 38
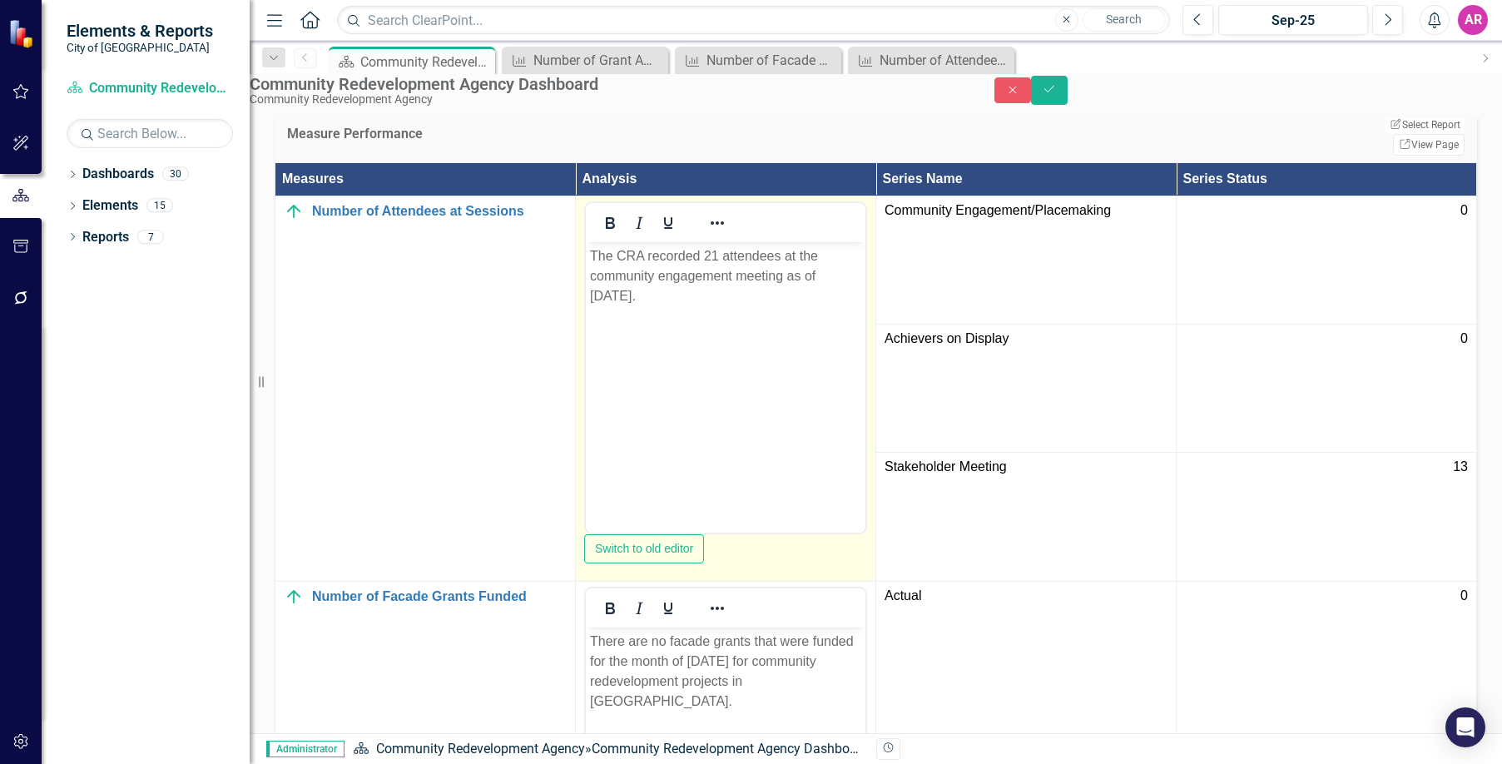
scroll to position [0, 0]
click at [717, 255] on p "The CRA recorded 21 attendees at the community engagement meeting as of August …" at bounding box center [725, 276] width 271 height 60
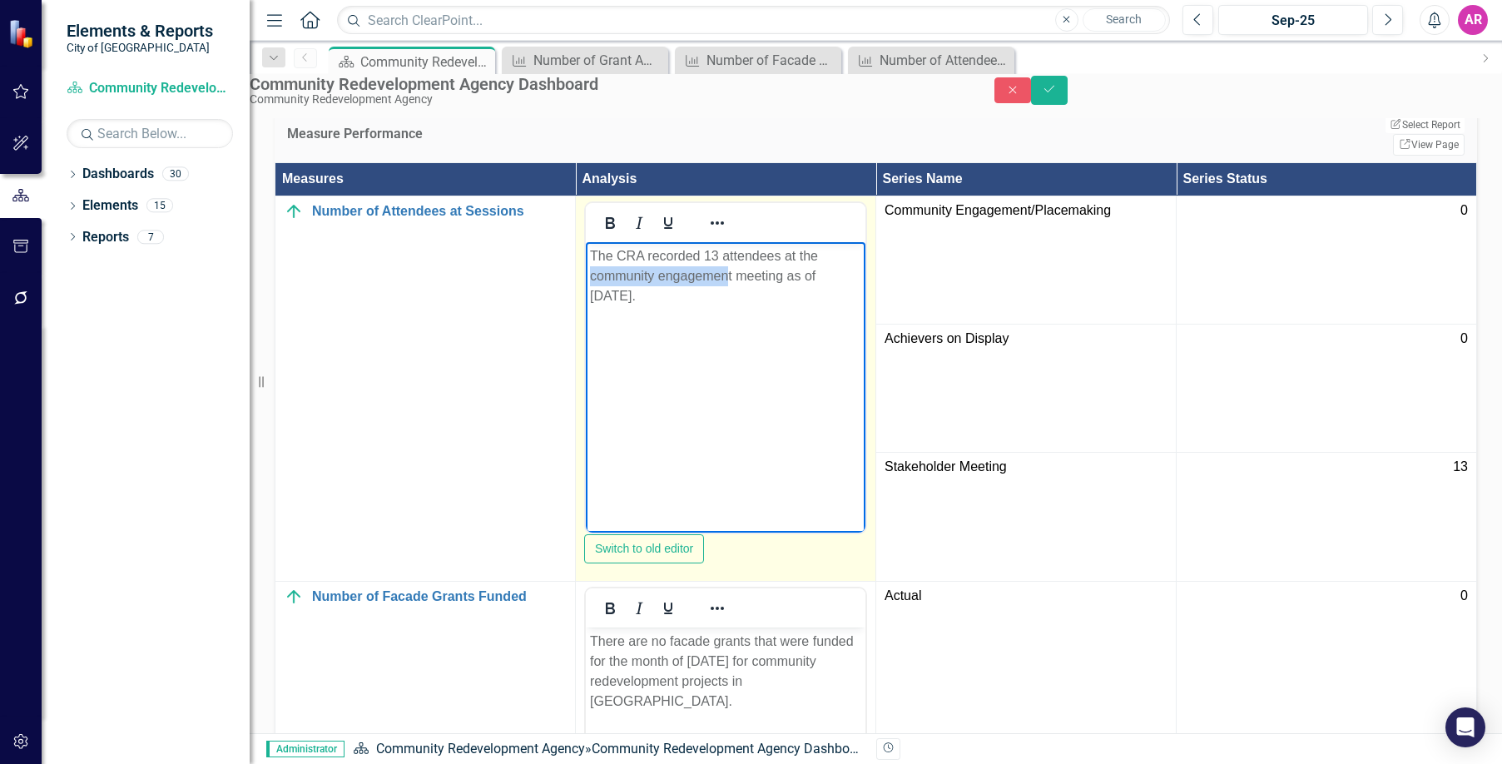
drag, startPoint x: 730, startPoint y: 276, endPoint x: 573, endPoint y: 275, distance: 157.3
click at [586, 275] on html "The CRA recorded 13 attendees at the community engagement meeting as of August …" at bounding box center [726, 366] width 280 height 250
click at [762, 280] on p "The CRA recorded 13 attendees at the stakeholder meeting as of August 2025." at bounding box center [725, 266] width 271 height 40
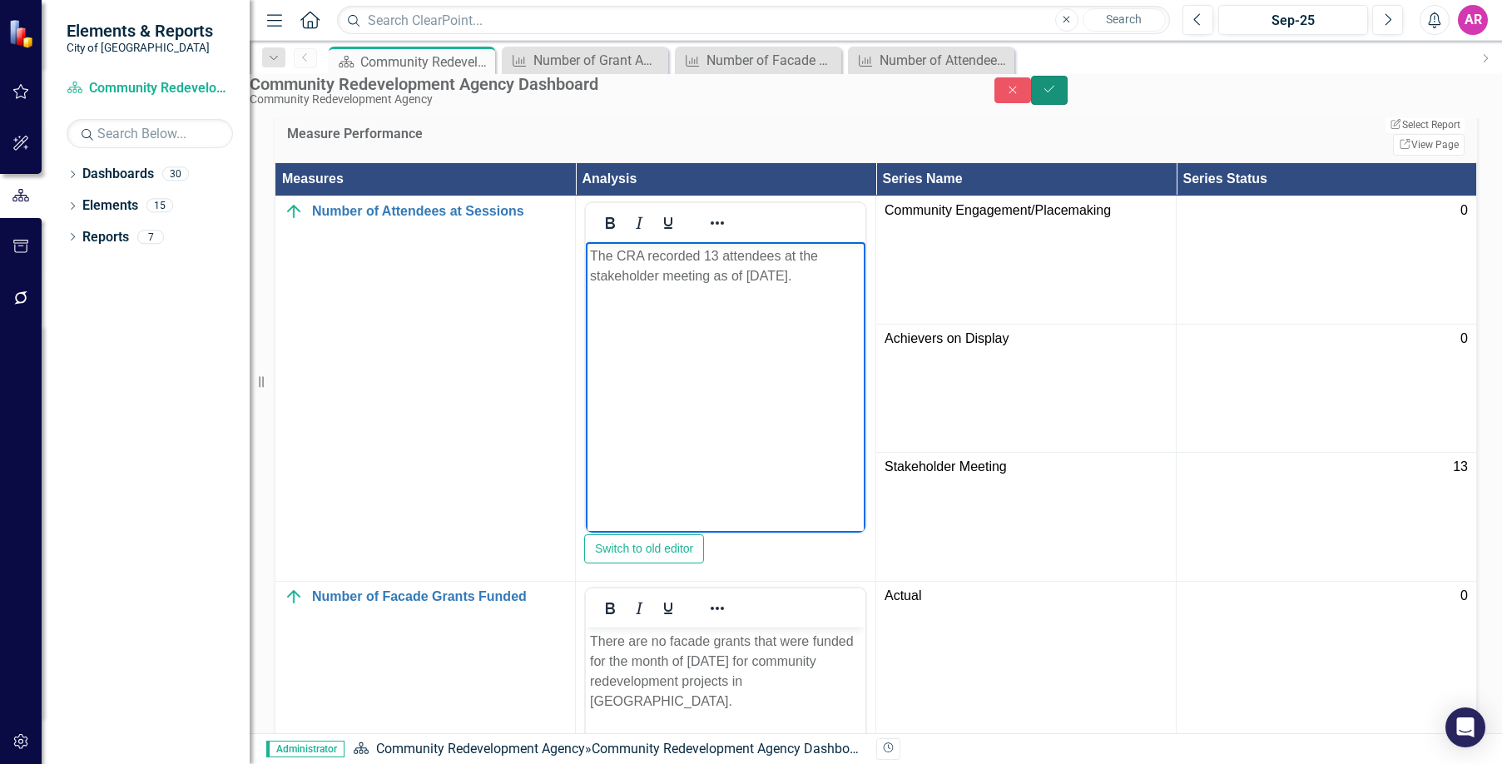
click at [1068, 100] on button "Save" at bounding box center [1049, 90] width 37 height 29
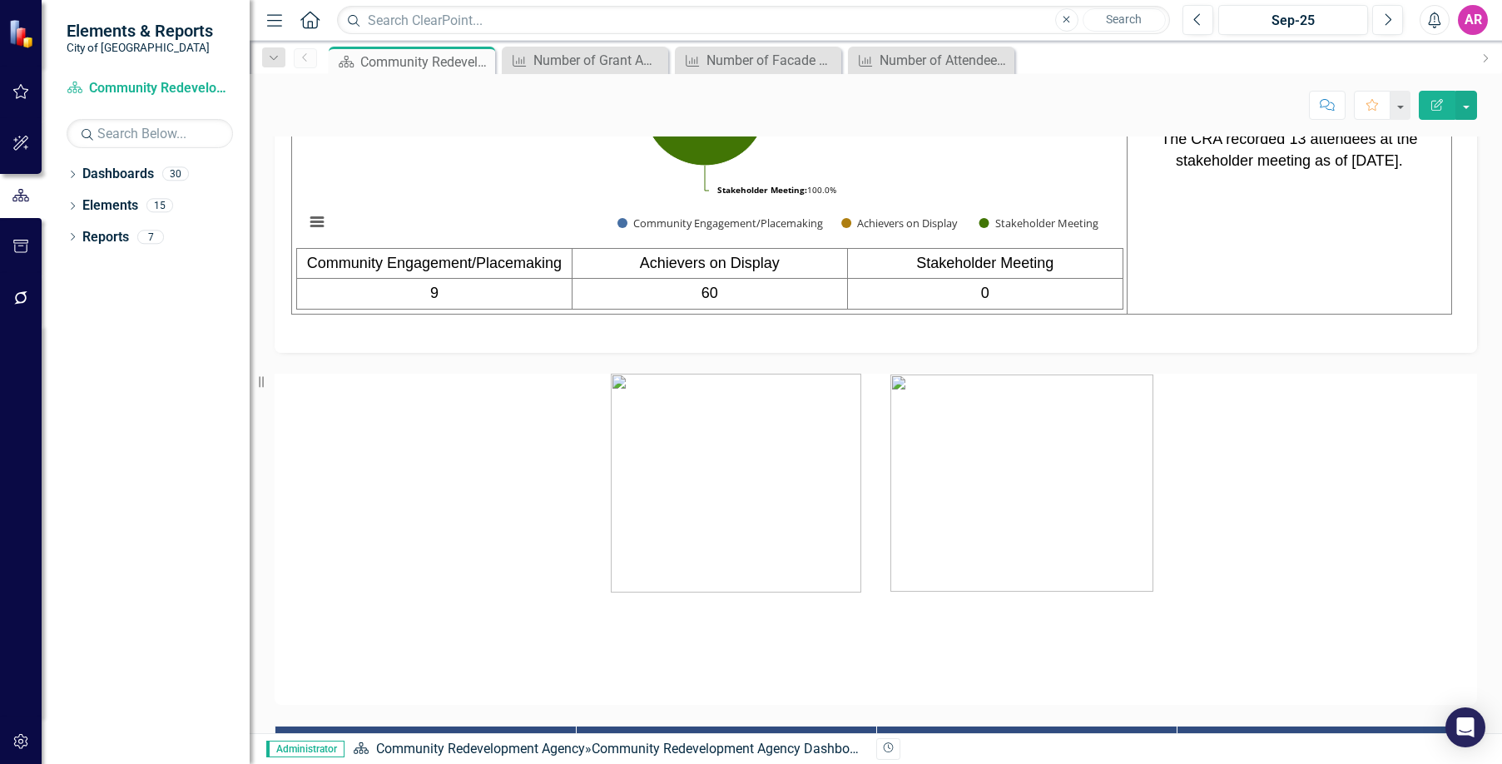
scroll to position [1665, 0]
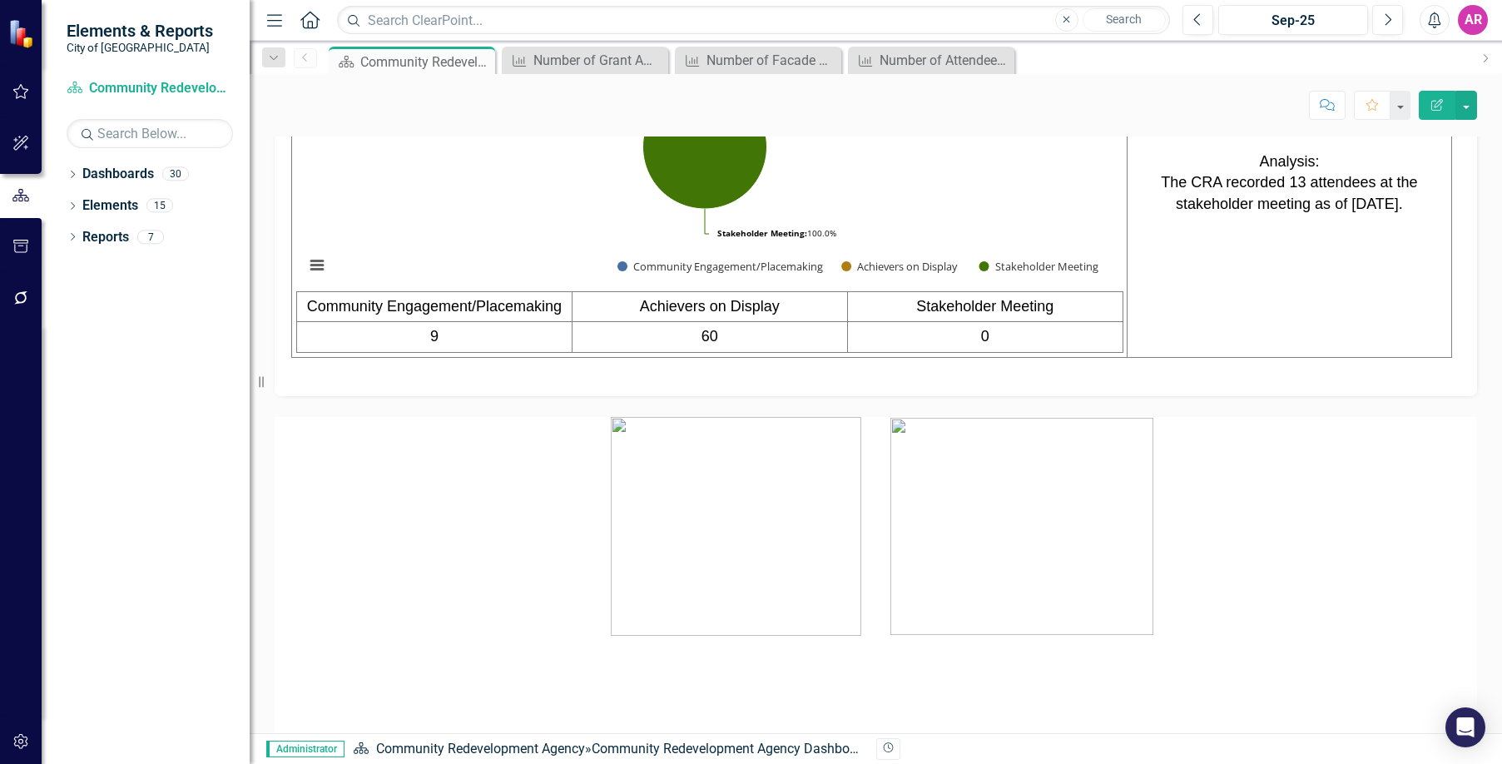
click at [526, 353] on td "9" at bounding box center [434, 337] width 275 height 31
click at [525, 353] on td "9" at bounding box center [434, 337] width 275 height 31
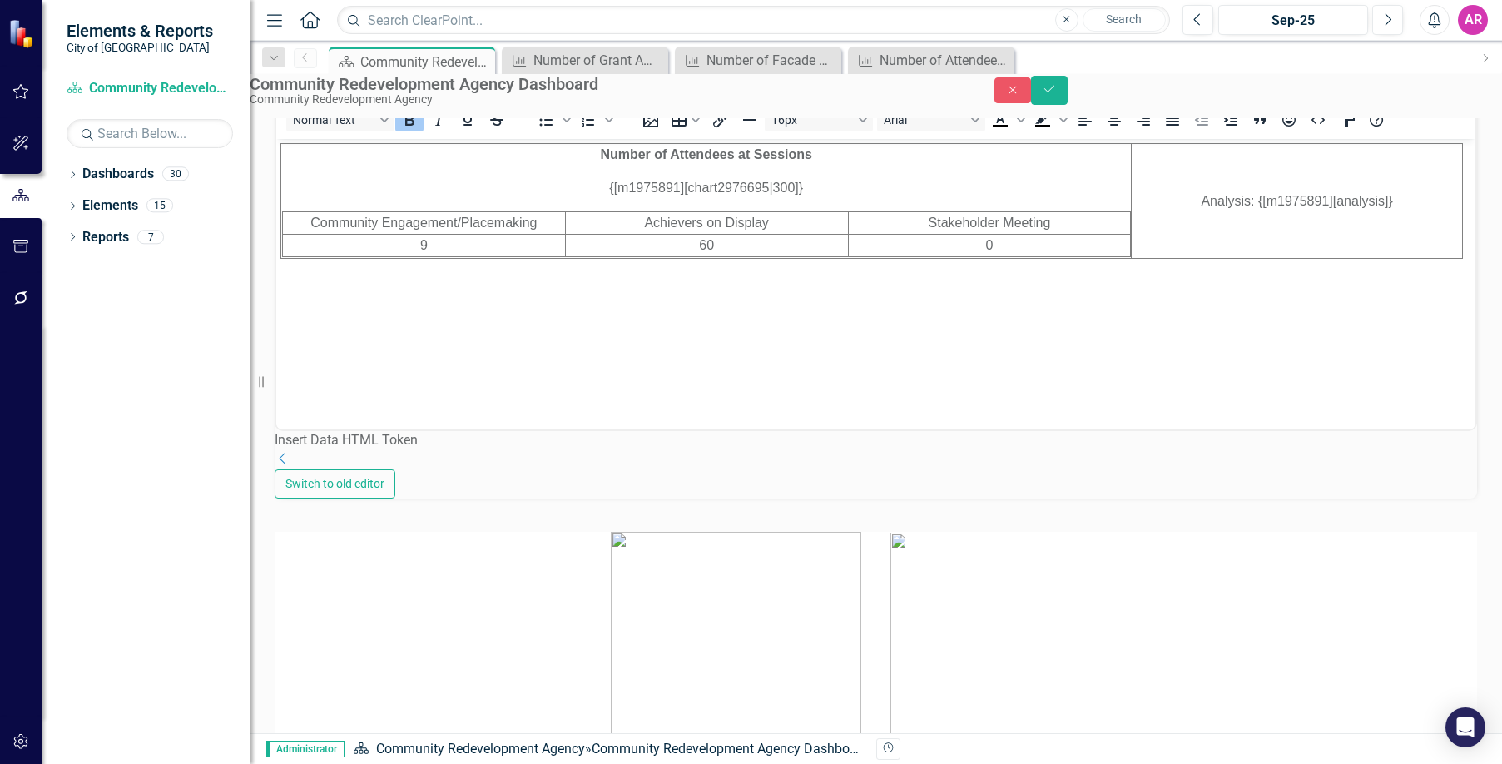
scroll to position [1498, 0]
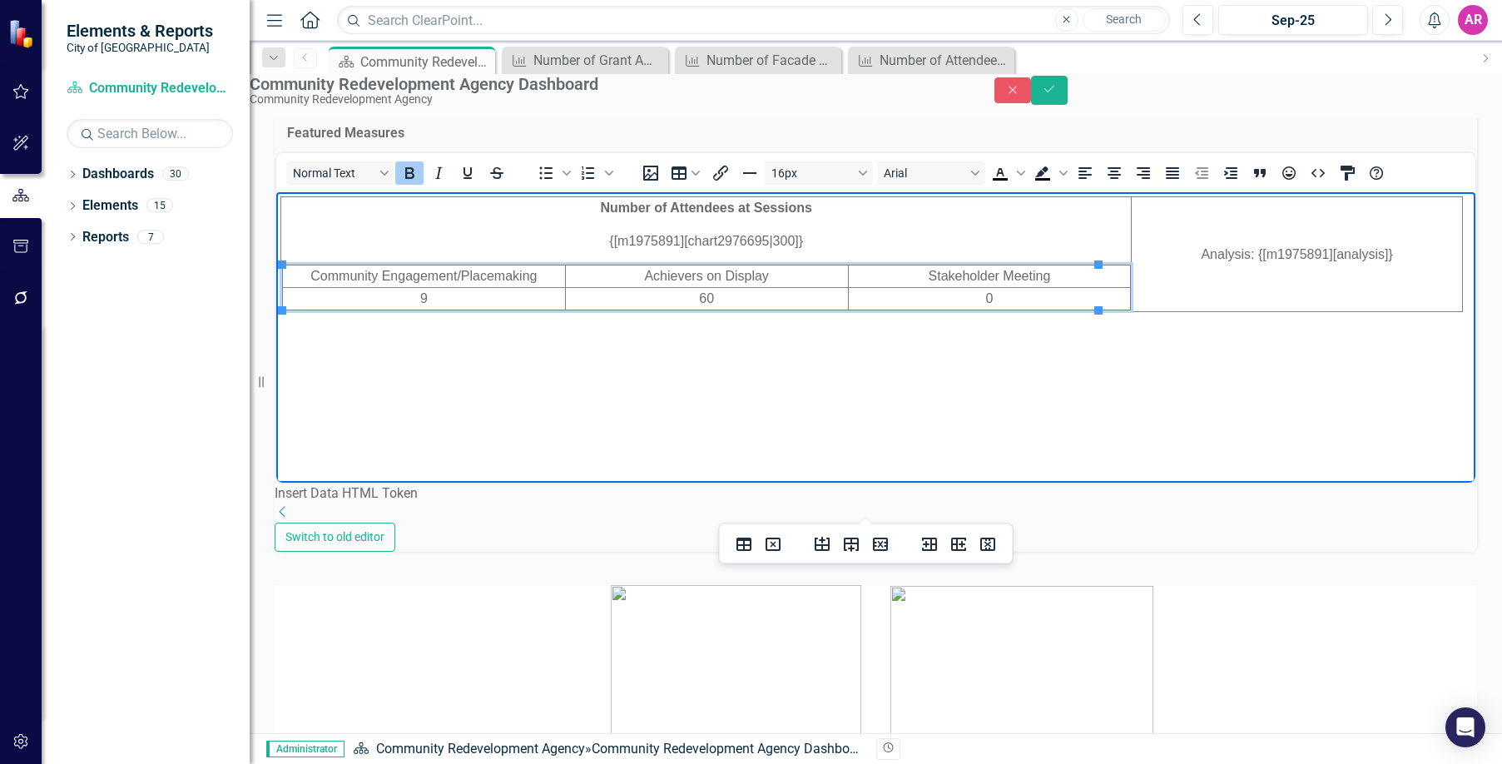
click at [973, 295] on td "0" at bounding box center [989, 299] width 283 height 22
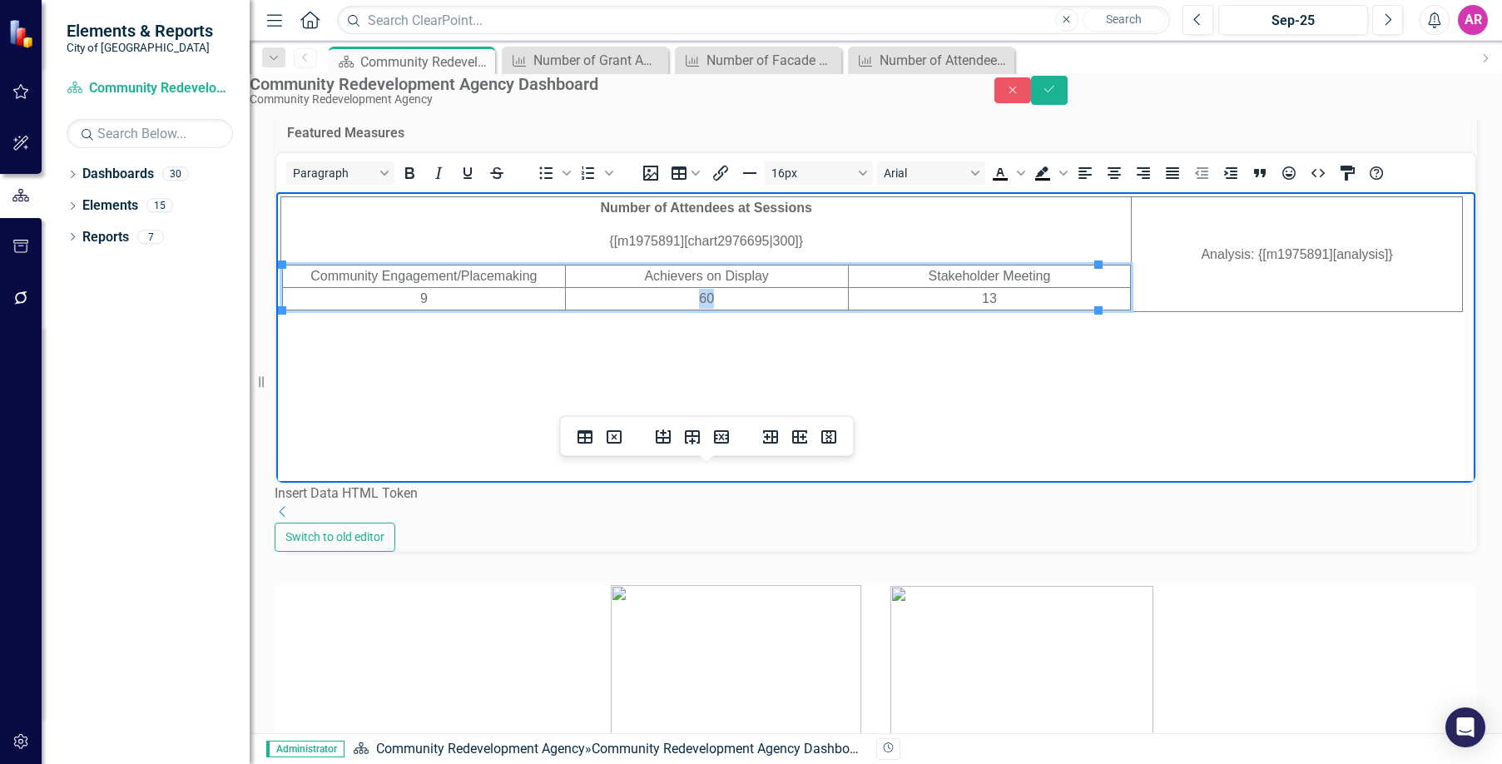
drag, startPoint x: 735, startPoint y: 298, endPoint x: 674, endPoint y: 299, distance: 60.8
click at [674, 299] on td "60" at bounding box center [706, 299] width 283 height 22
drag, startPoint x: 439, startPoint y: 300, endPoint x: 397, endPoint y: 299, distance: 41.6
click at [397, 299] on td "9" at bounding box center [424, 299] width 283 height 22
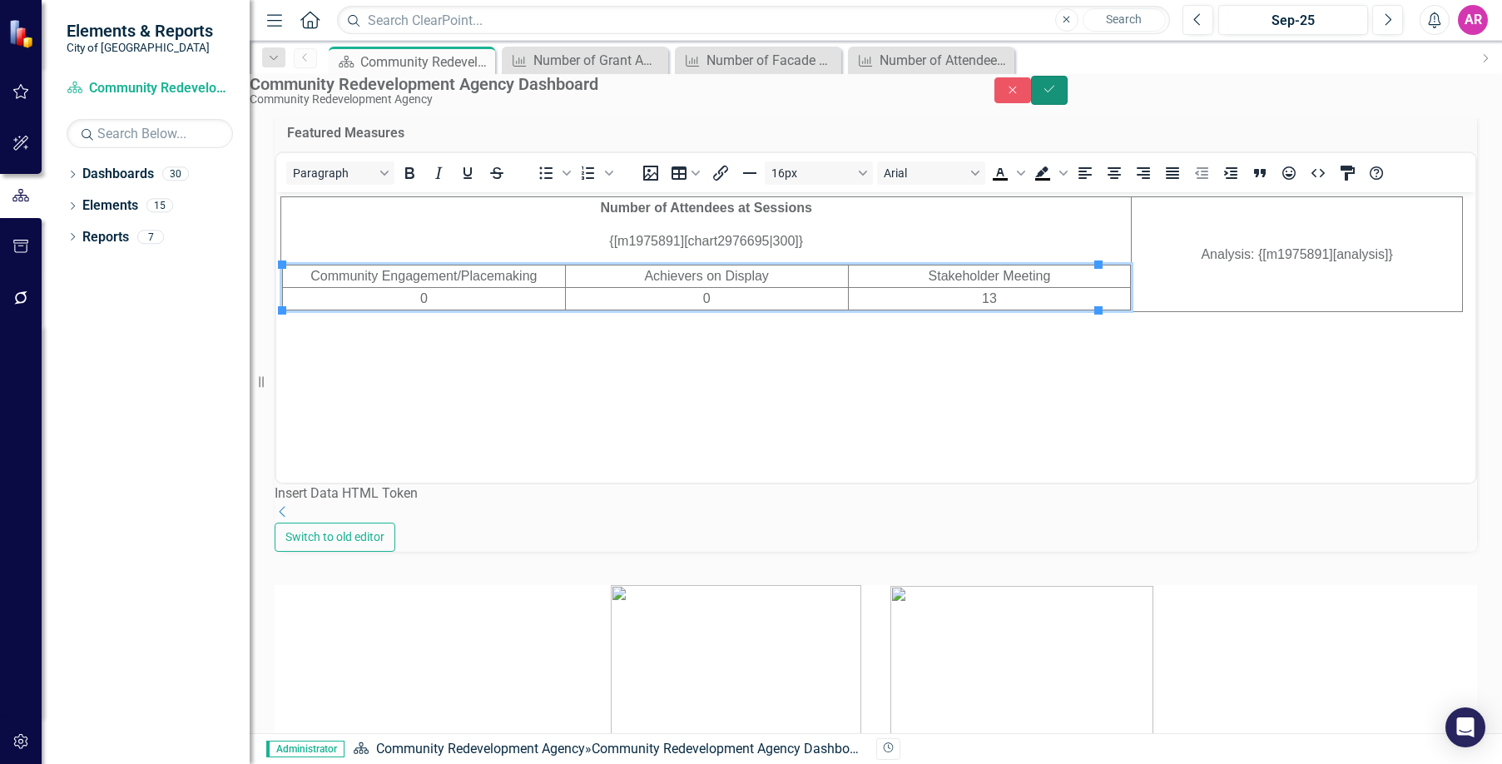
click at [1068, 98] on button "Save" at bounding box center [1049, 90] width 37 height 29
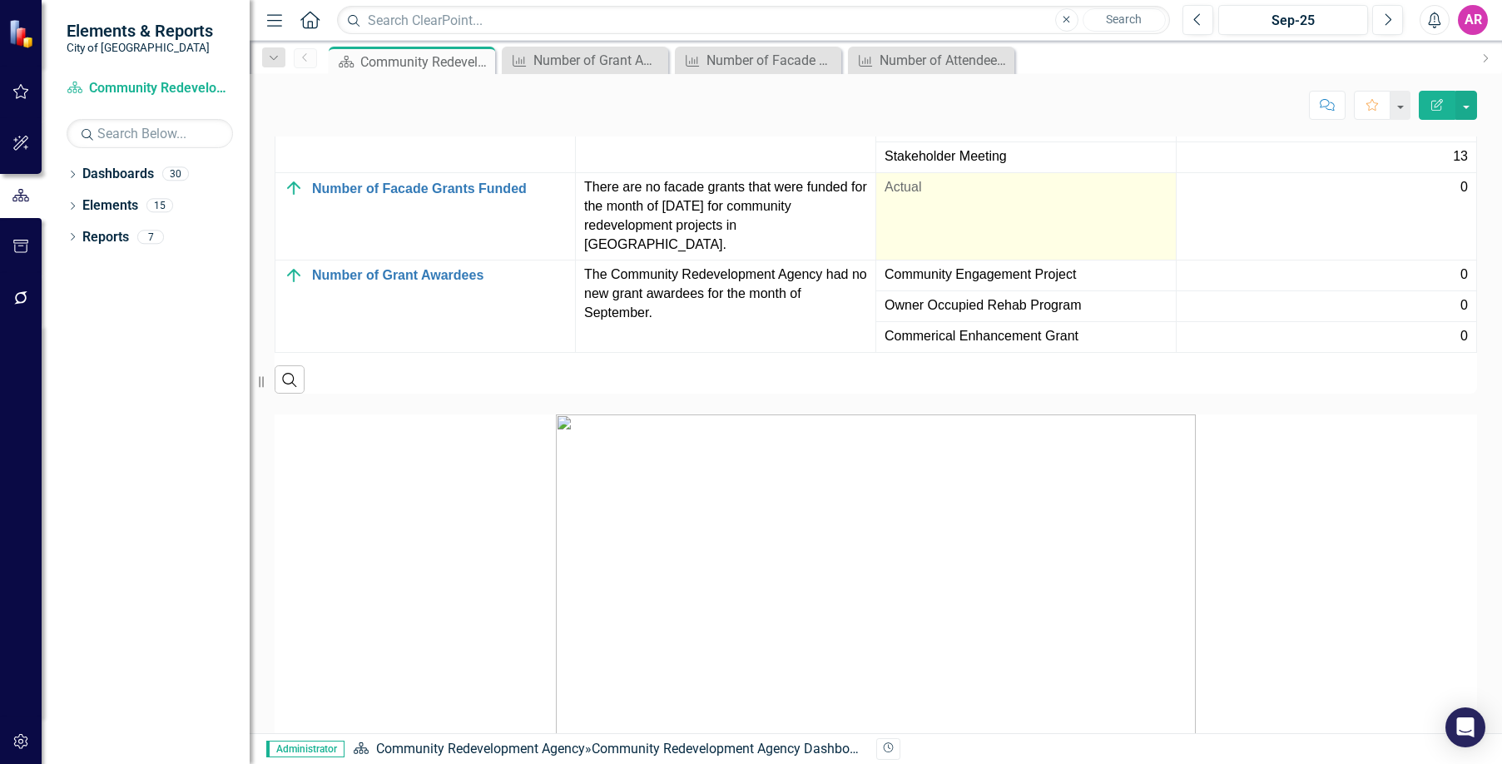
scroll to position [2415, 0]
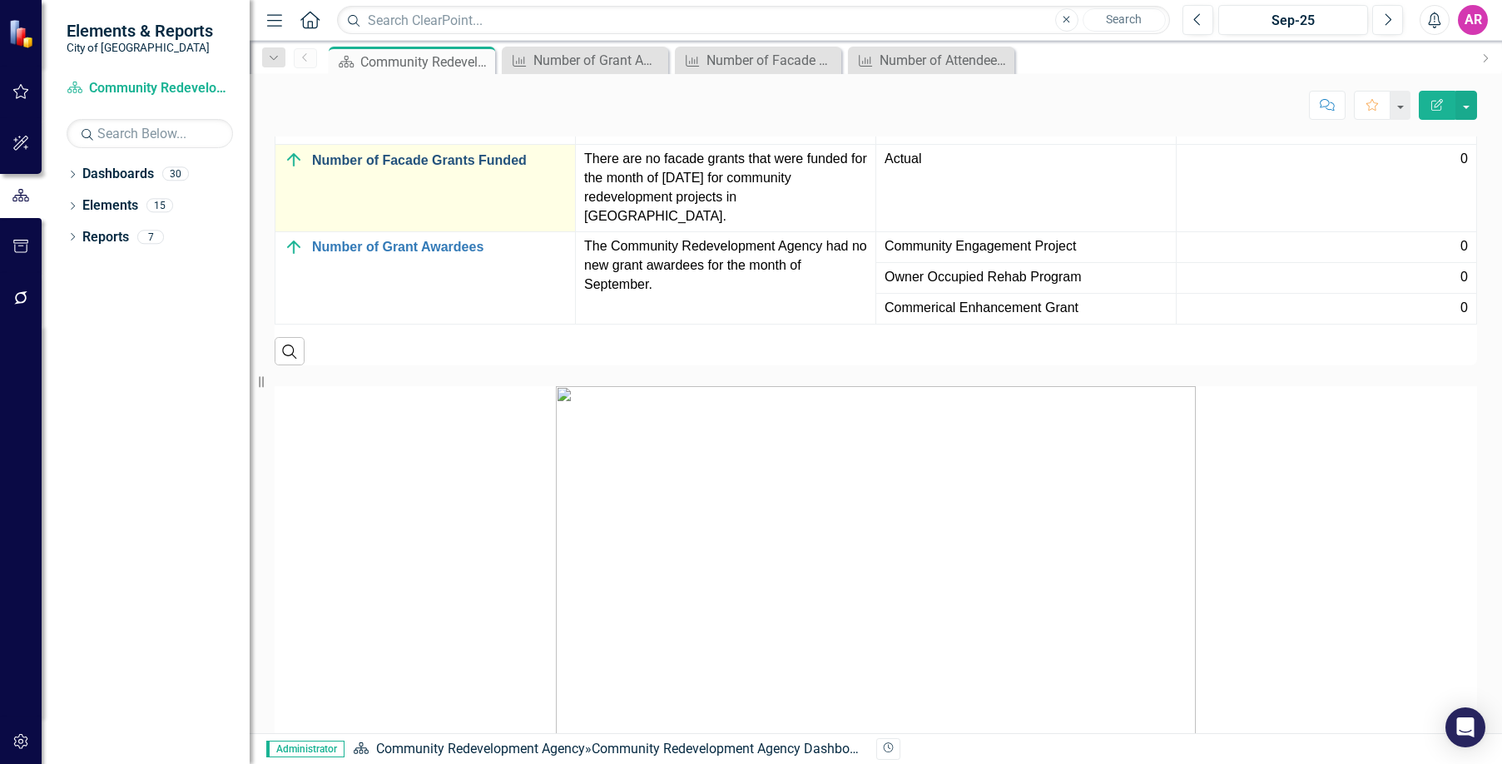
click at [499, 168] on link "Number of Facade Grants Funded" at bounding box center [439, 160] width 255 height 15
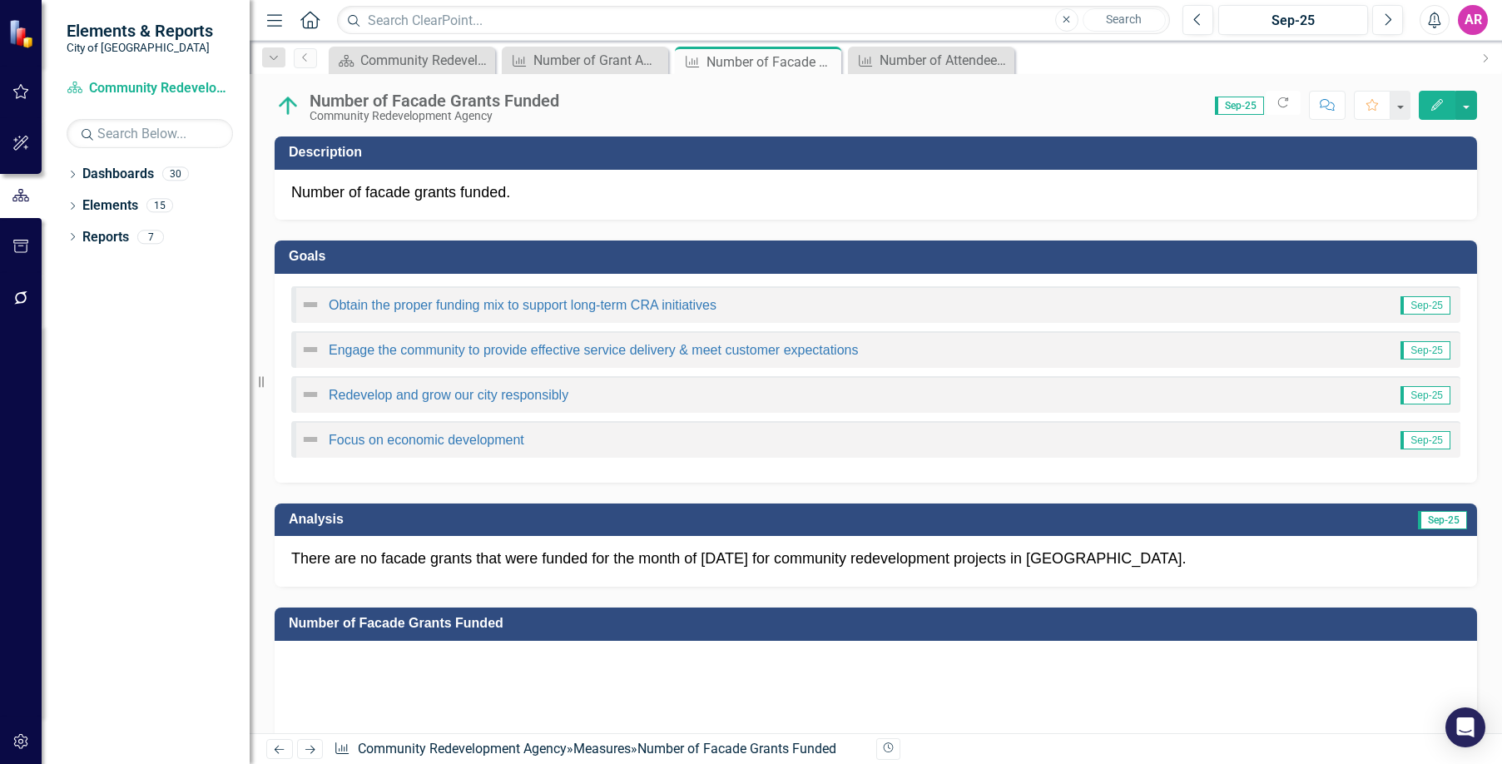
click at [1442, 97] on button "Edit" at bounding box center [1437, 105] width 37 height 29
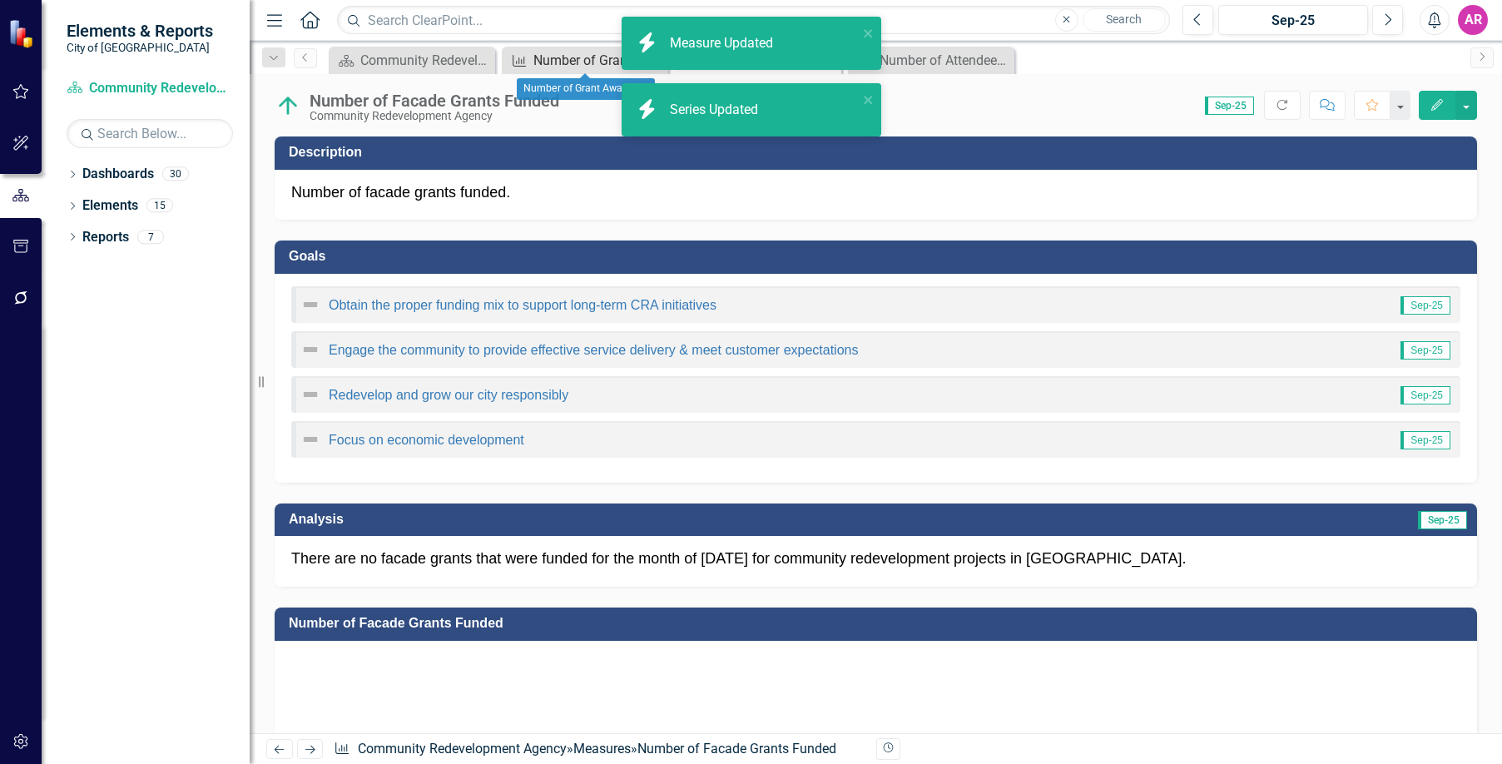
click at [588, 57] on div "Number of Grant Awardees" at bounding box center [589, 60] width 110 height 21
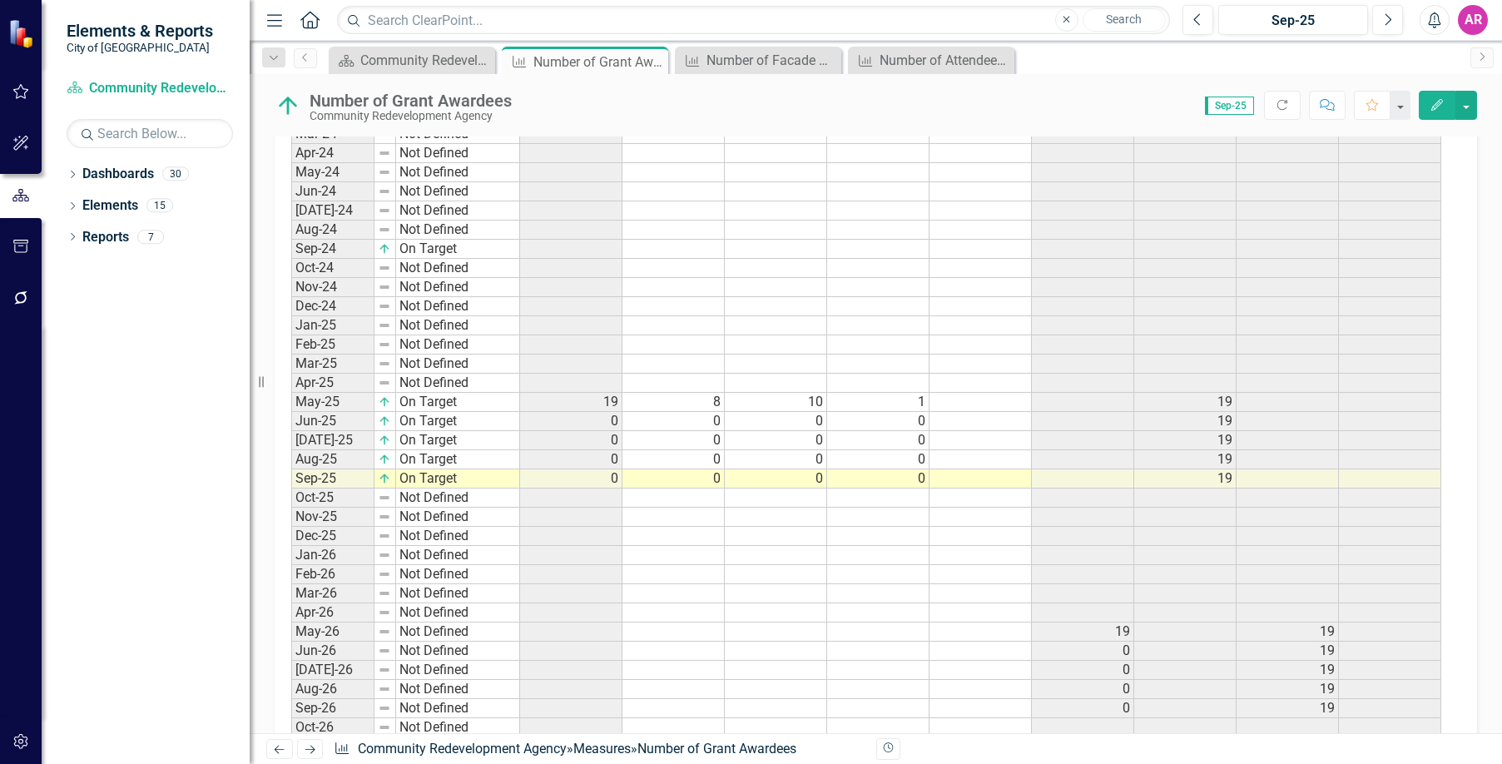
scroll to position [1197, 0]
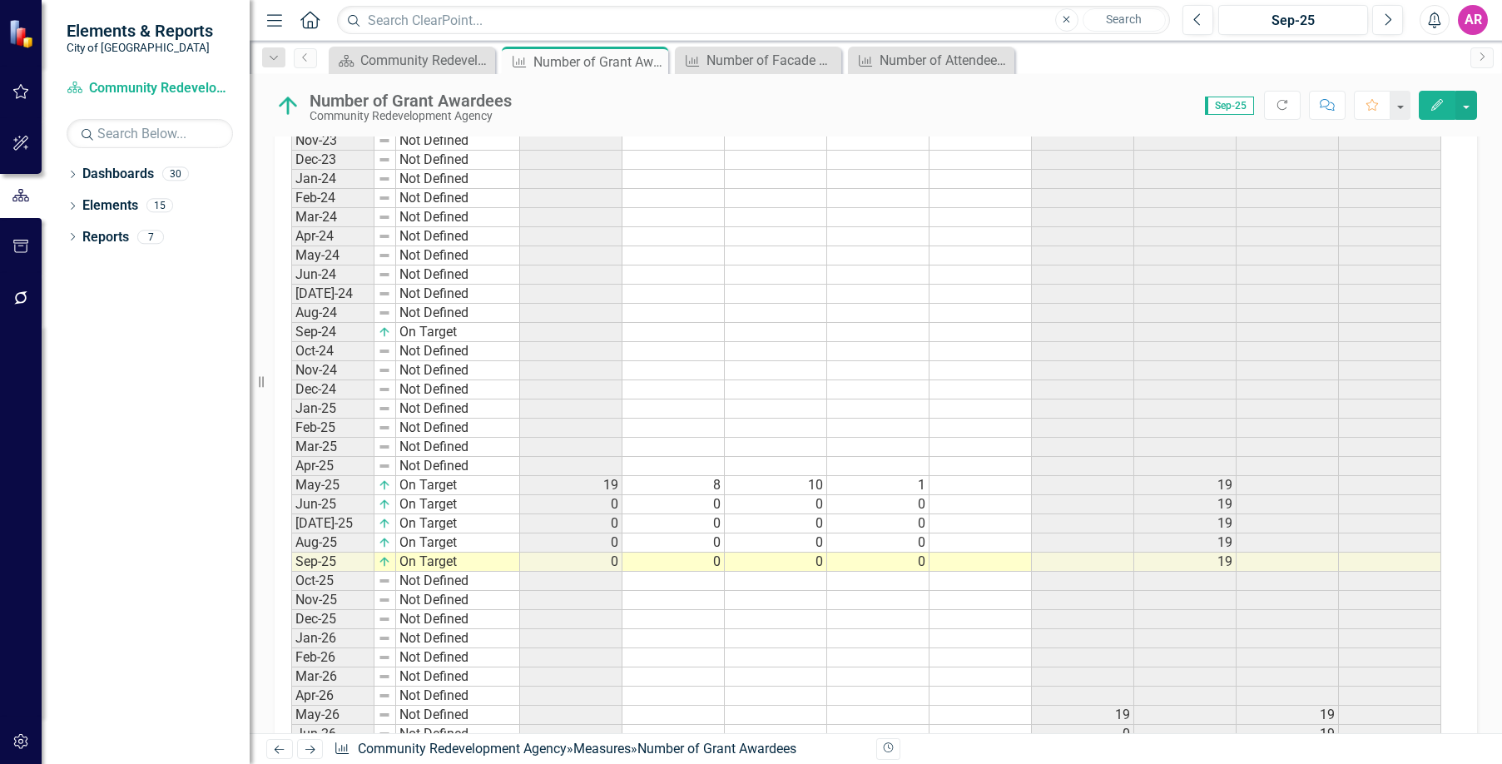
click at [1444, 107] on icon "Edit" at bounding box center [1437, 105] width 15 height 12
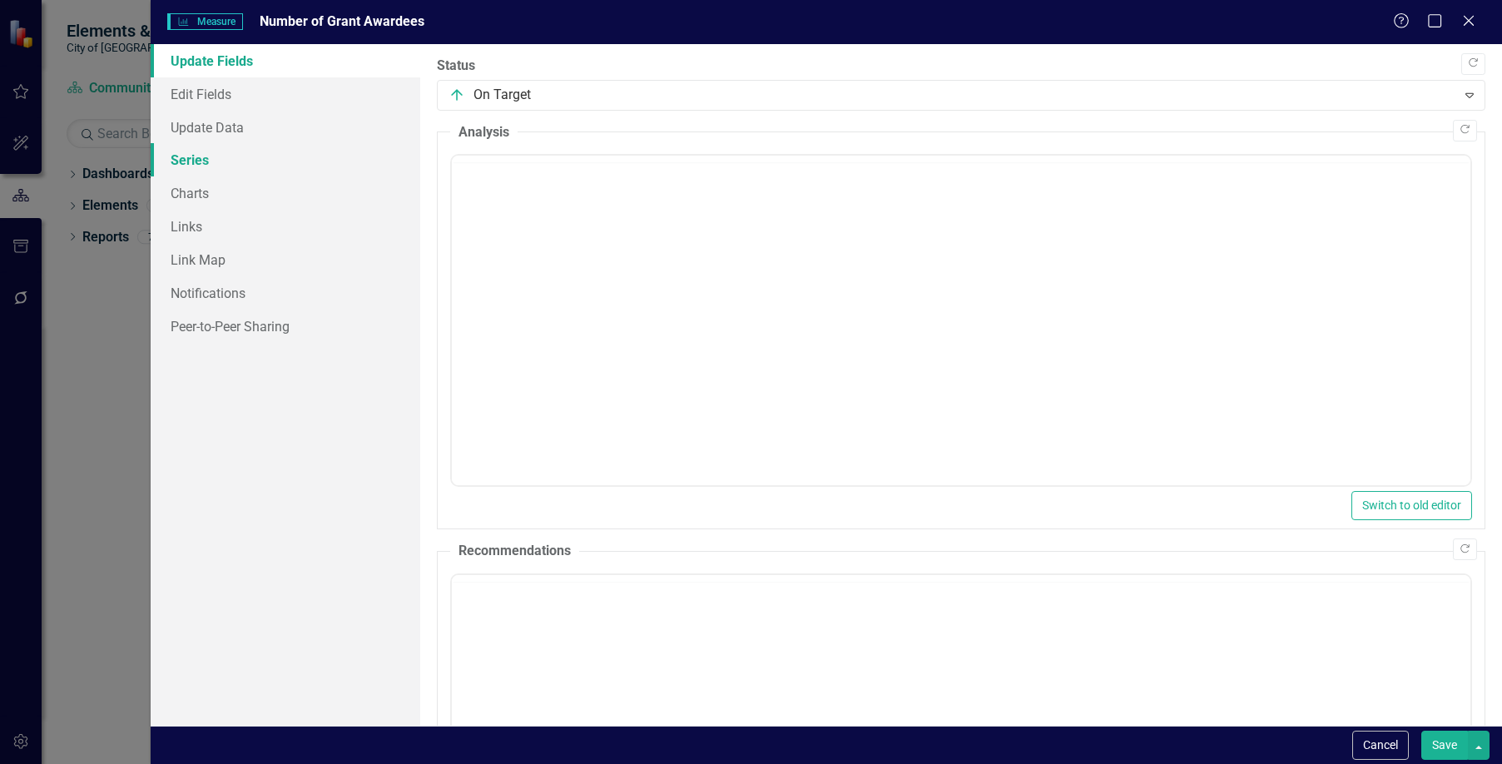
click at [300, 173] on link "Series" at bounding box center [286, 159] width 271 height 33
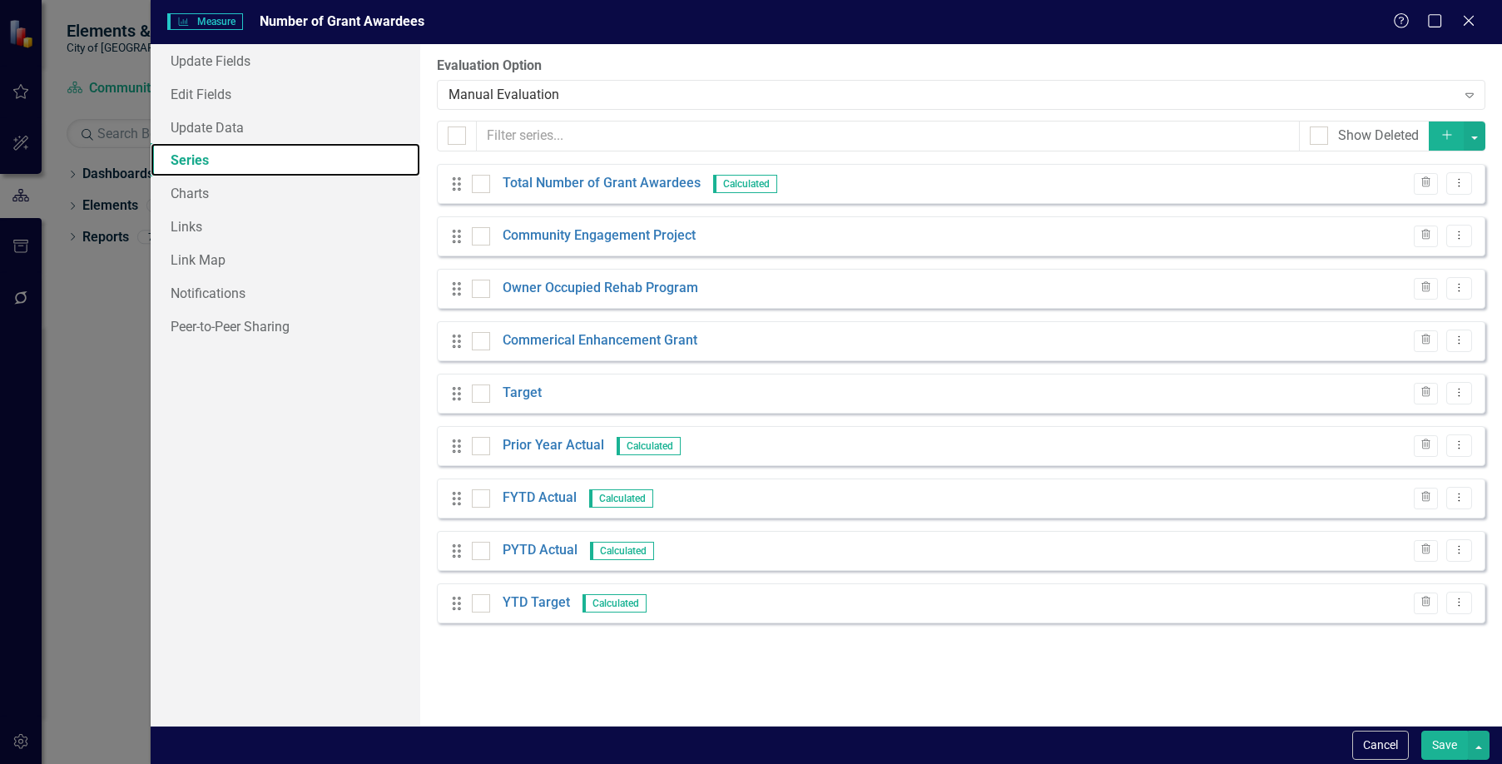
scroll to position [0, 0]
click at [544, 498] on link "FYTD Actual" at bounding box center [540, 498] width 74 height 19
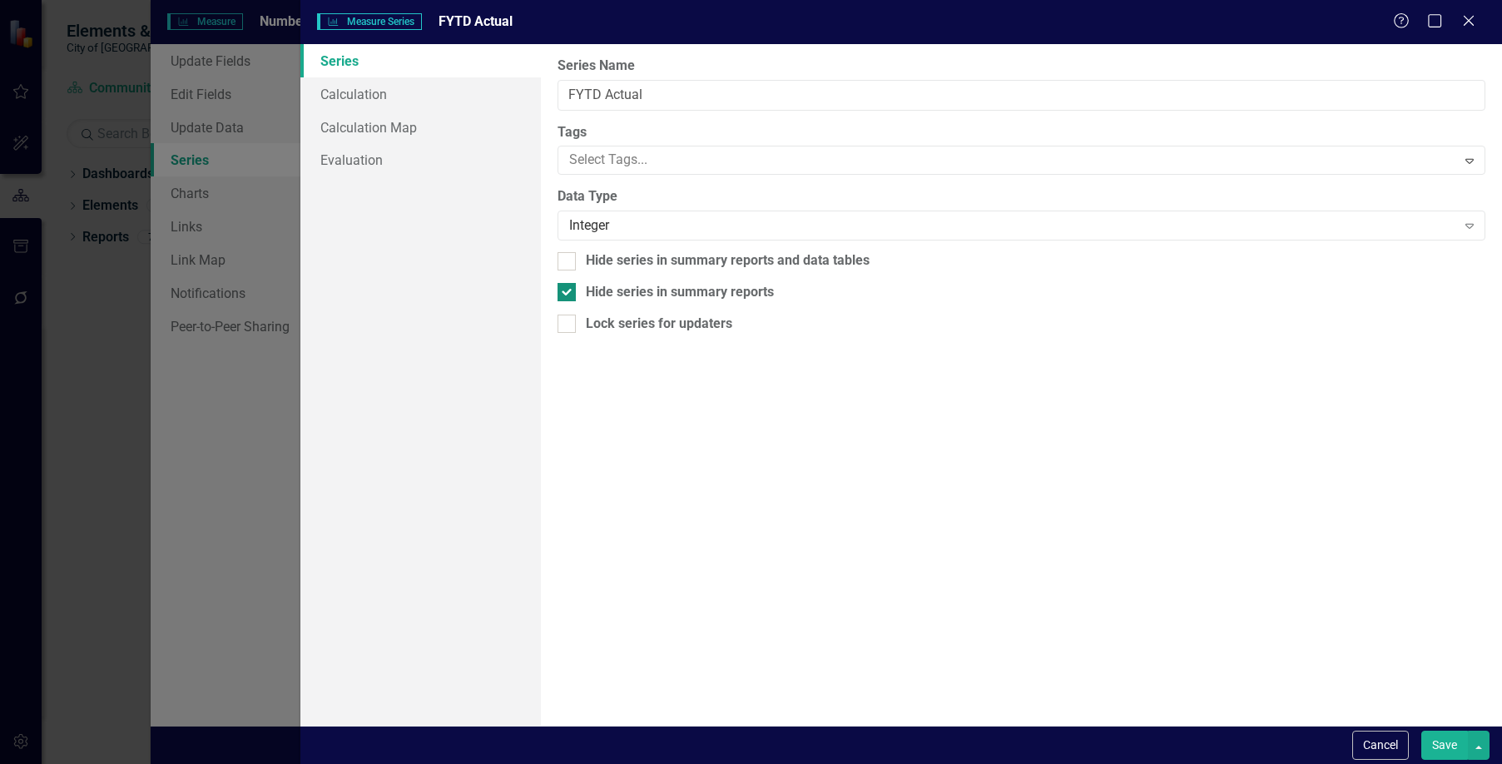
click at [758, 292] on div "Hide series in summary reports" at bounding box center [680, 292] width 188 height 19
click at [568, 292] on input "Hide series in summary reports" at bounding box center [563, 288] width 11 height 11
checkbox input "false"
click at [1445, 741] on button "Save" at bounding box center [1445, 745] width 47 height 29
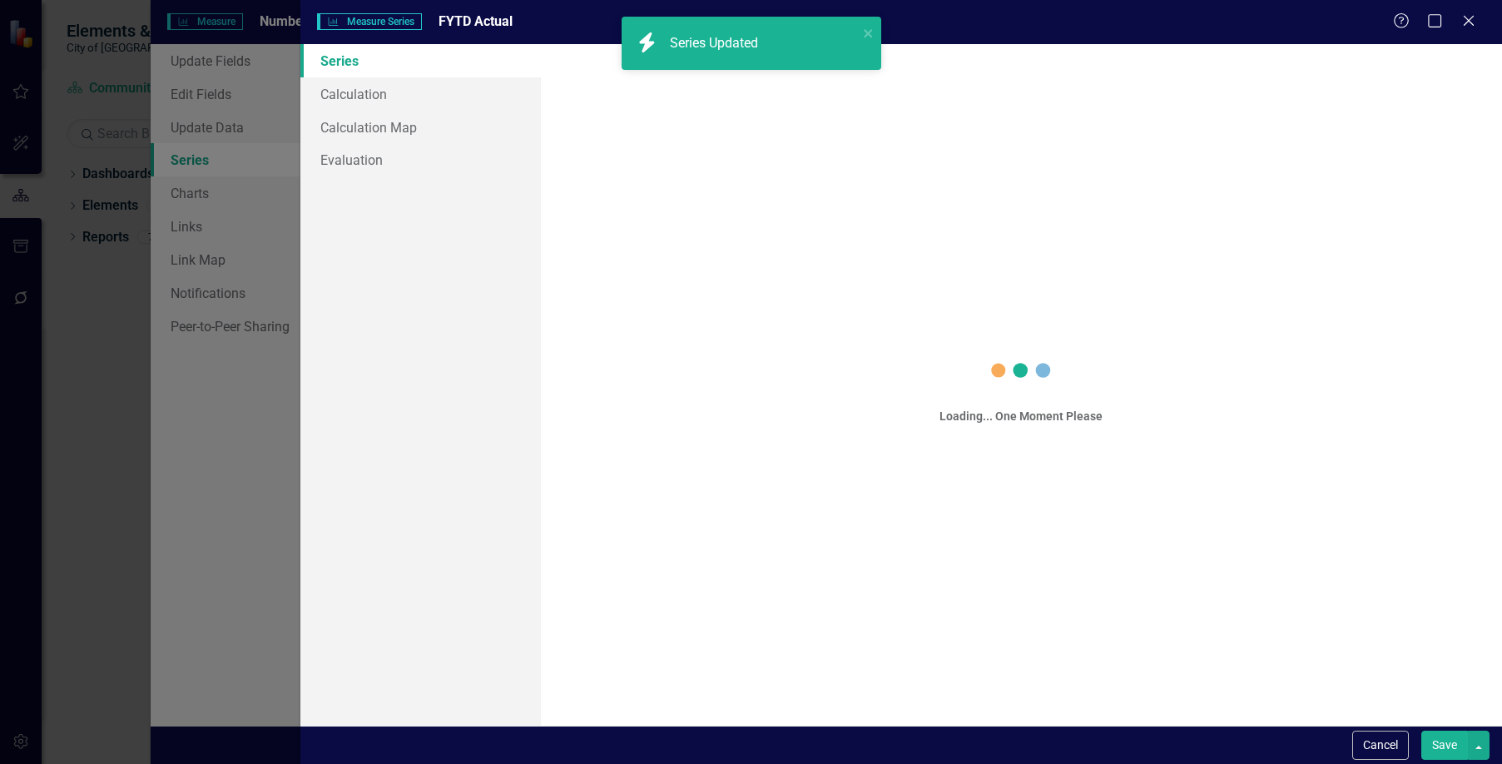
click at [1448, 743] on button "Save" at bounding box center [1445, 745] width 47 height 29
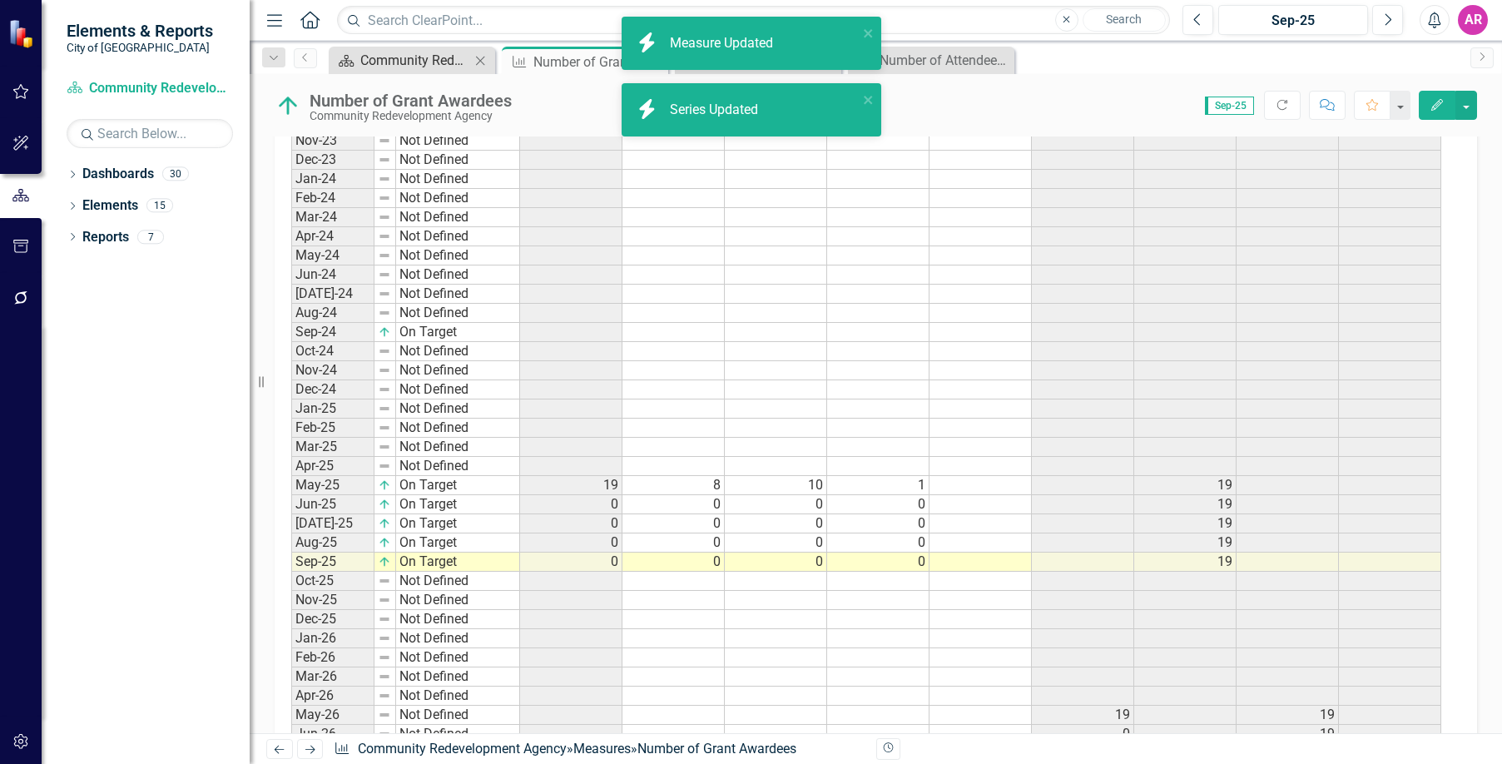
click at [412, 57] on div "Community Redevelopment Agency Dashboard" at bounding box center [415, 60] width 110 height 21
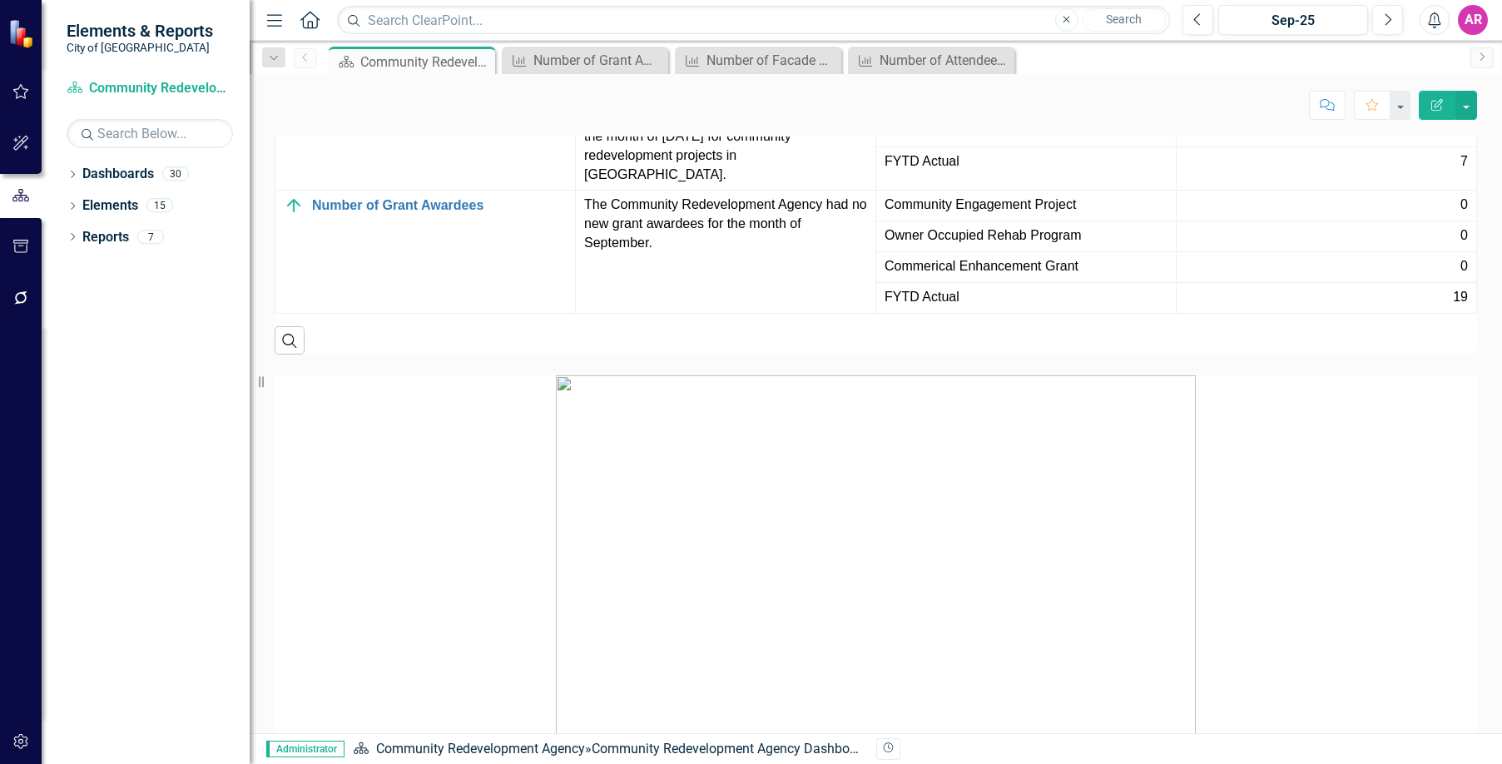
scroll to position [2427, 0]
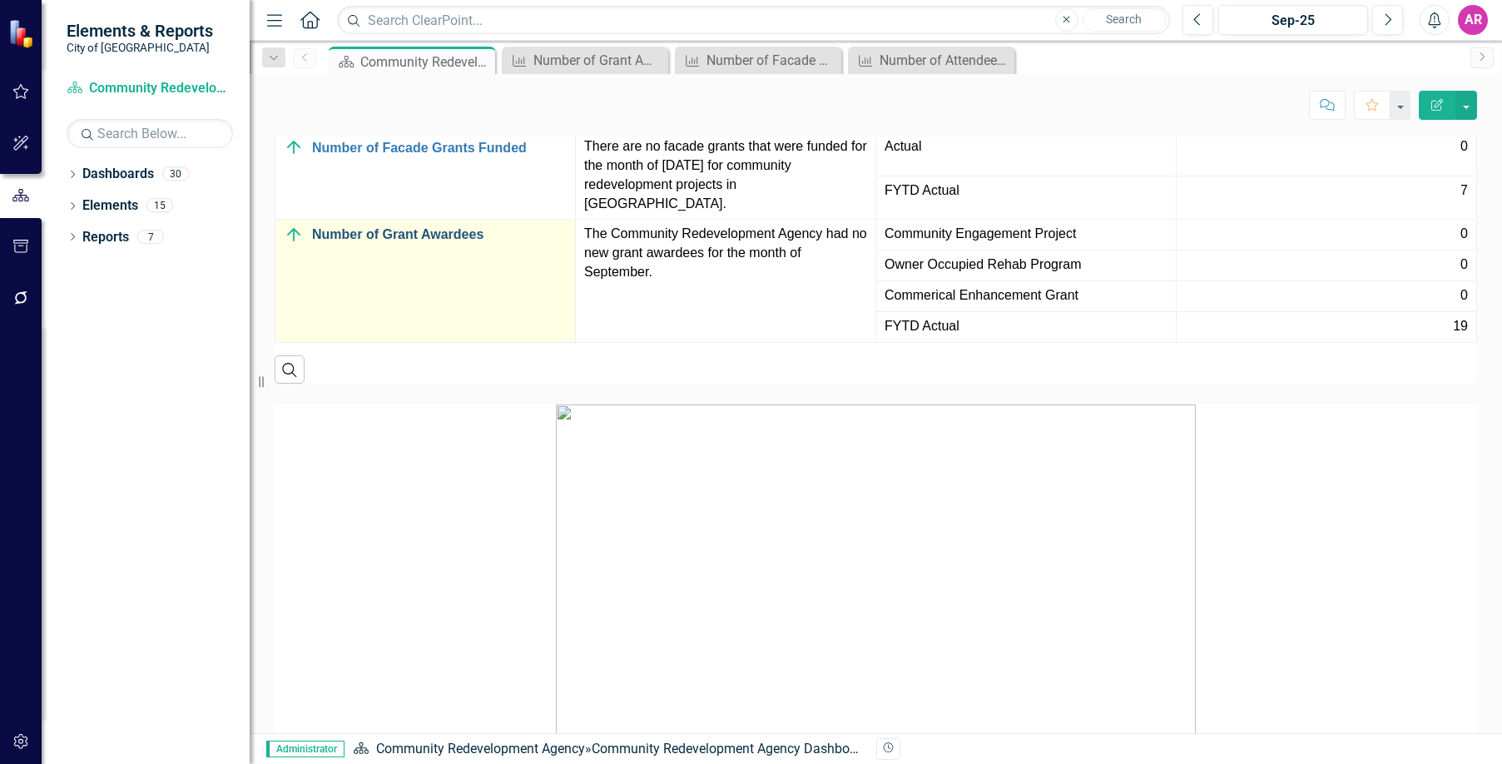
click at [393, 242] on link "Number of Grant Awardees" at bounding box center [439, 234] width 255 height 15
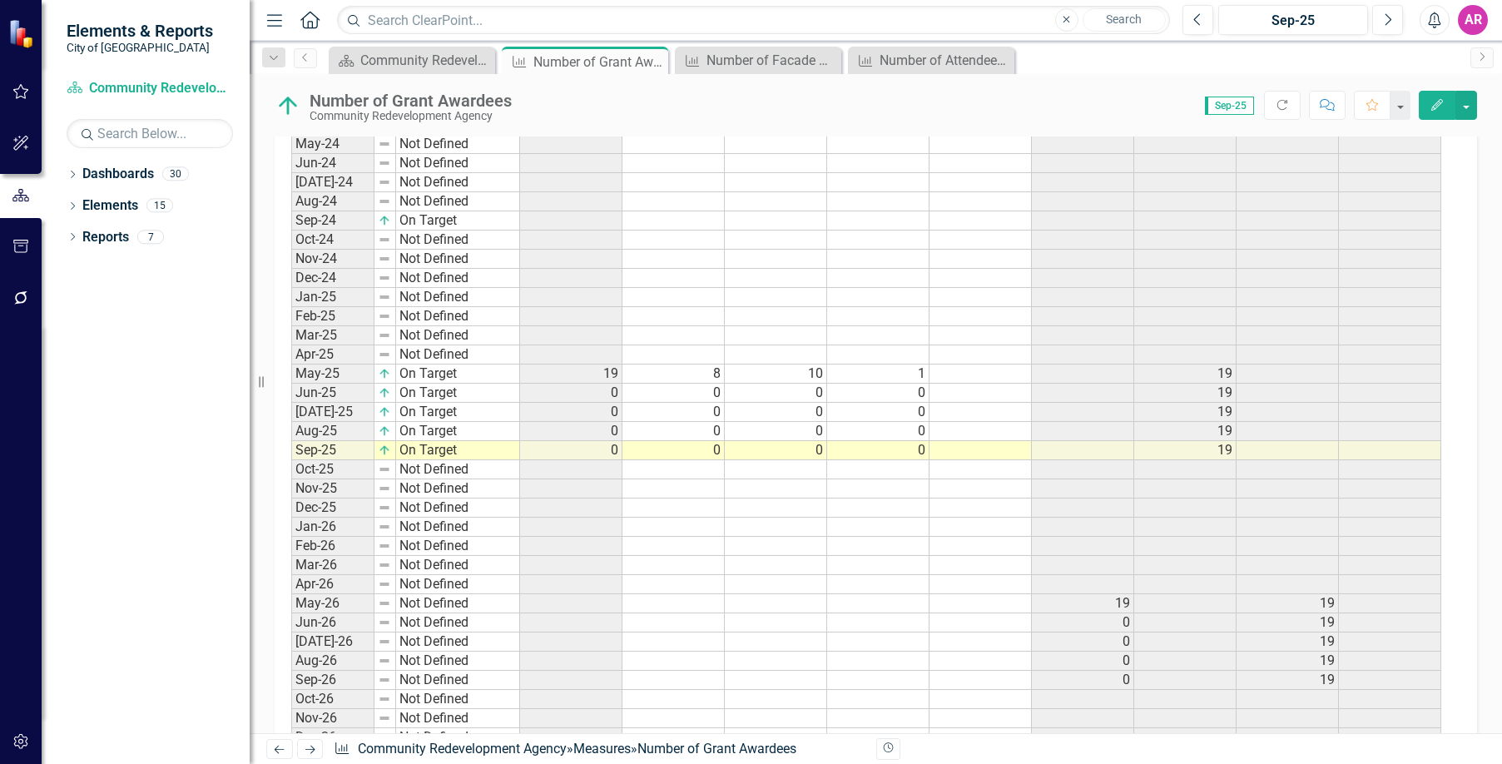
scroll to position [1332, 0]
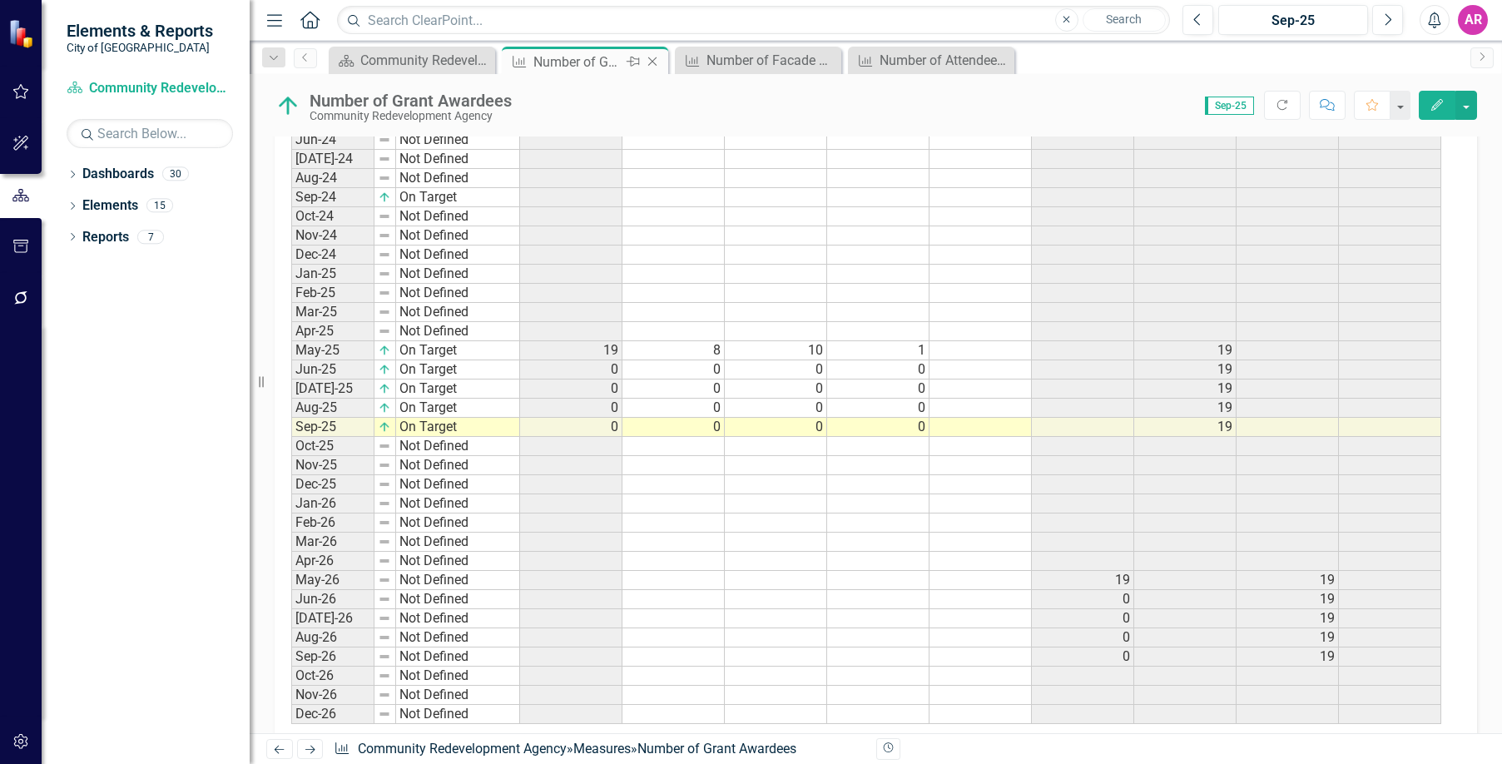
click at [661, 61] on icon "Close" at bounding box center [652, 61] width 17 height 13
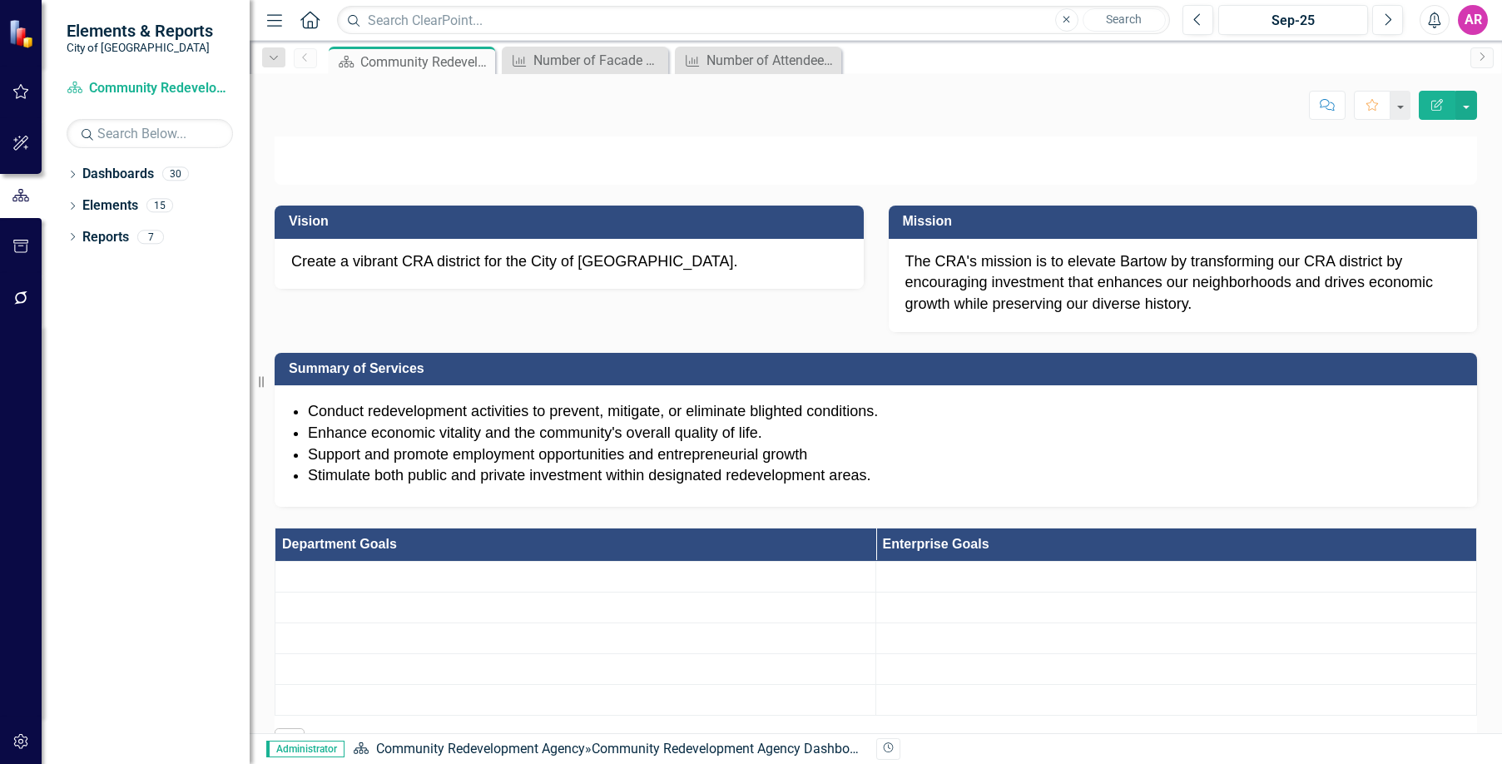
click at [0, 0] on icon "Close" at bounding box center [0, 0] width 0 height 0
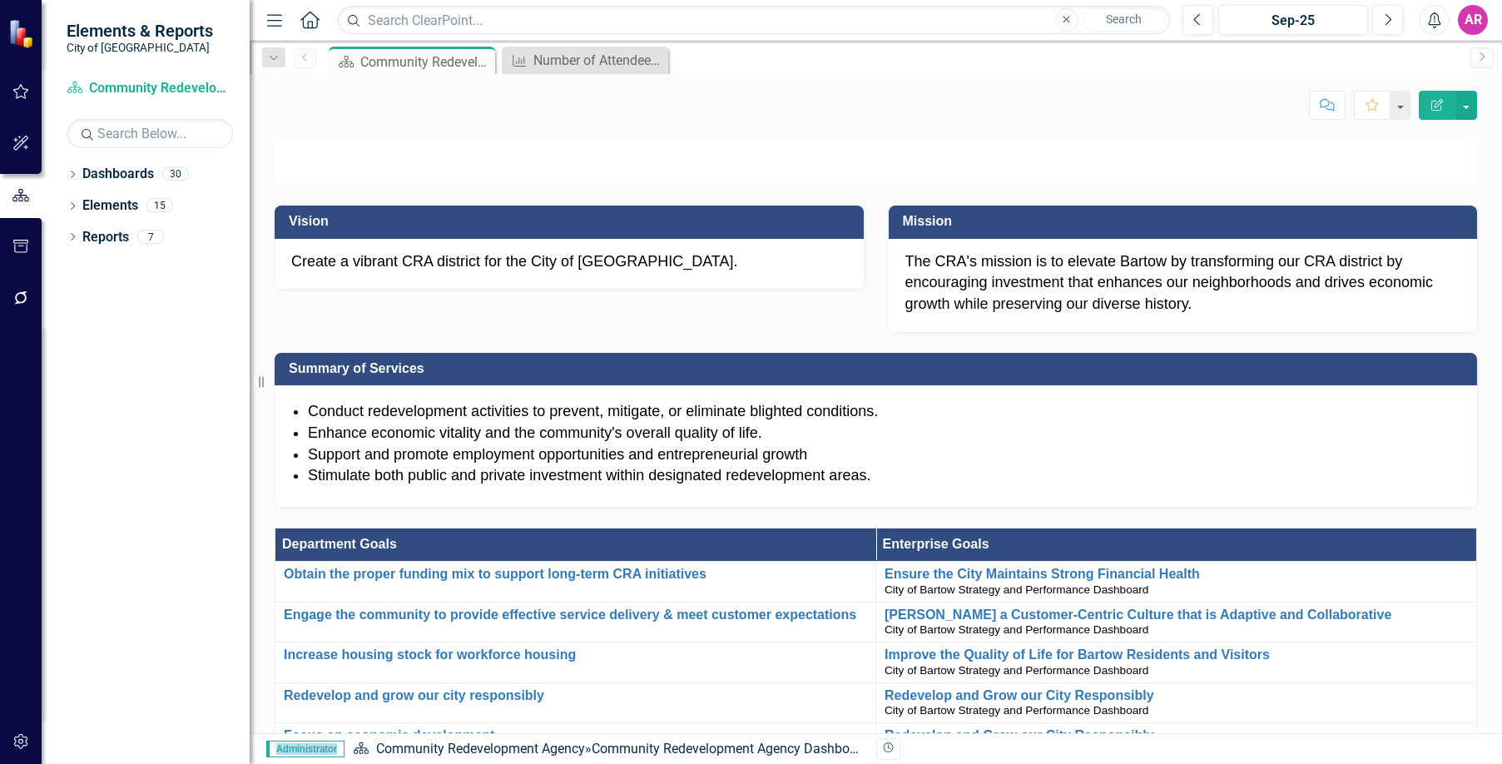
click at [0, 0] on icon "Close" at bounding box center [0, 0] width 0 height 0
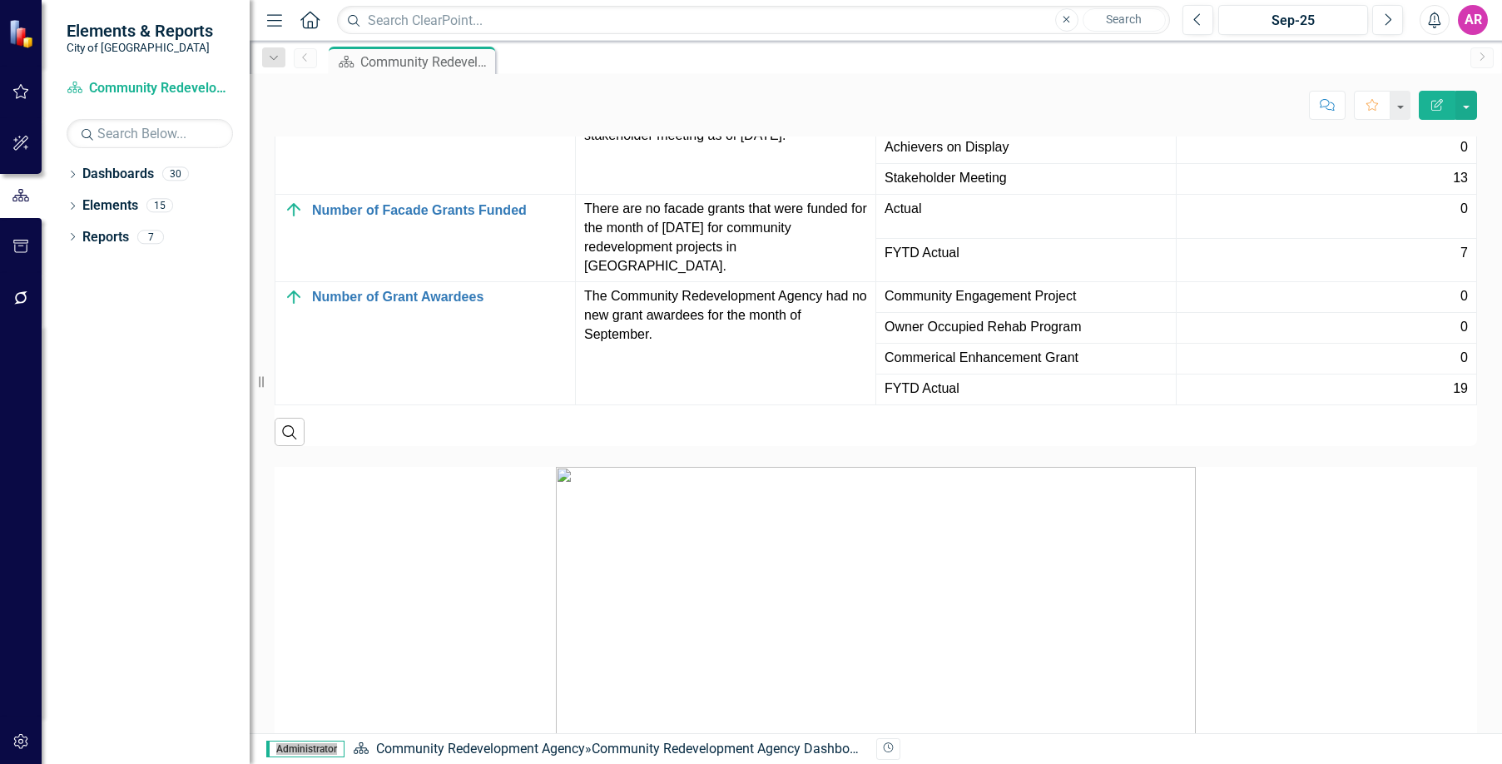
scroll to position [2344, 0]
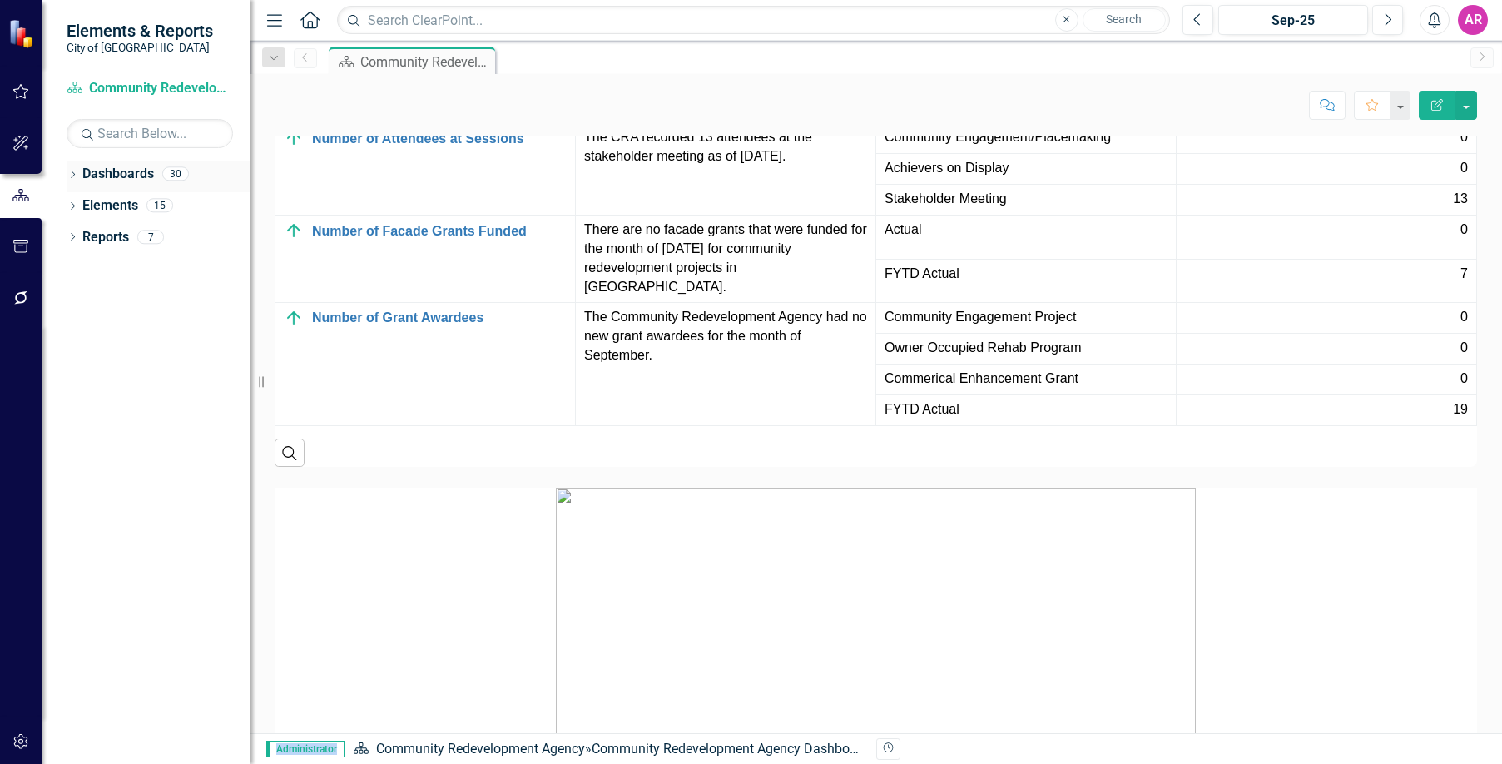
click at [71, 175] on icon "Dropdown" at bounding box center [73, 175] width 12 height 9
click at [62, 207] on icon "Dropdown" at bounding box center [56, 205] width 12 height 10
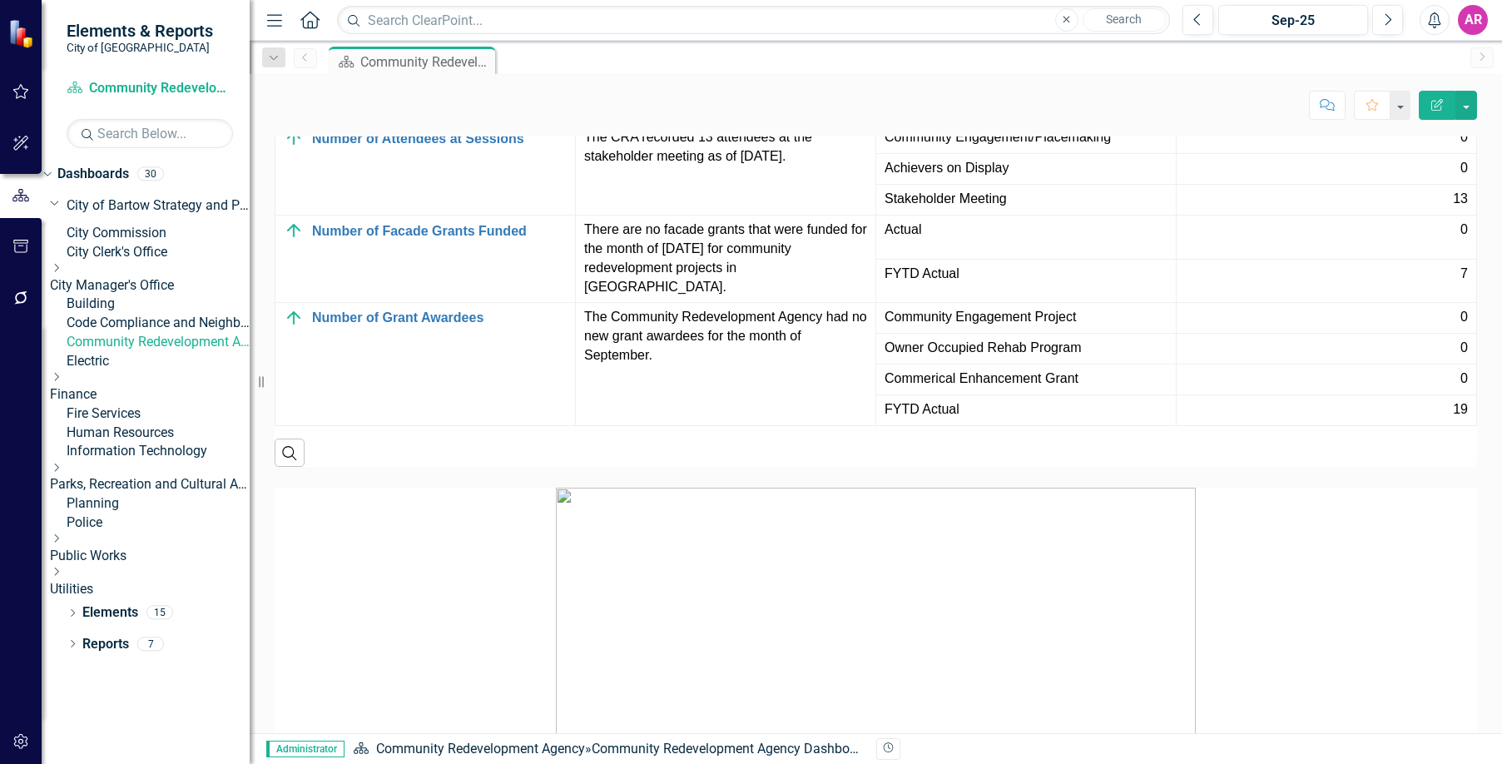
click at [141, 443] on link "Human Resources" at bounding box center [158, 433] width 183 height 19
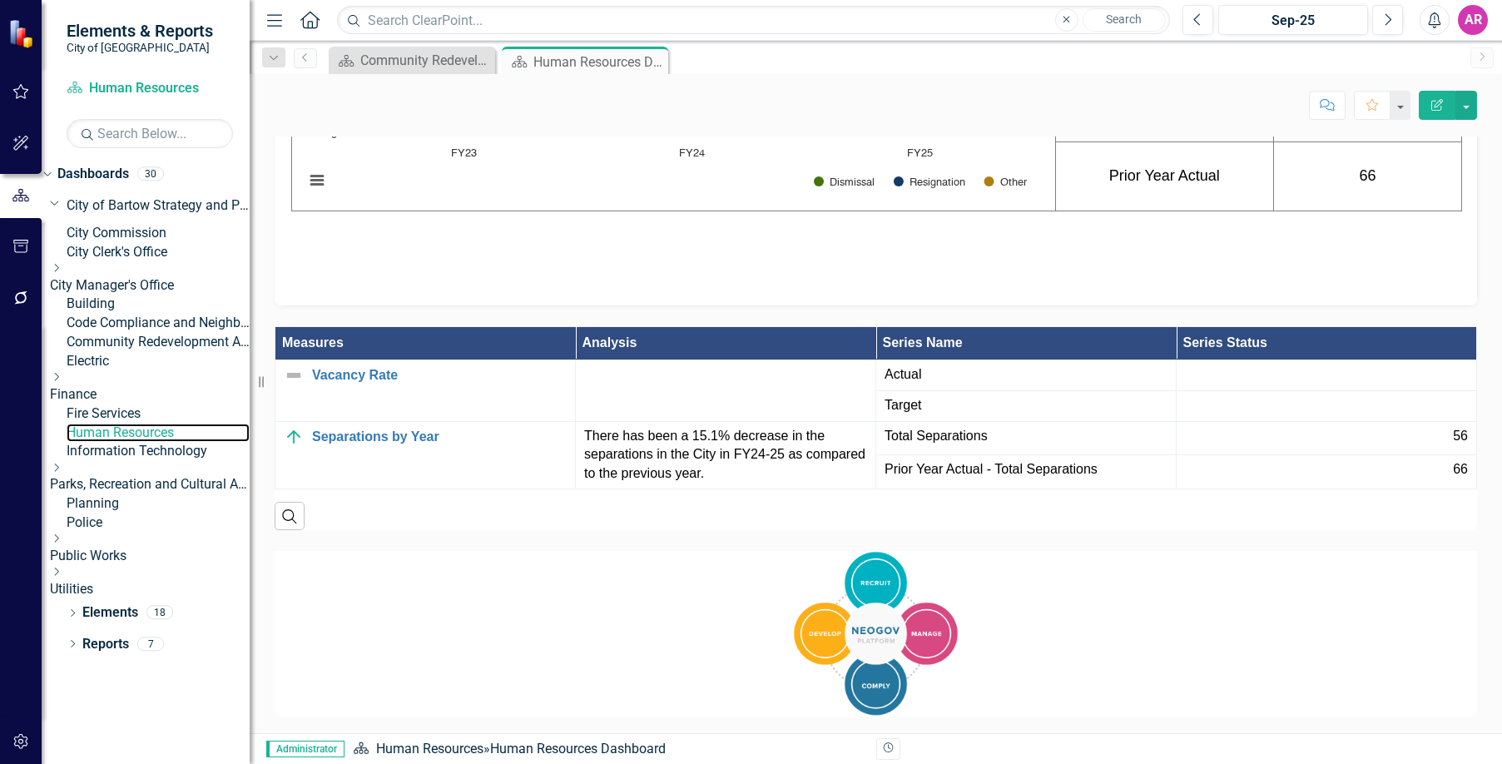
scroll to position [2507, 0]
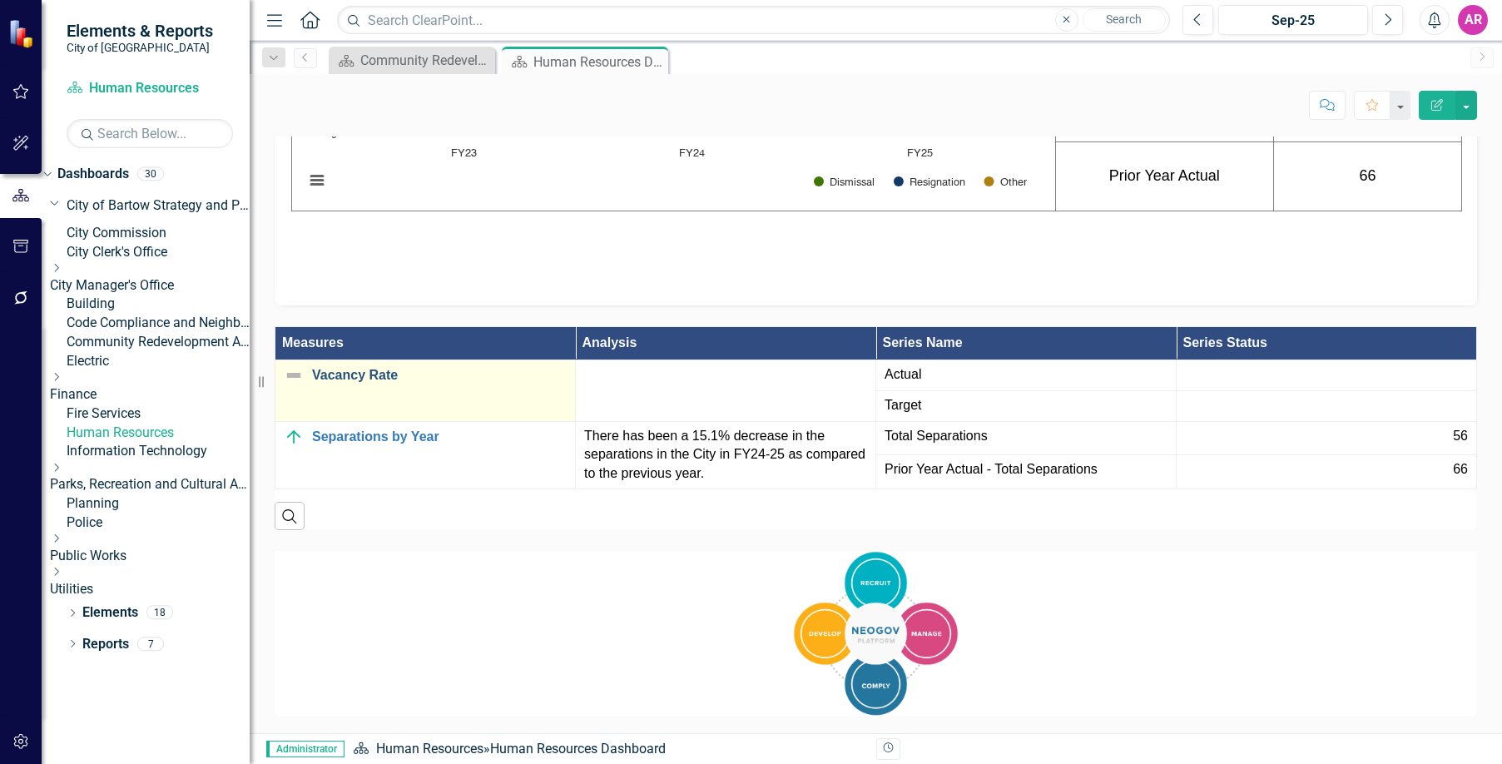
click at [359, 368] on link "Vacancy Rate" at bounding box center [439, 375] width 255 height 15
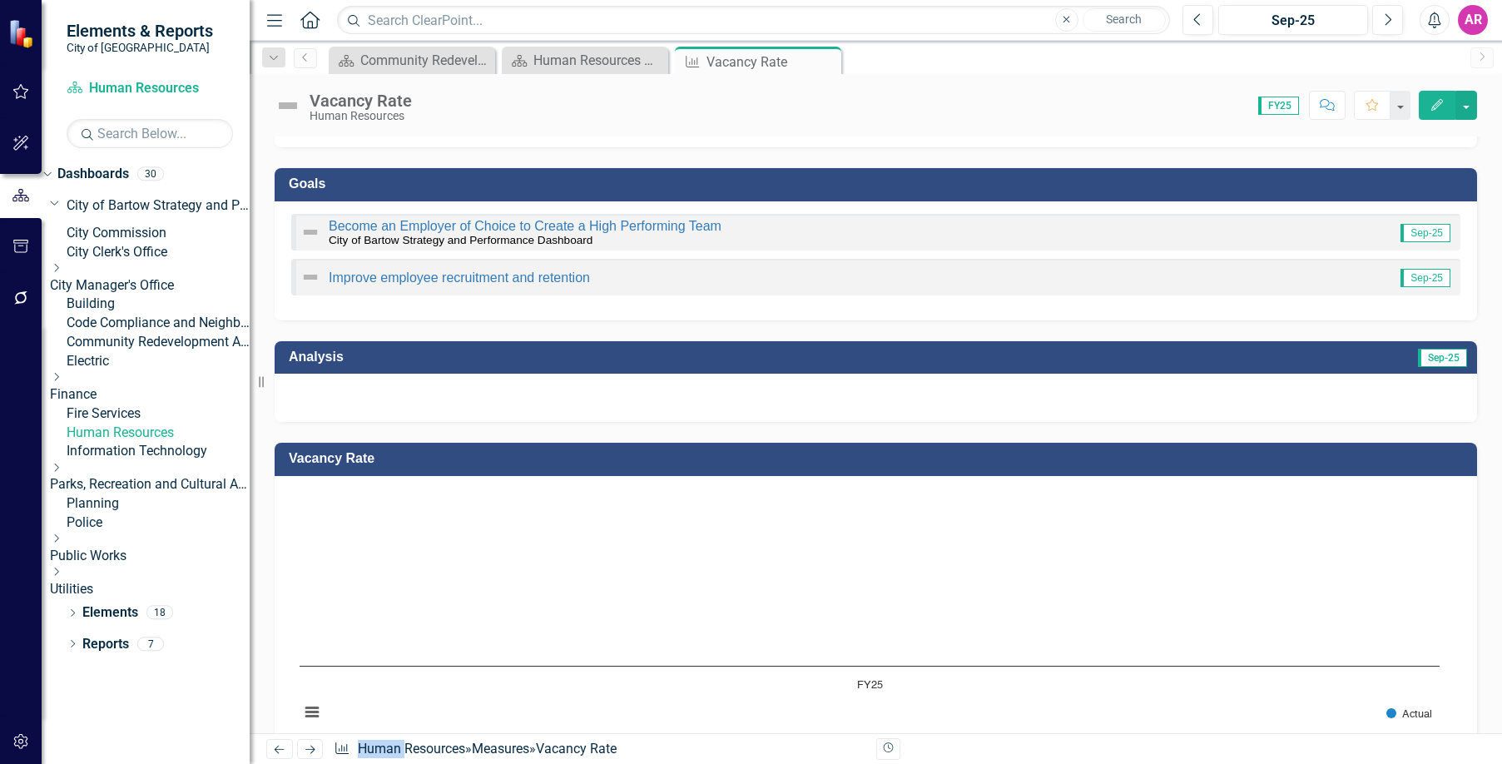
scroll to position [368, 0]
